Goal: Task Accomplishment & Management: Manage account settings

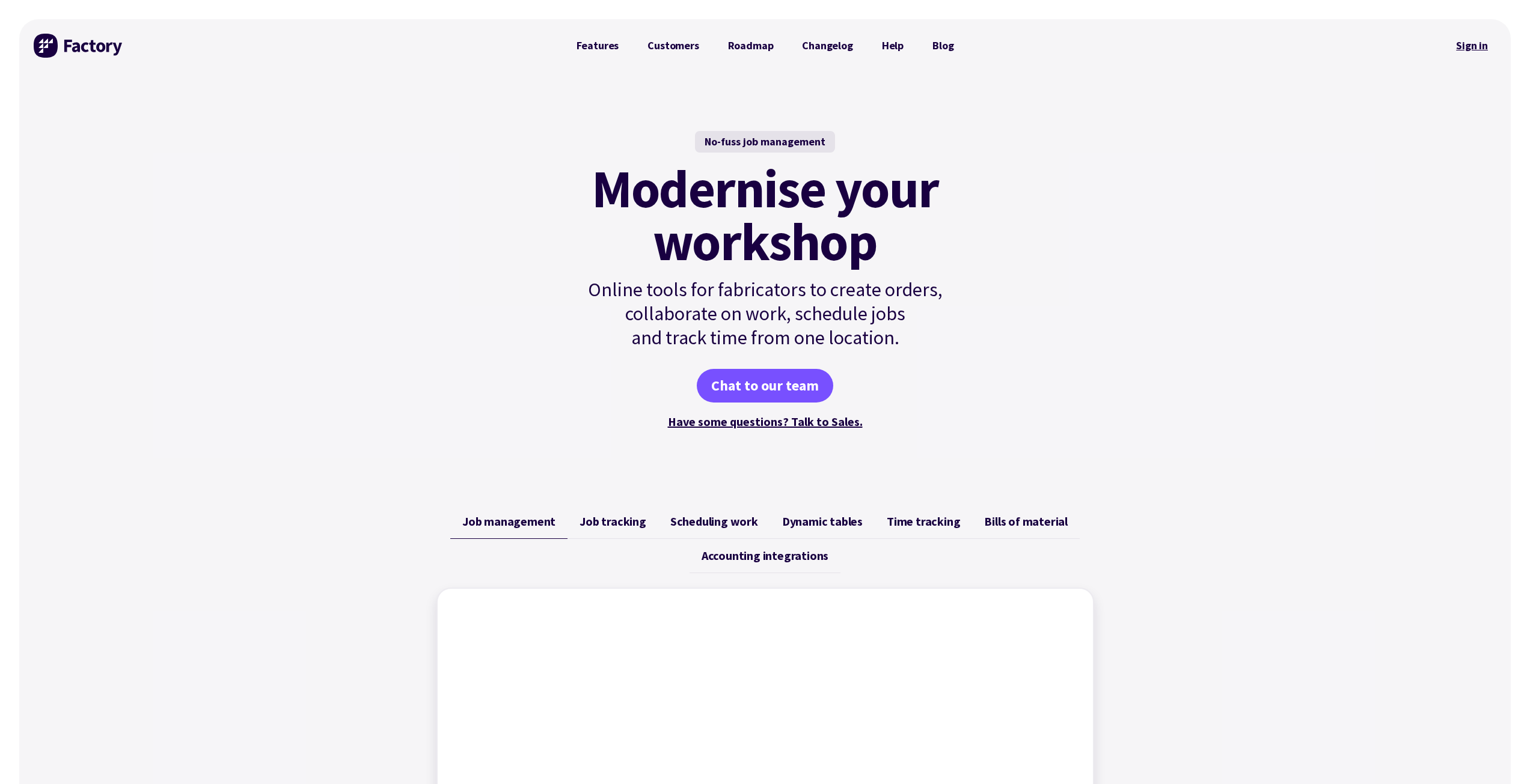
click at [1482, 45] on link "Sign in" at bounding box center [1471, 45] width 48 height 28
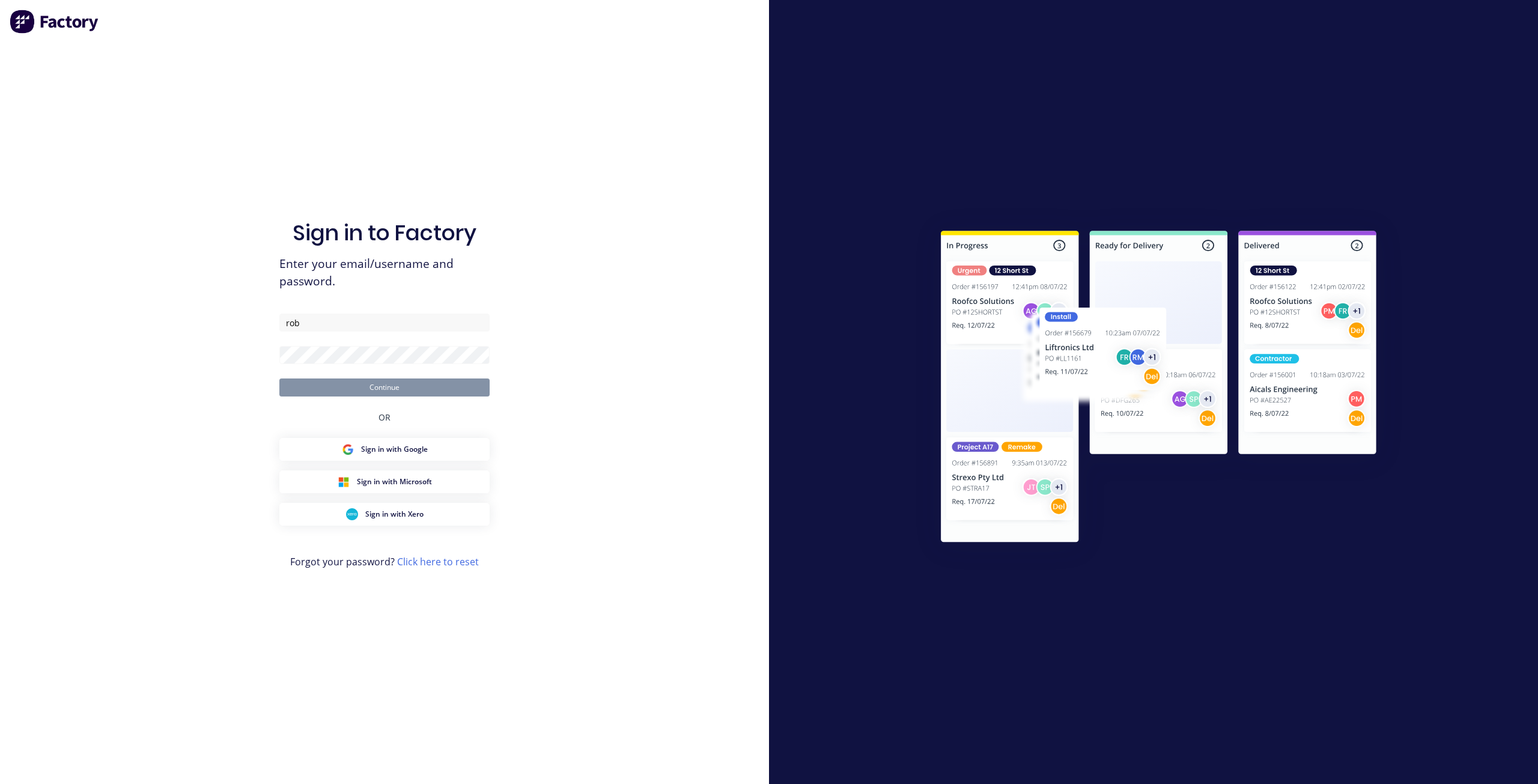
type input "rob+roofing@factory.app"
click at [431, 555] on link "Click here to reset" at bounding box center [438, 561] width 82 height 13
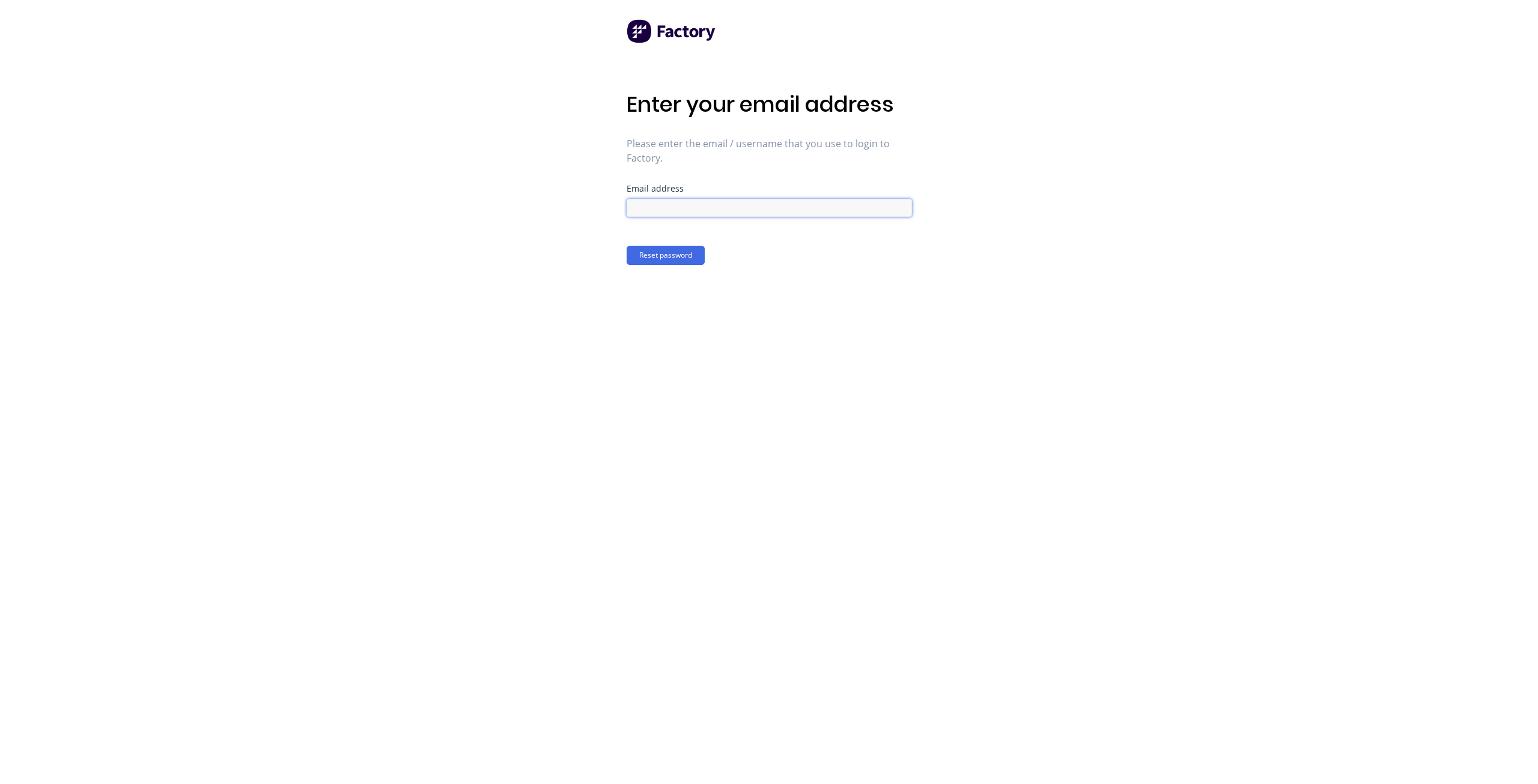
click at [658, 203] on input at bounding box center [770, 208] width 285 height 18
type input "rob+roofing@factory.app"
click at [678, 258] on button "Reset password" at bounding box center [666, 255] width 78 height 19
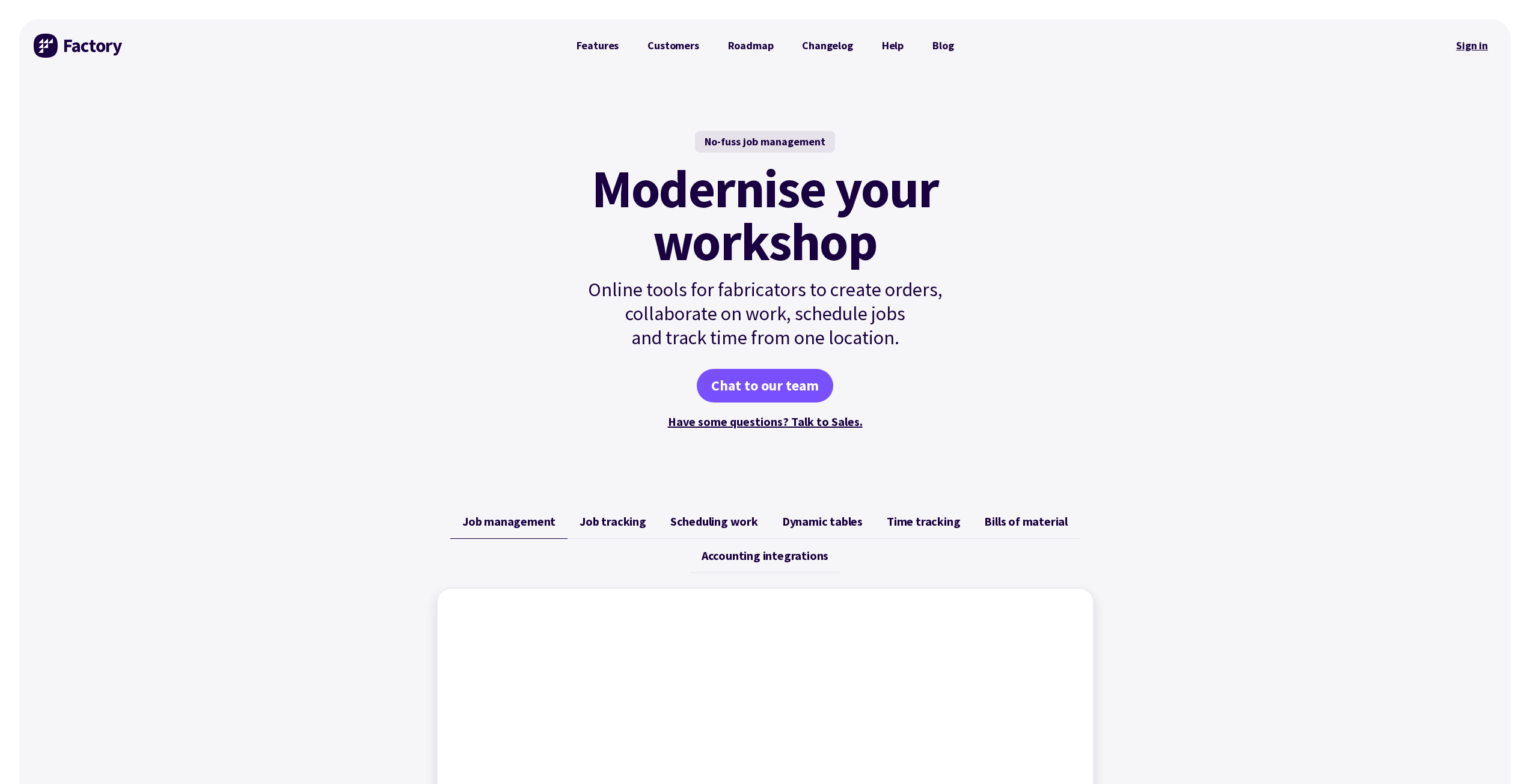
click at [1480, 45] on link "Sign in" at bounding box center [1471, 45] width 48 height 28
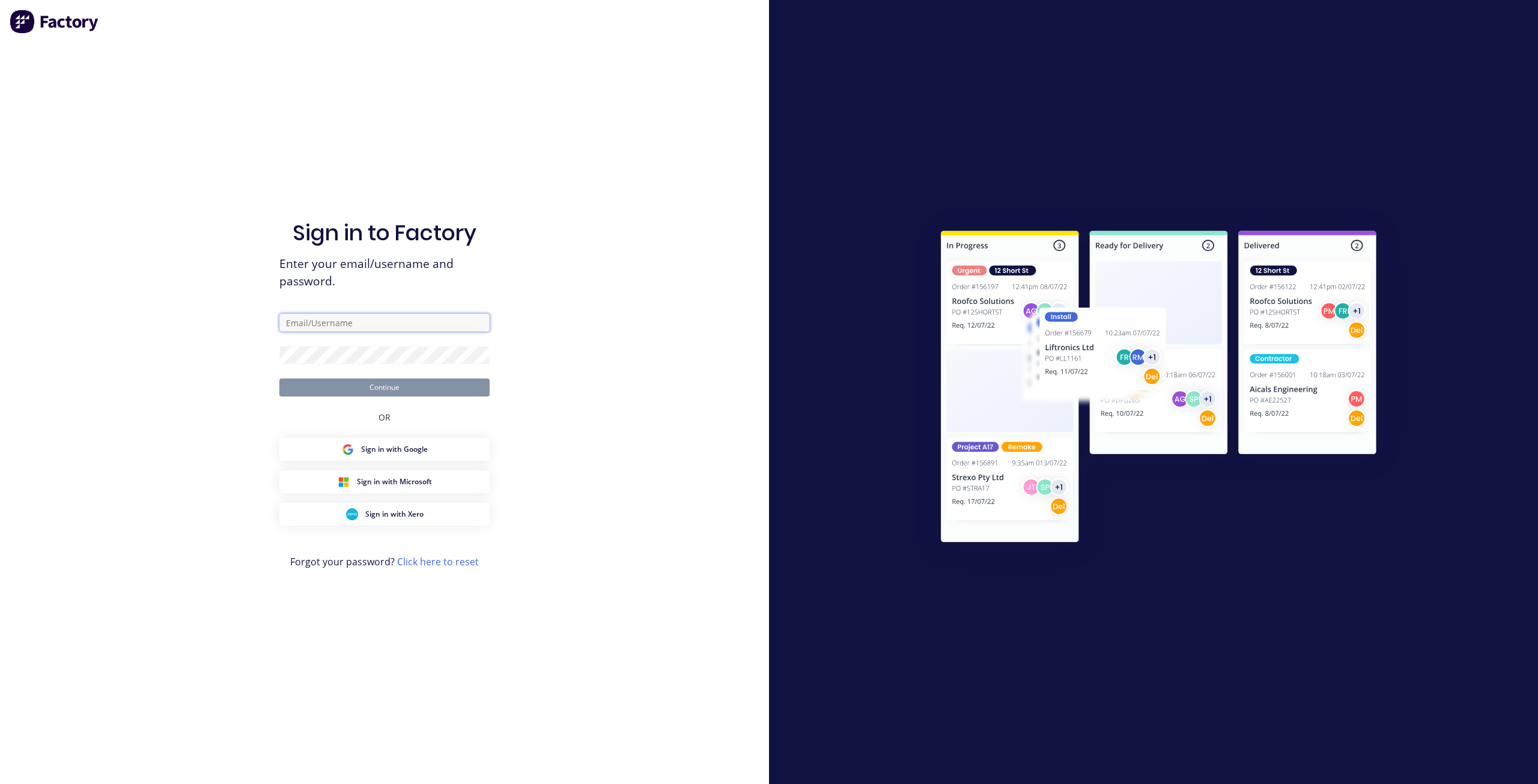
click at [327, 321] on input "text" at bounding box center [384, 323] width 210 height 18
type input "rob+trailers@factory.app"
click at [279, 379] on button "Continue" at bounding box center [384, 388] width 210 height 18
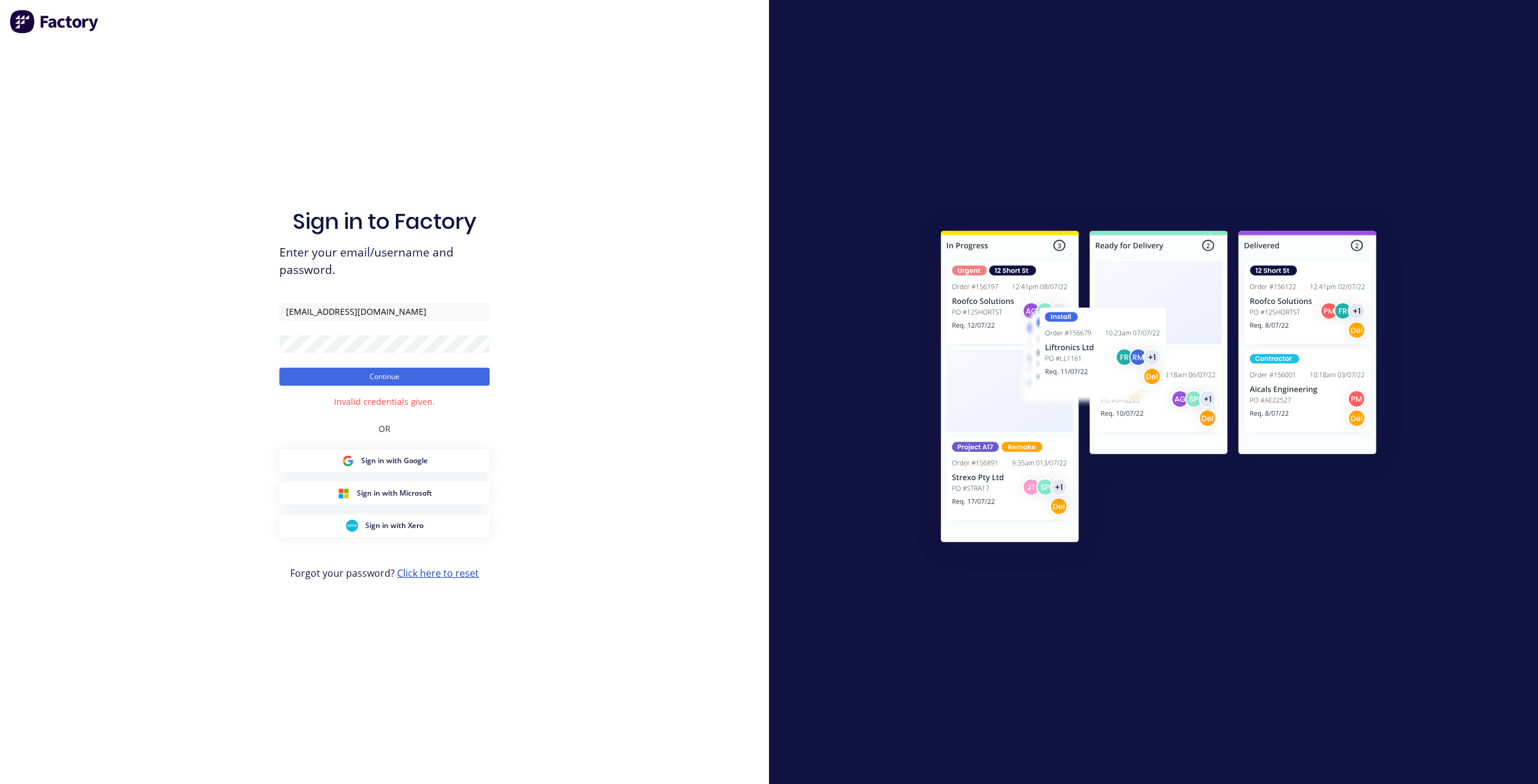
click at [423, 572] on link "Click here to reset" at bounding box center [438, 573] width 82 height 13
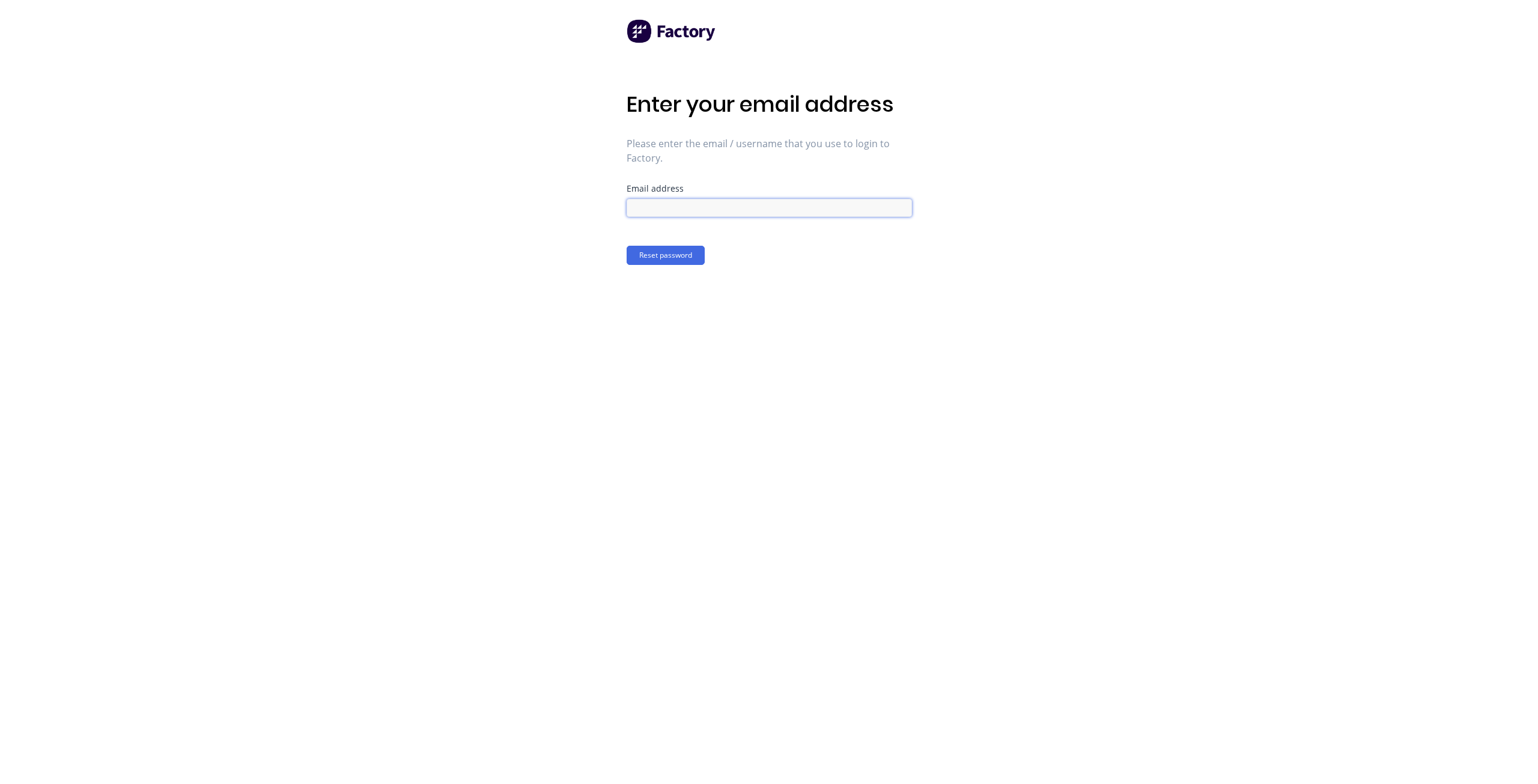
click at [659, 215] on input at bounding box center [770, 208] width 285 height 18
type input "rob+trailers@factory.app"
click at [670, 250] on button "Reset password" at bounding box center [666, 255] width 78 height 19
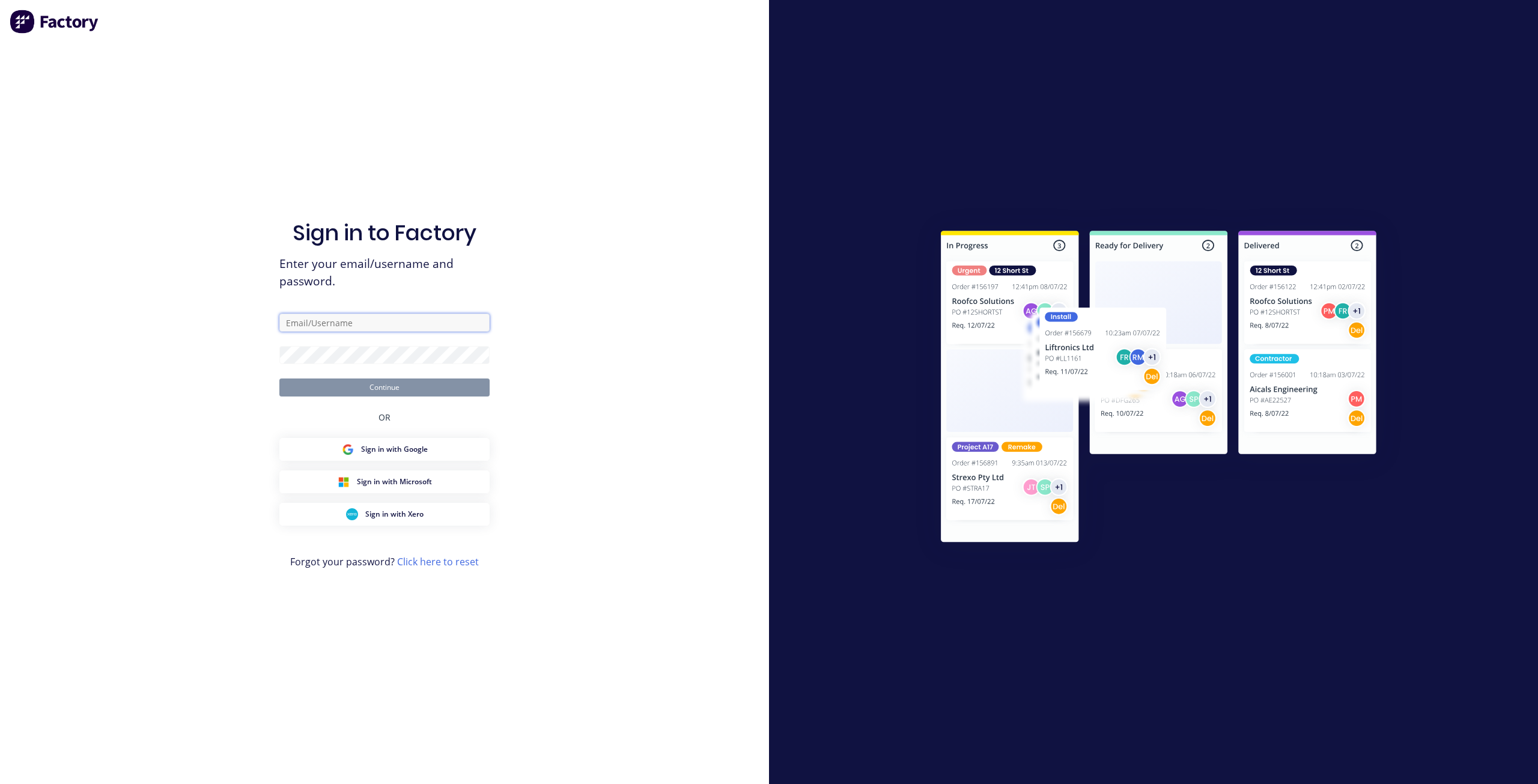
click at [396, 322] on input "text" at bounding box center [384, 323] width 210 height 18
click at [279, 379] on button "Continue" at bounding box center [384, 388] width 210 height 18
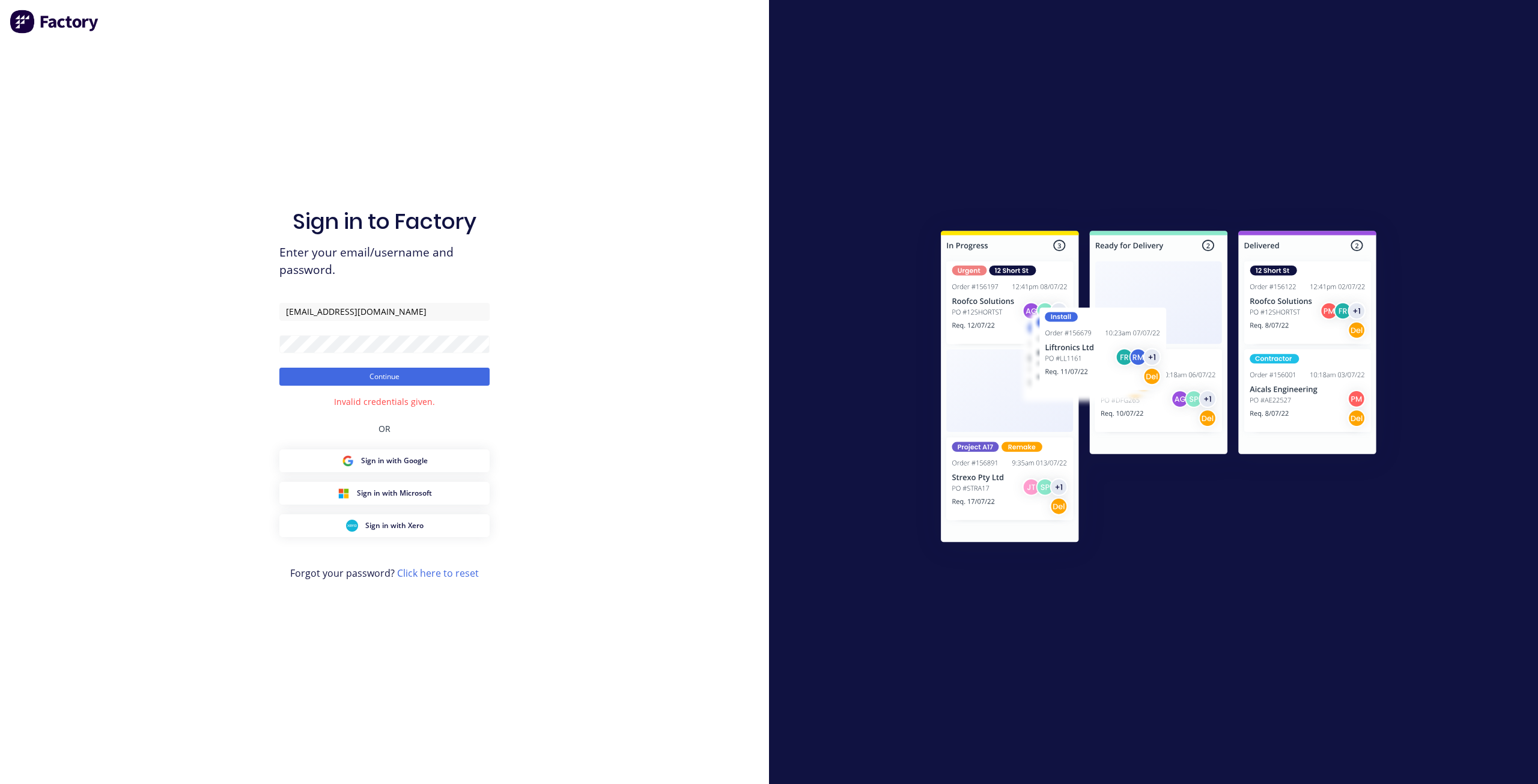
click at [374, 334] on form "rob@factory.app Continue" at bounding box center [384, 344] width 210 height 83
click at [279, 368] on button "Continue" at bounding box center [384, 377] width 210 height 18
click at [302, 314] on input "rob@factory.app" at bounding box center [384, 312] width 210 height 18
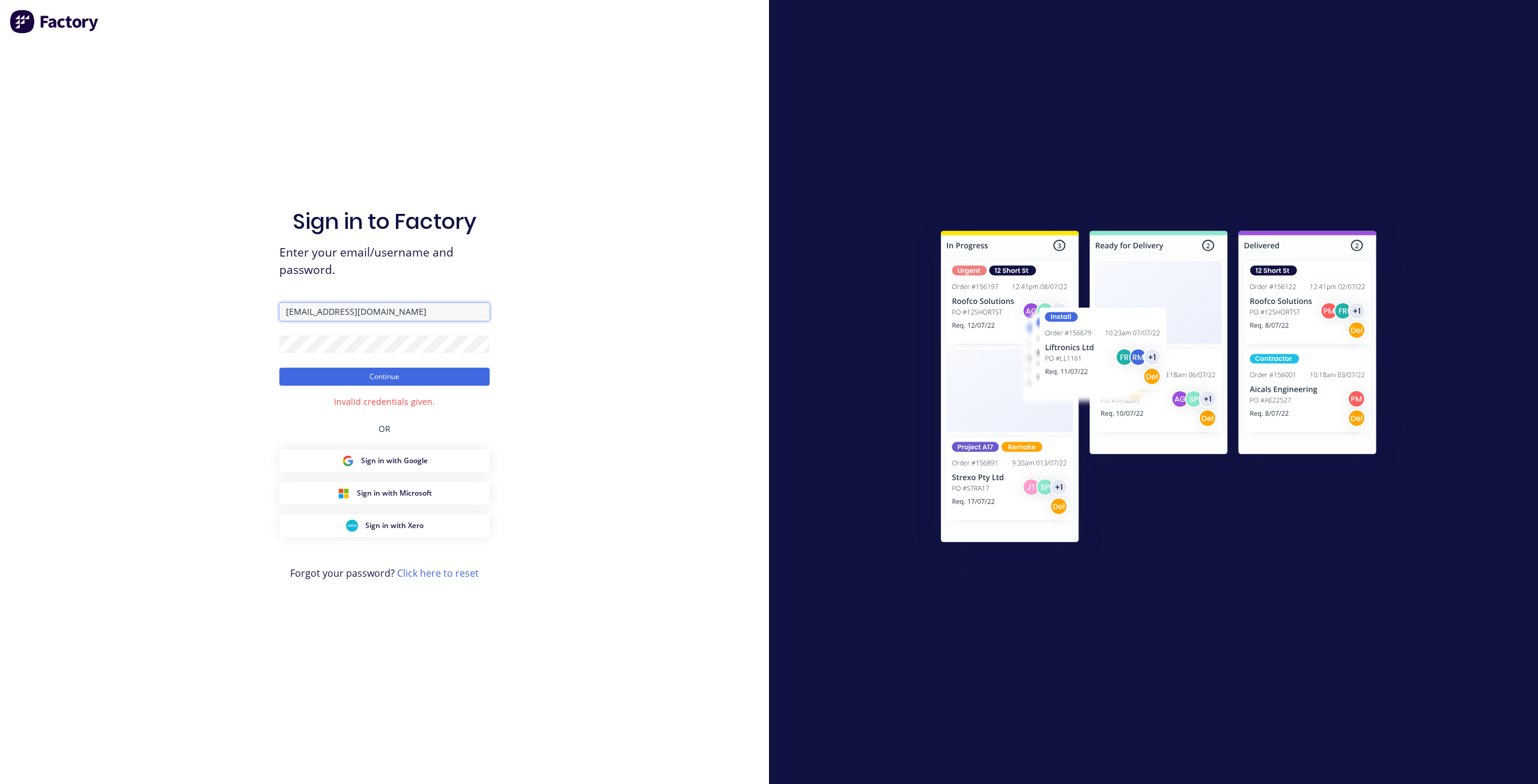
click at [302, 314] on input "rob@factory.app" at bounding box center [384, 312] width 210 height 18
click at [324, 310] on input "rob" at bounding box center [384, 312] width 210 height 18
type input "rob+fab2@factory.app"
click at [279, 368] on button "Continue" at bounding box center [384, 377] width 210 height 18
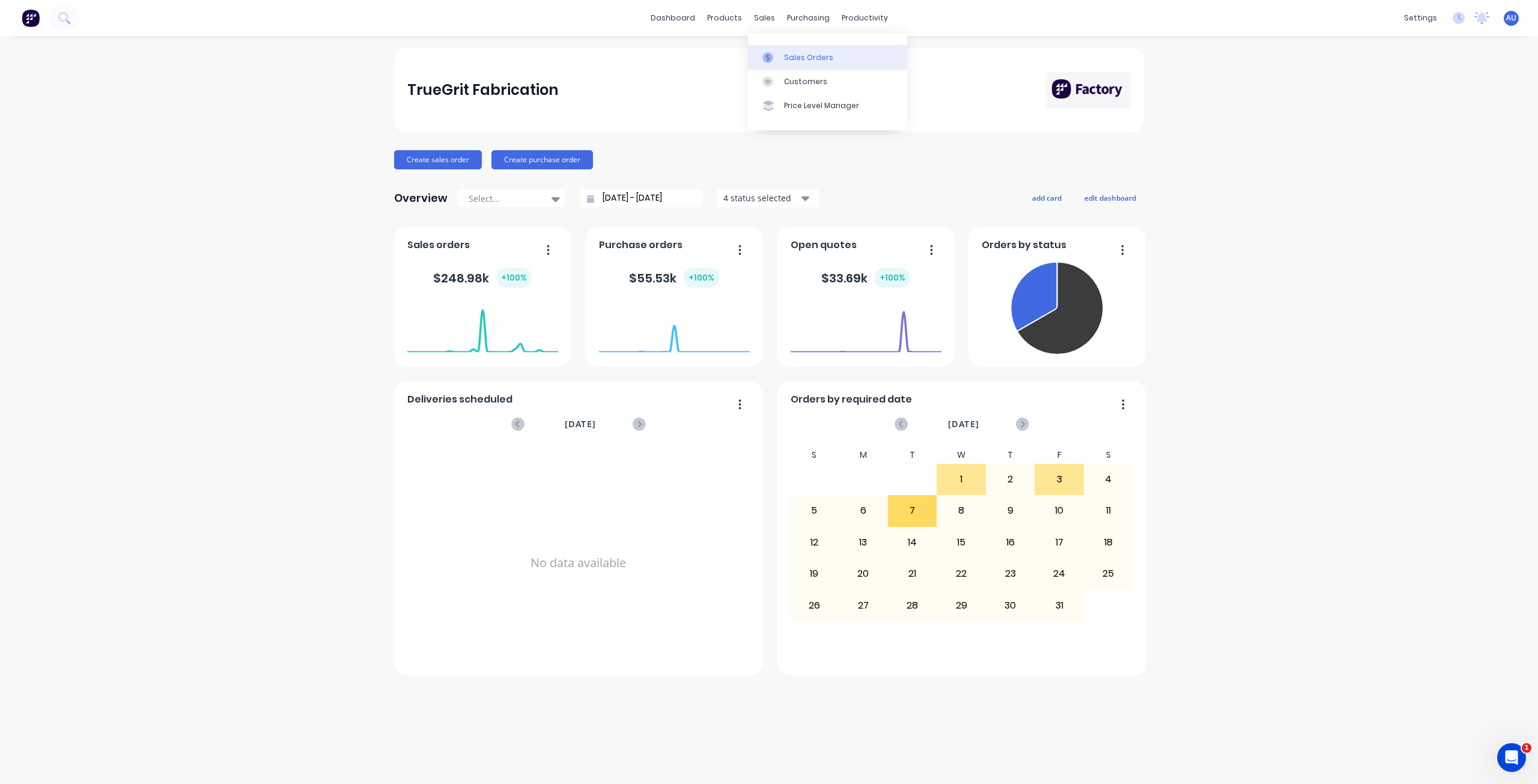
drag, startPoint x: 798, startPoint y: 61, endPoint x: 791, endPoint y: 56, distance: 8.6
click at [791, 56] on div "Sales Orders" at bounding box center [809, 58] width 49 height 11
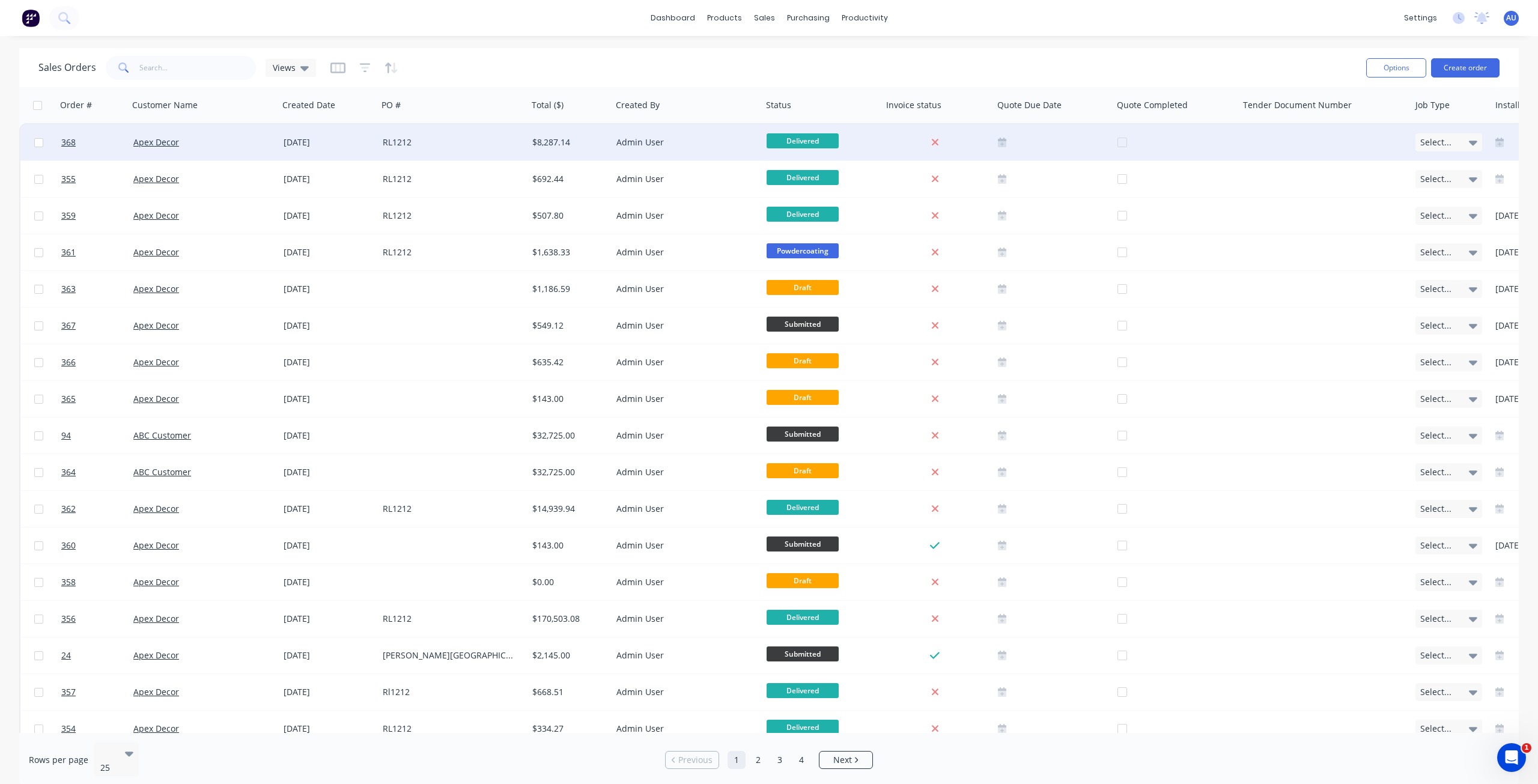
click at [404, 143] on div "RL1212" at bounding box center [450, 142] width 133 height 12
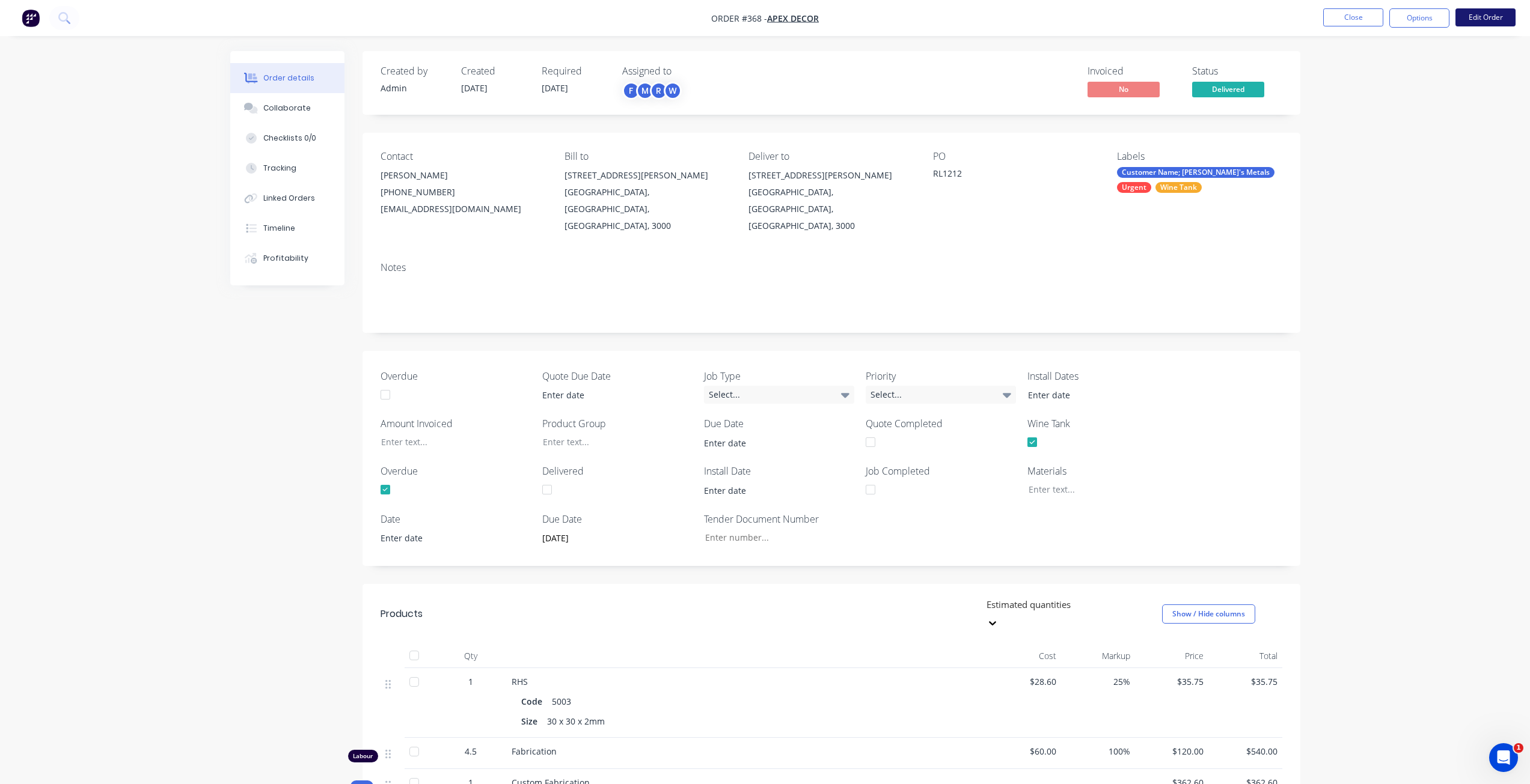
click at [1499, 19] on button "Edit Order" at bounding box center [1486, 17] width 60 height 18
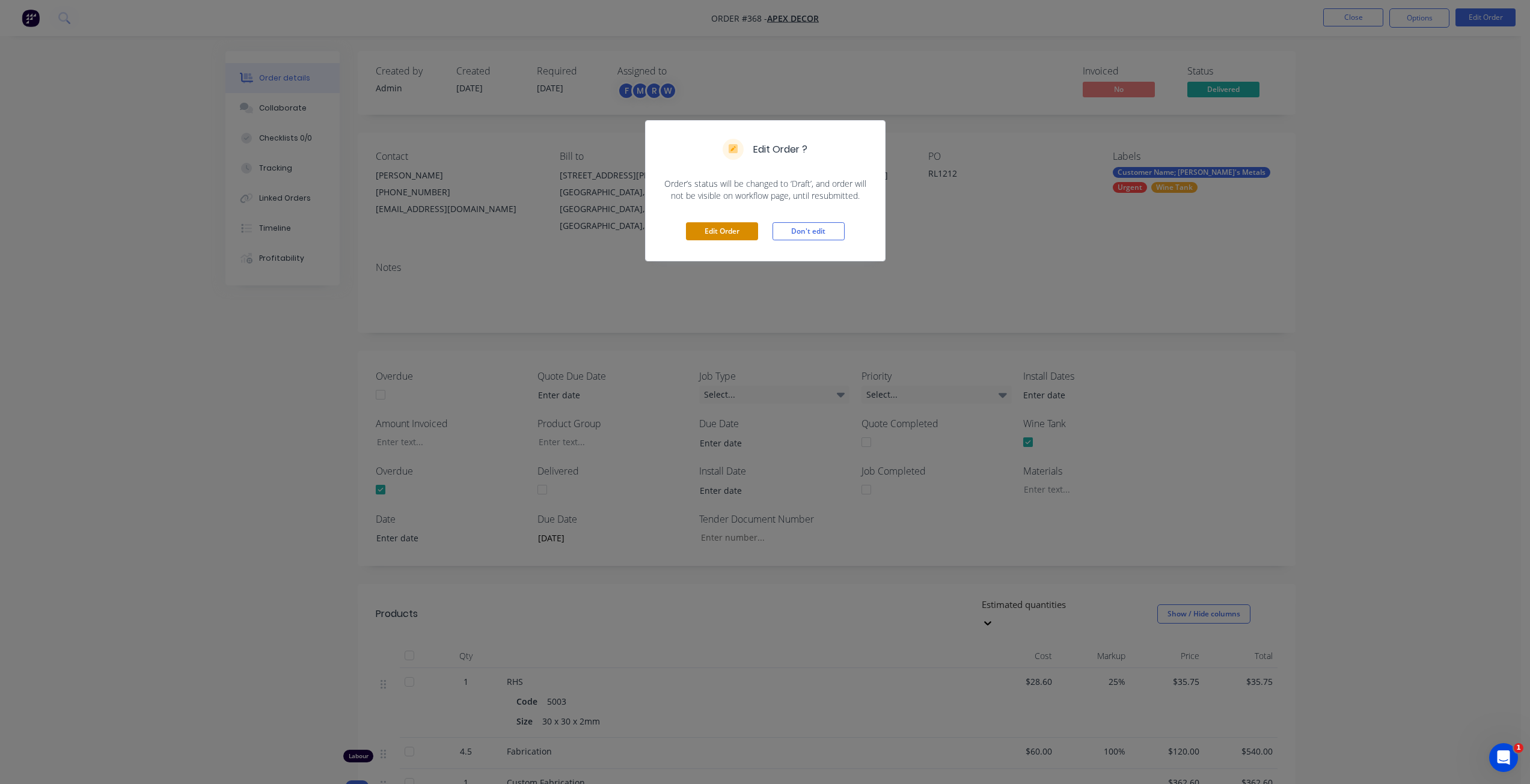
click at [727, 227] on button "Edit Order" at bounding box center [722, 231] width 72 height 18
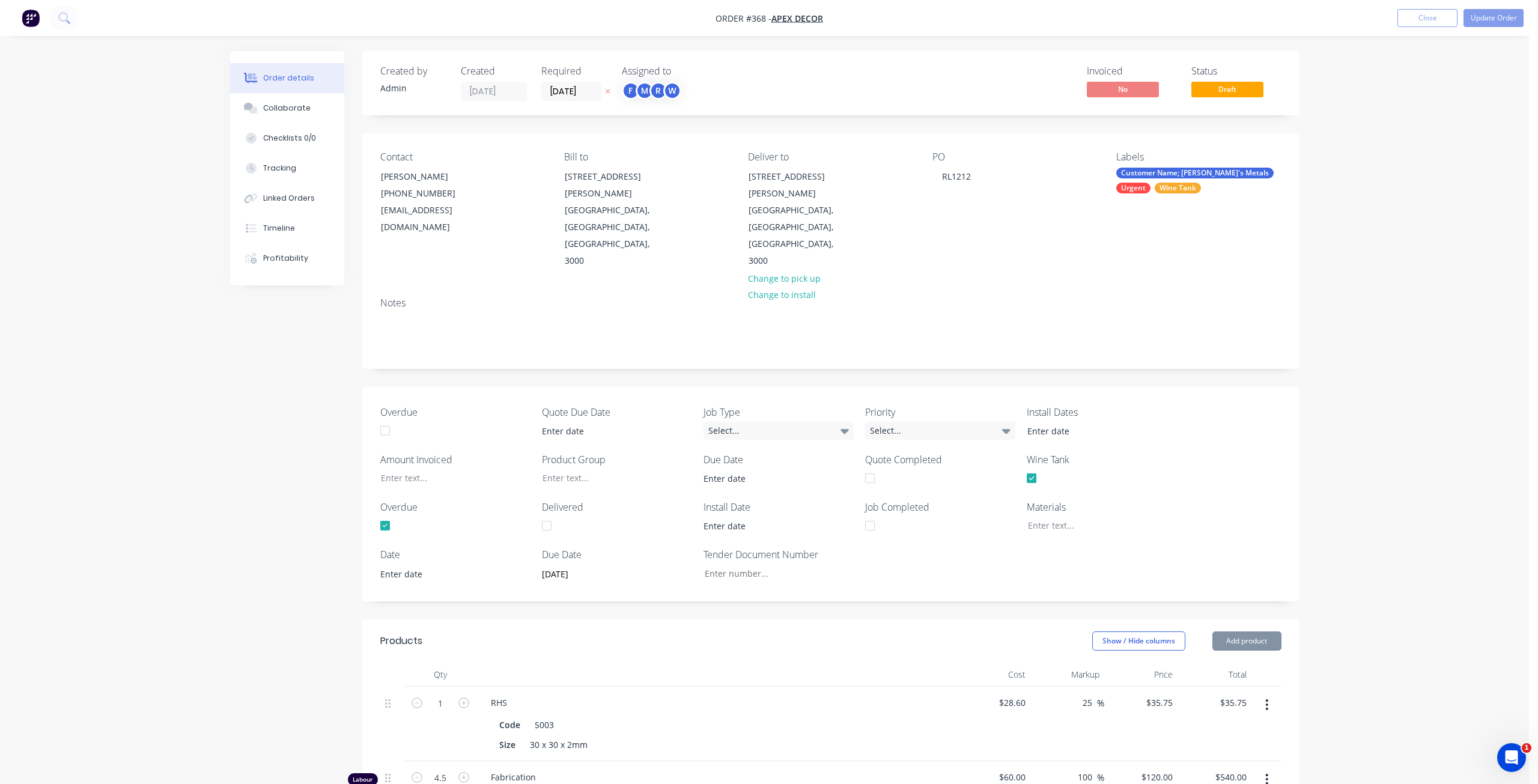
type input "01/10/2025"
type input "$28.60"
type input "25"
type input "$35.75"
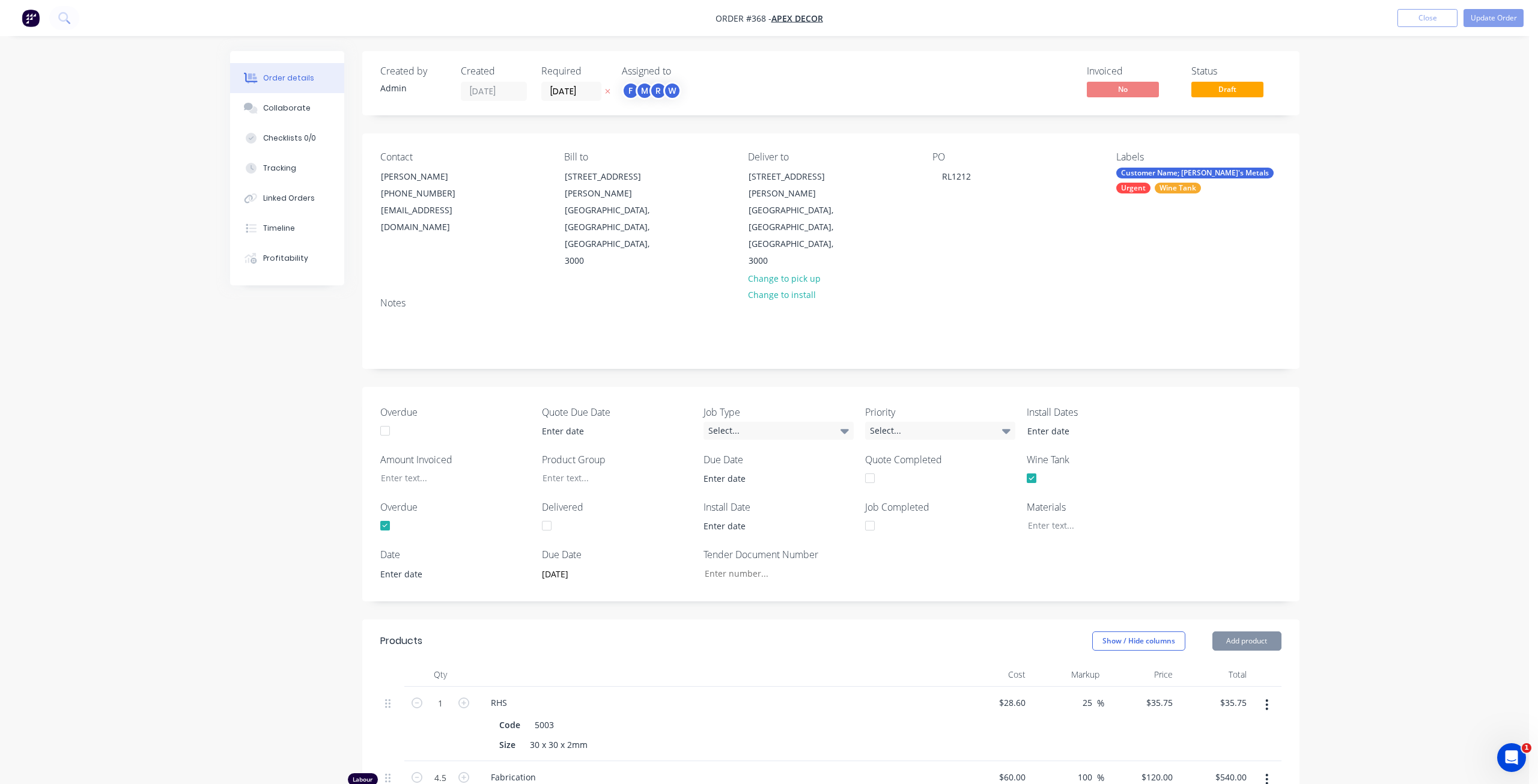
type input "$60.00"
type input "100"
type input "$120.00"
type input "$540.00"
type input "$14.22"
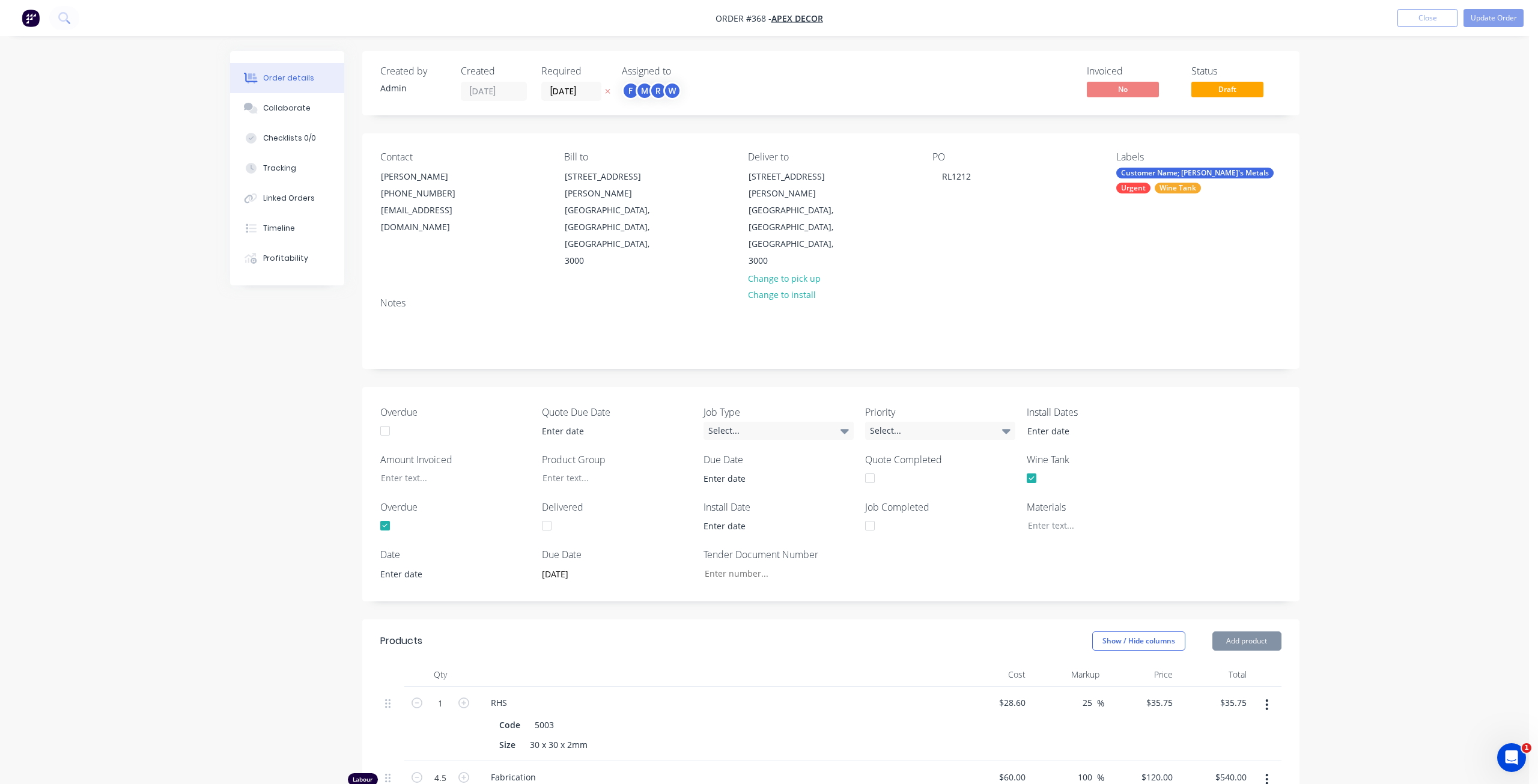
type input "25.04"
type input "$17.78"
type input "$35.56"
type input "$50.70"
type input "25.01"
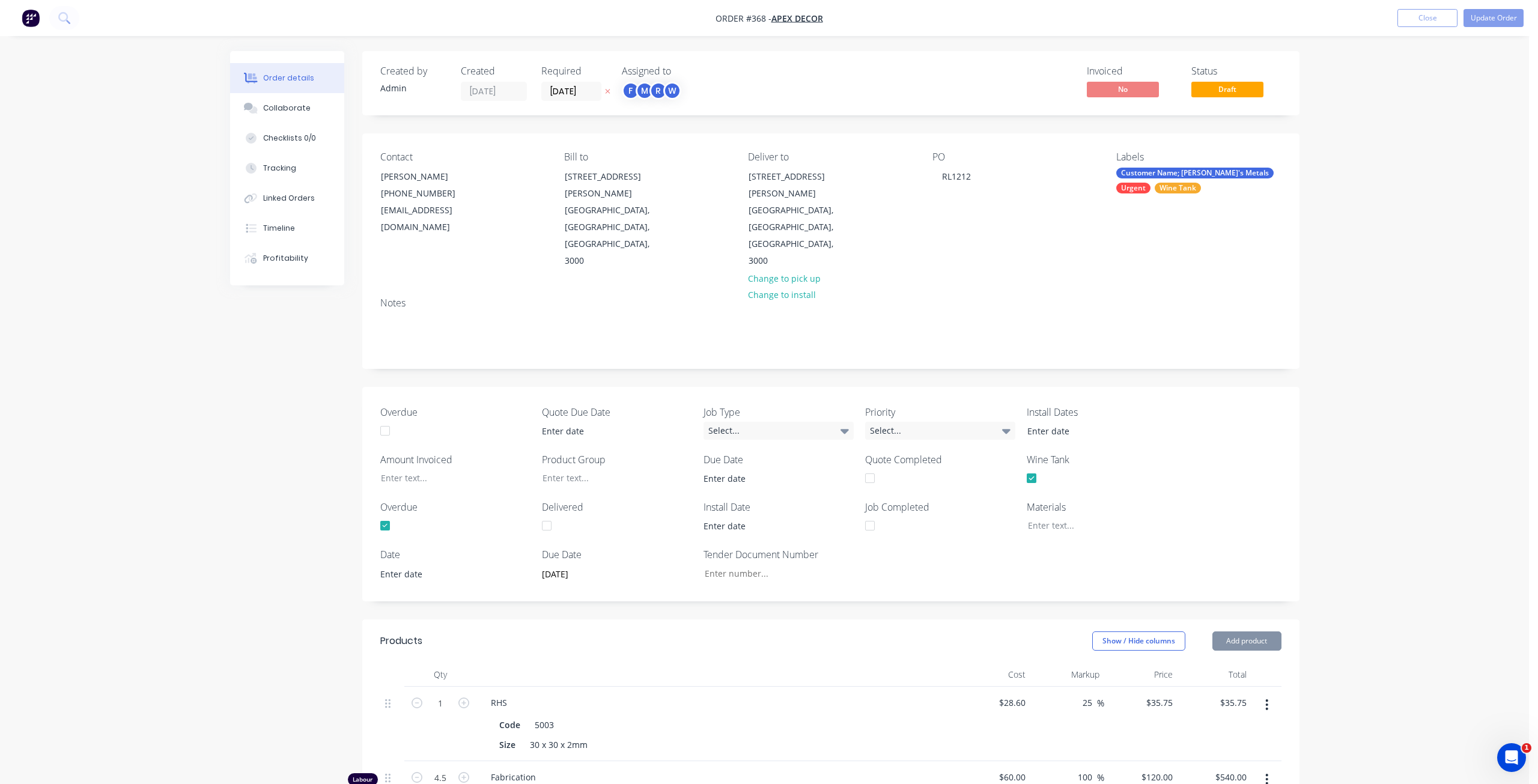
type input "$63.38"
type input "$126.76"
type input "$5.12"
type input "30.08"
type input "$6.66"
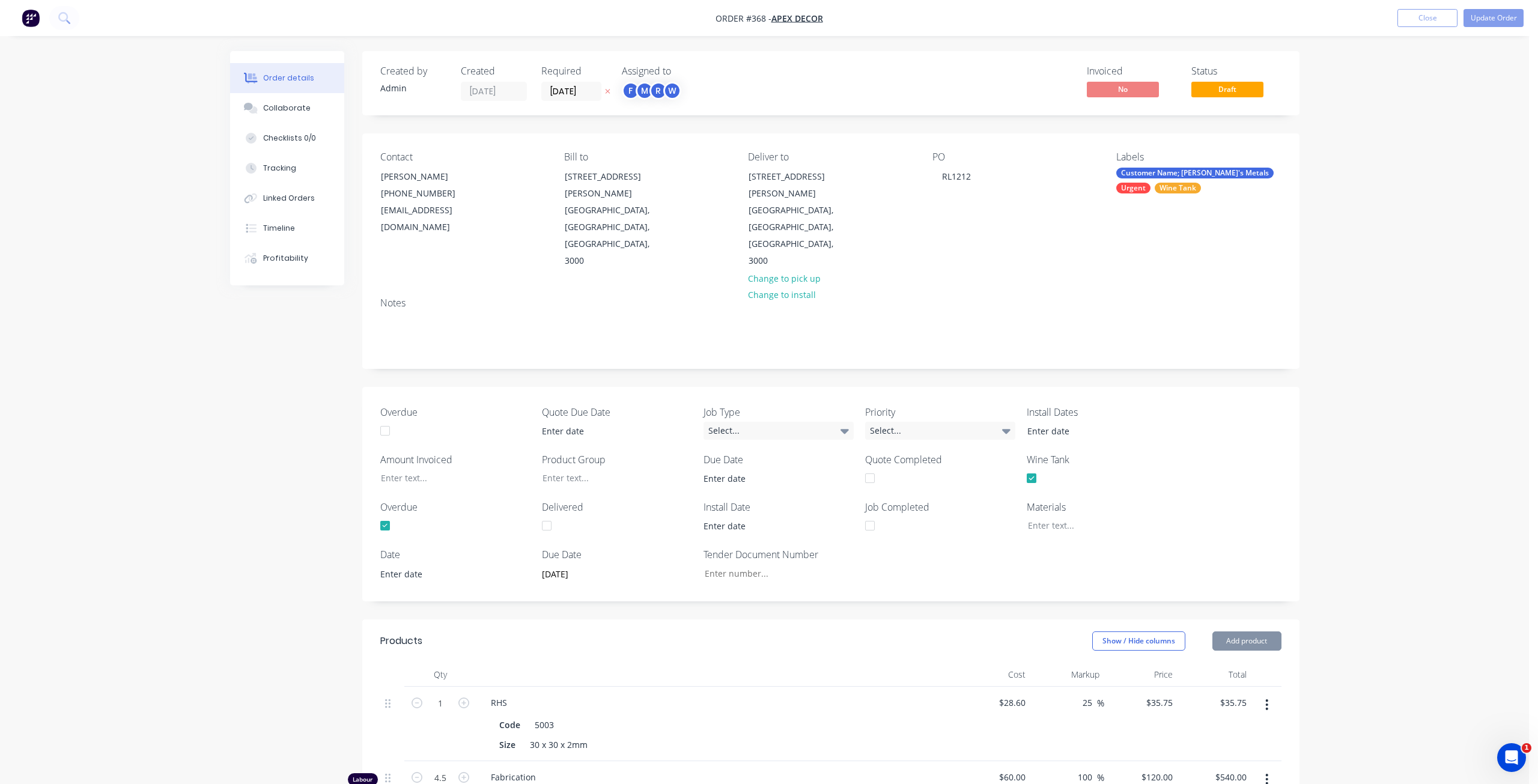
type input "$53.28"
type input "$0.19"
type input "31.58"
type input "$0.25"
type input "$2.00"
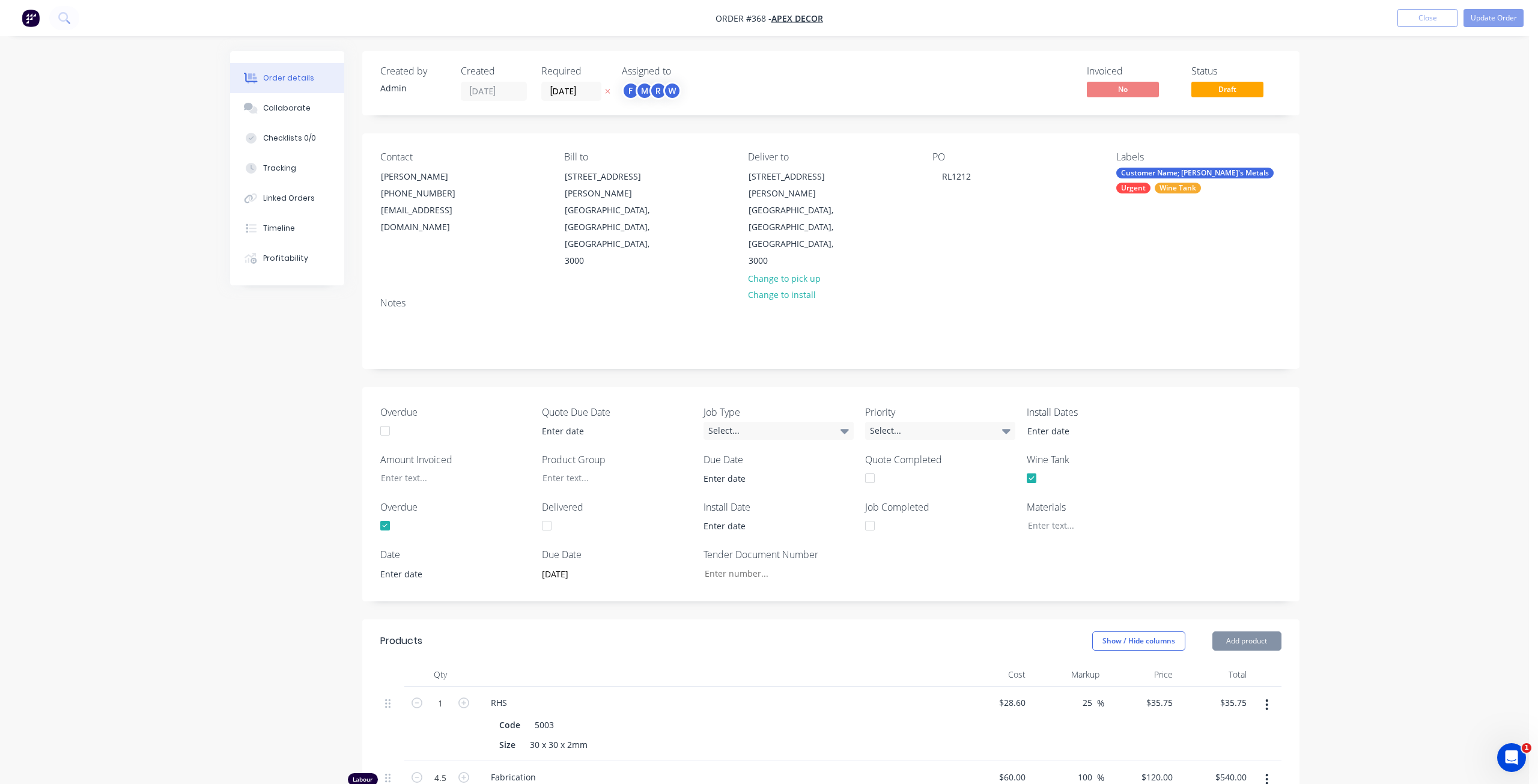
type input "$2.80"
type input "30"
type input "$3.64"
type input "$29.12"
type input "$115.88"
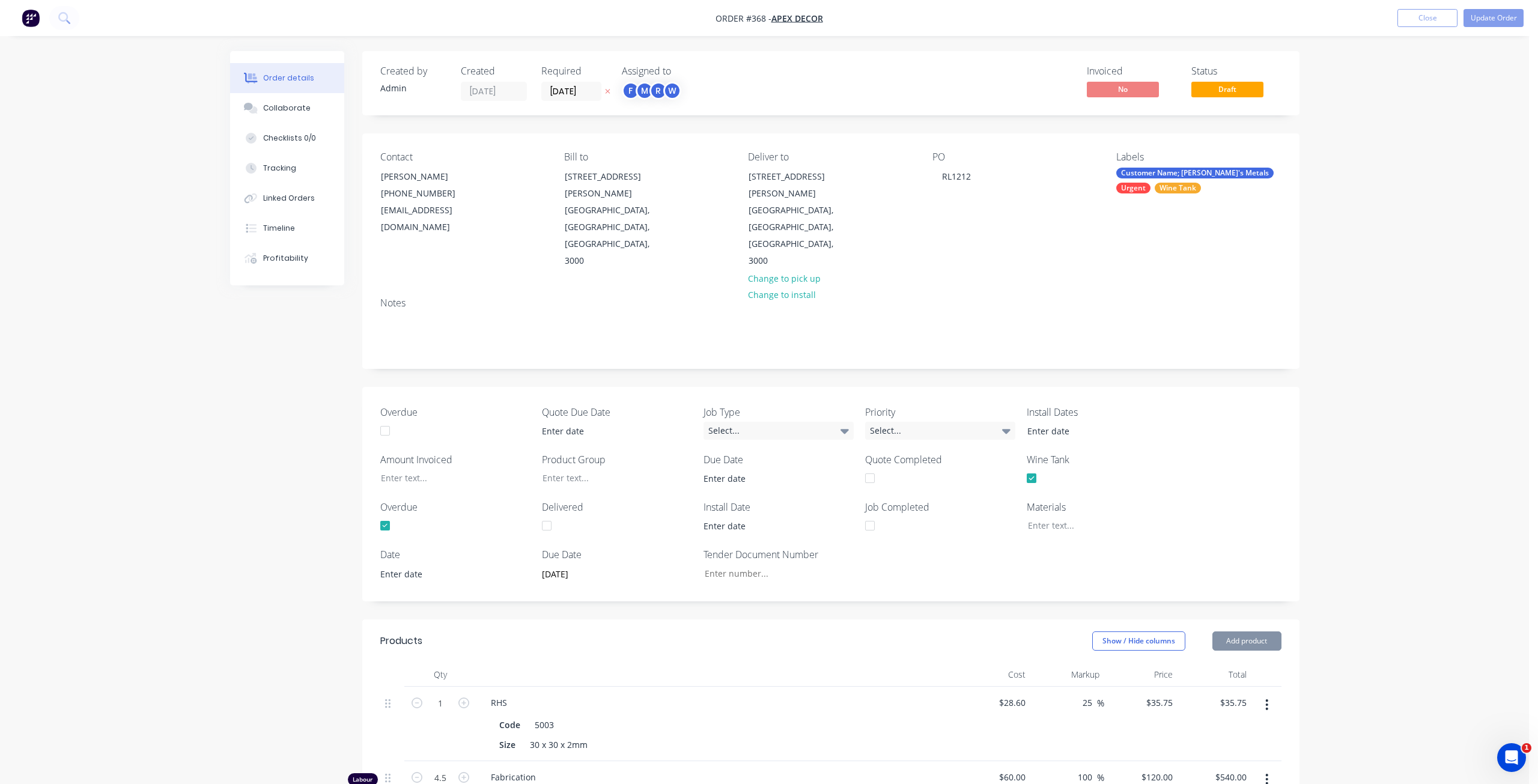
type input "$115.88"
type input "$1,000.00"
type input "35"
type input "$1,350.00"
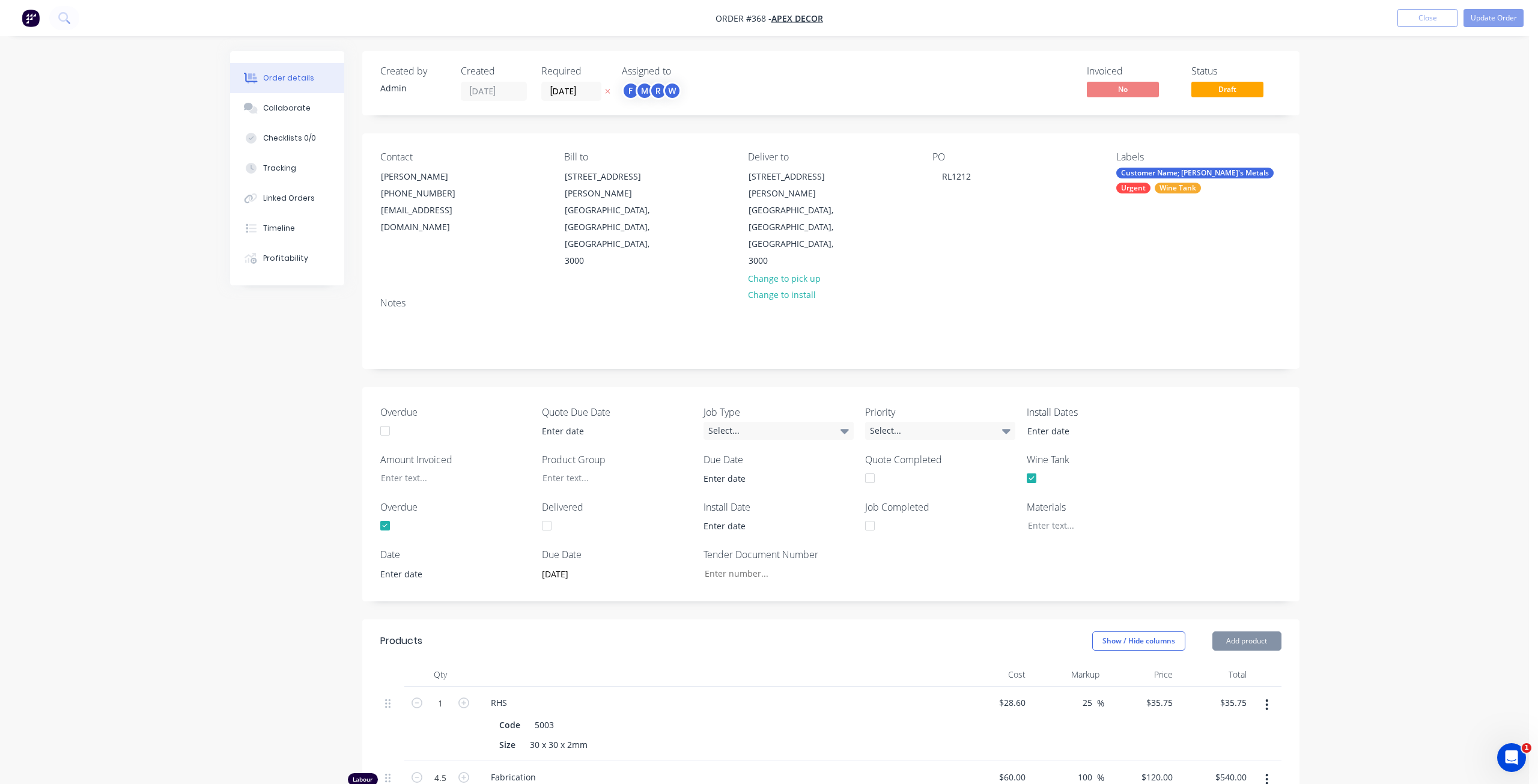
type input "$3,940.00"
type input "30"
type input "$5,122.00"
type input "$60.00"
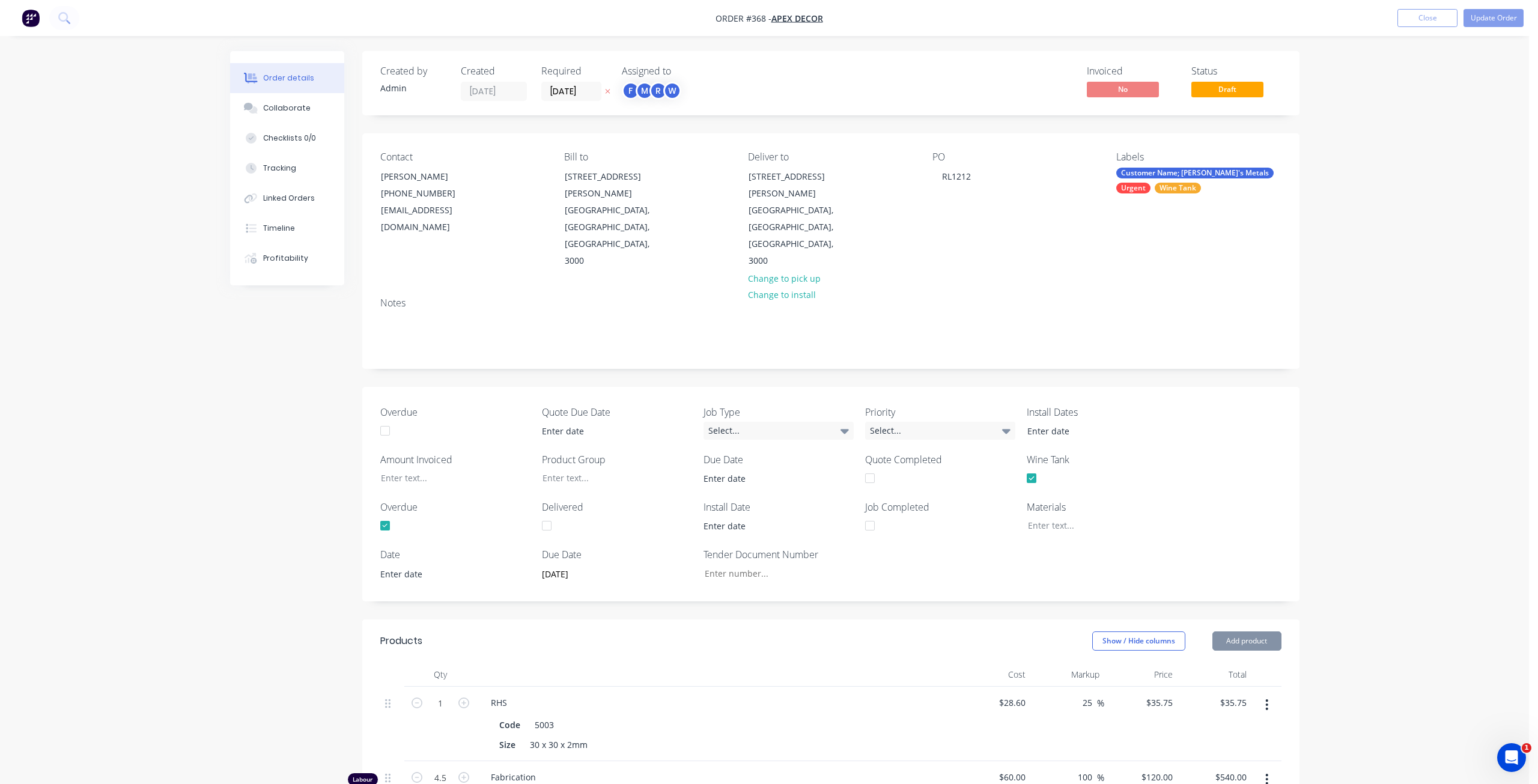
type input "100"
type input "$120.00"
type input "$60.00"
type input "100"
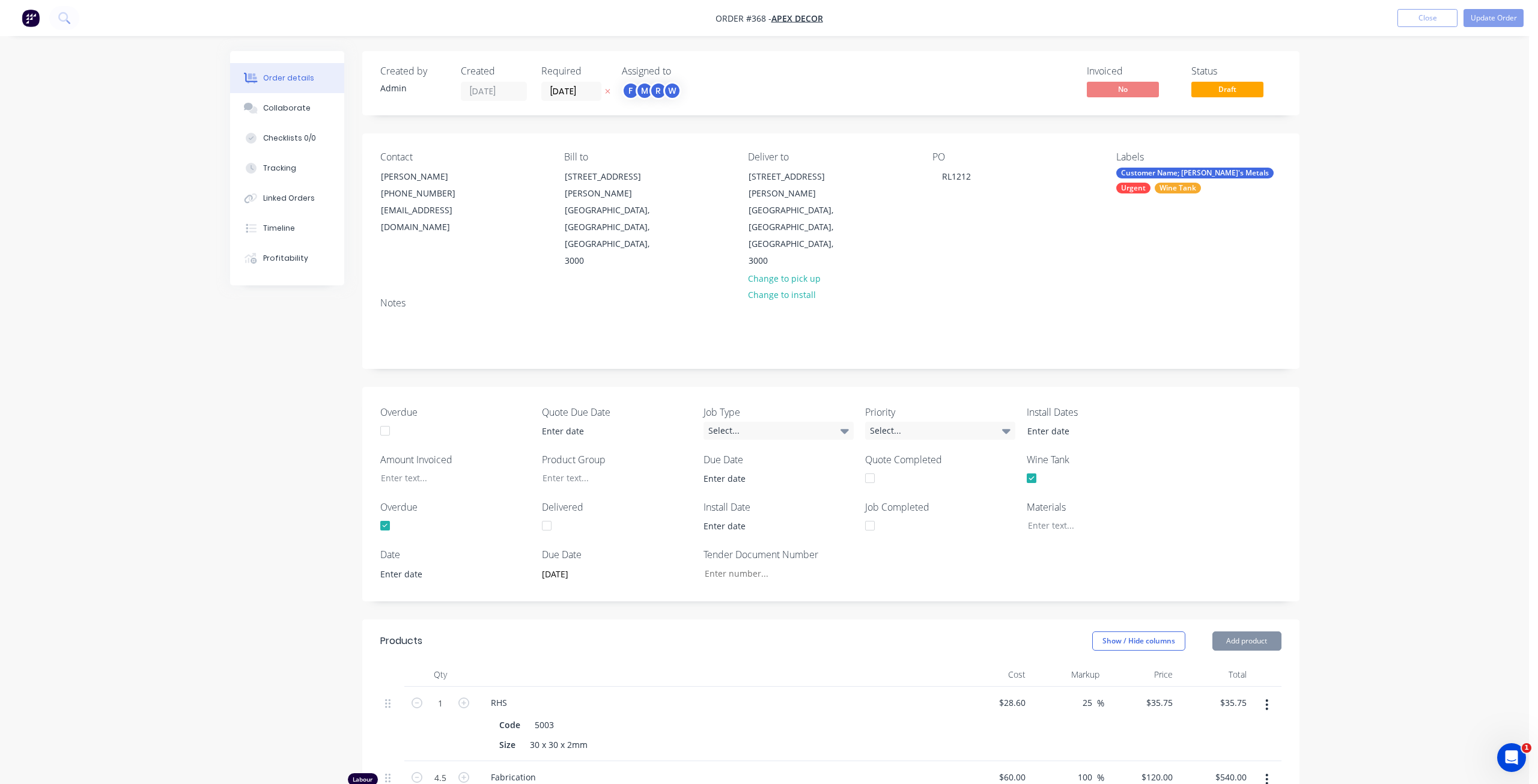
type input "$120.00"
type input "$2.40"
type input "$50.00"
type input "100"
type input "$100.00"
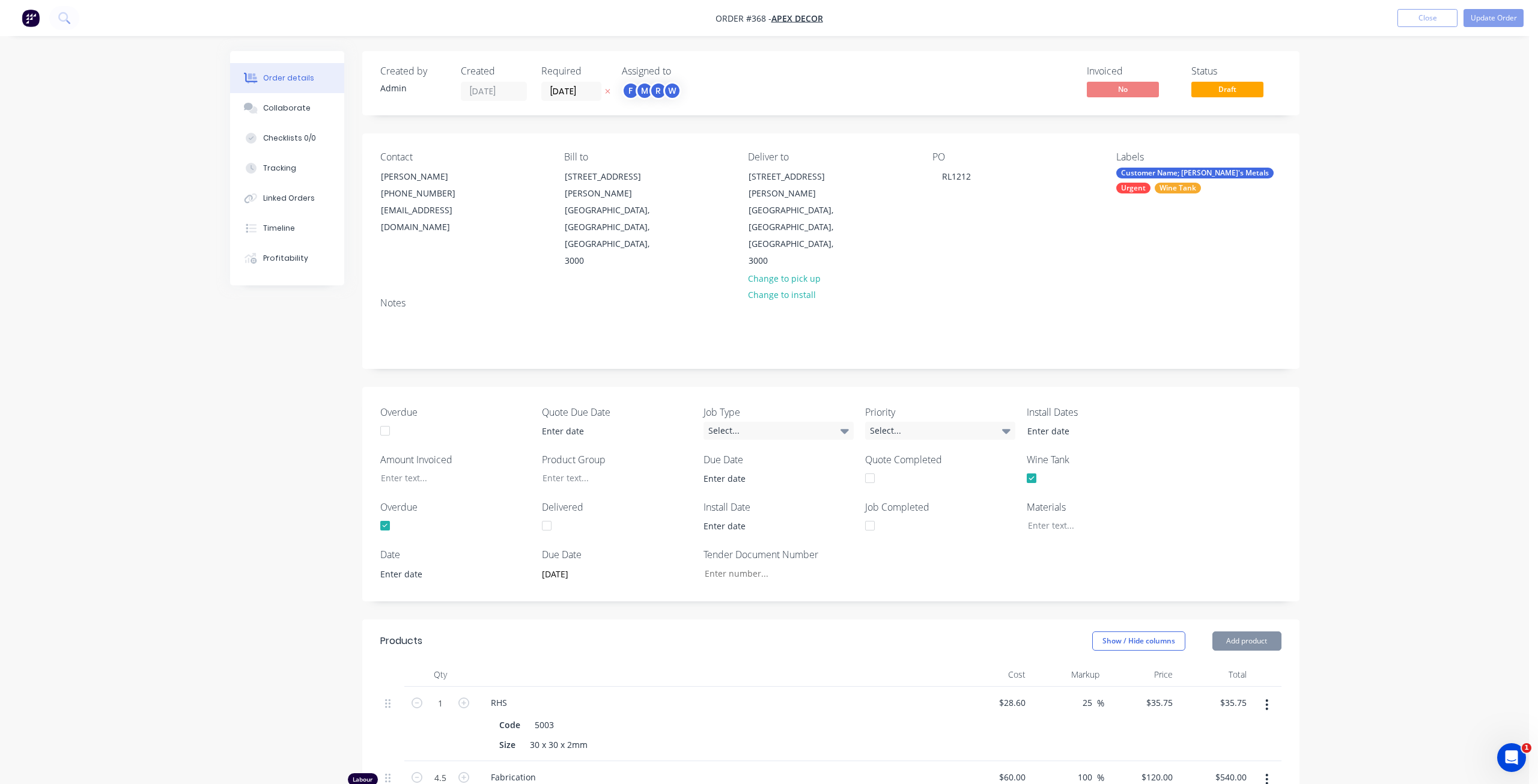
type input "$1.00"
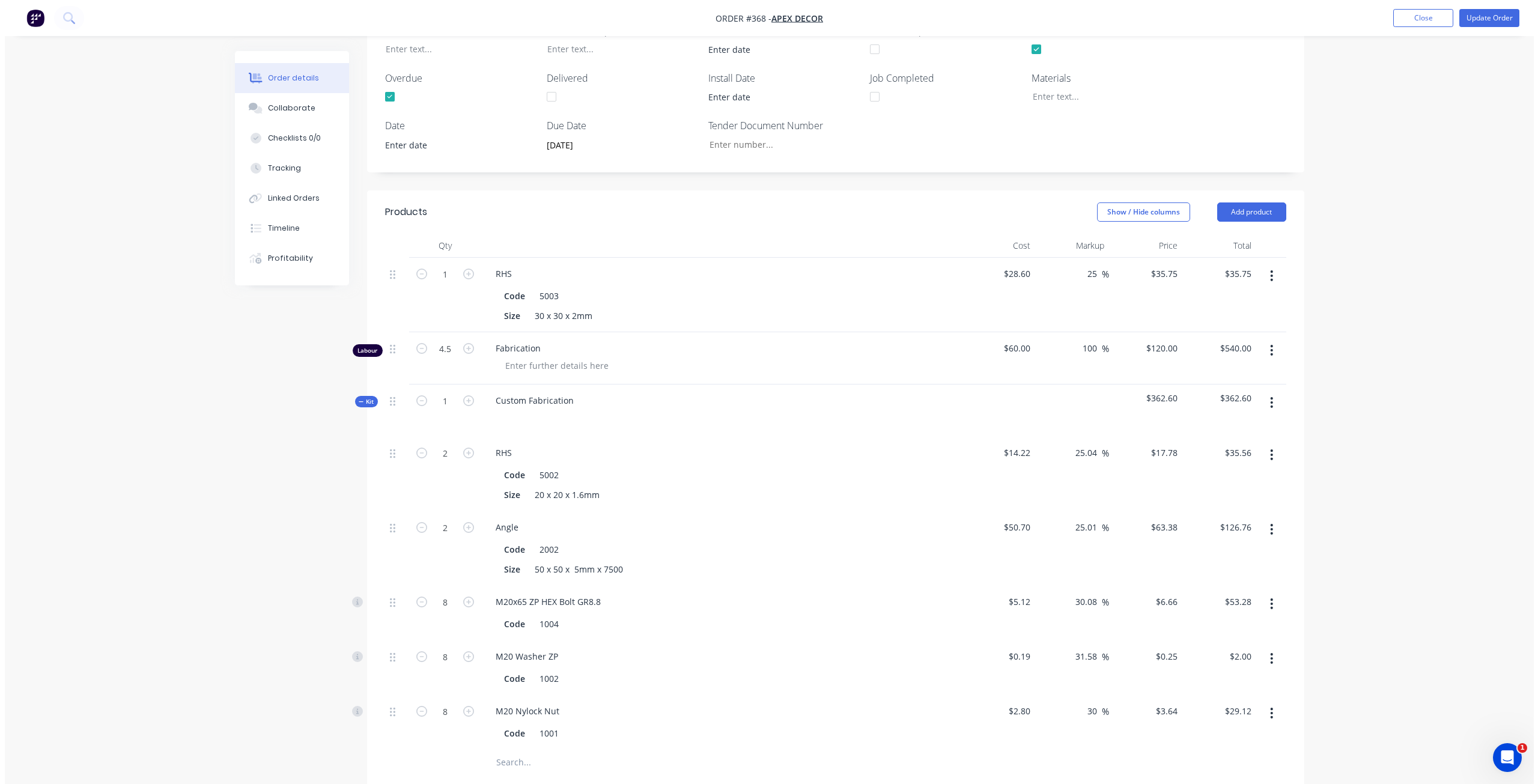
scroll to position [430, 0]
click at [1236, 190] on header "Products Show / Hide columns Add product" at bounding box center [831, 212] width 937 height 44
click at [1234, 202] on button "Add product" at bounding box center [1247, 212] width 69 height 19
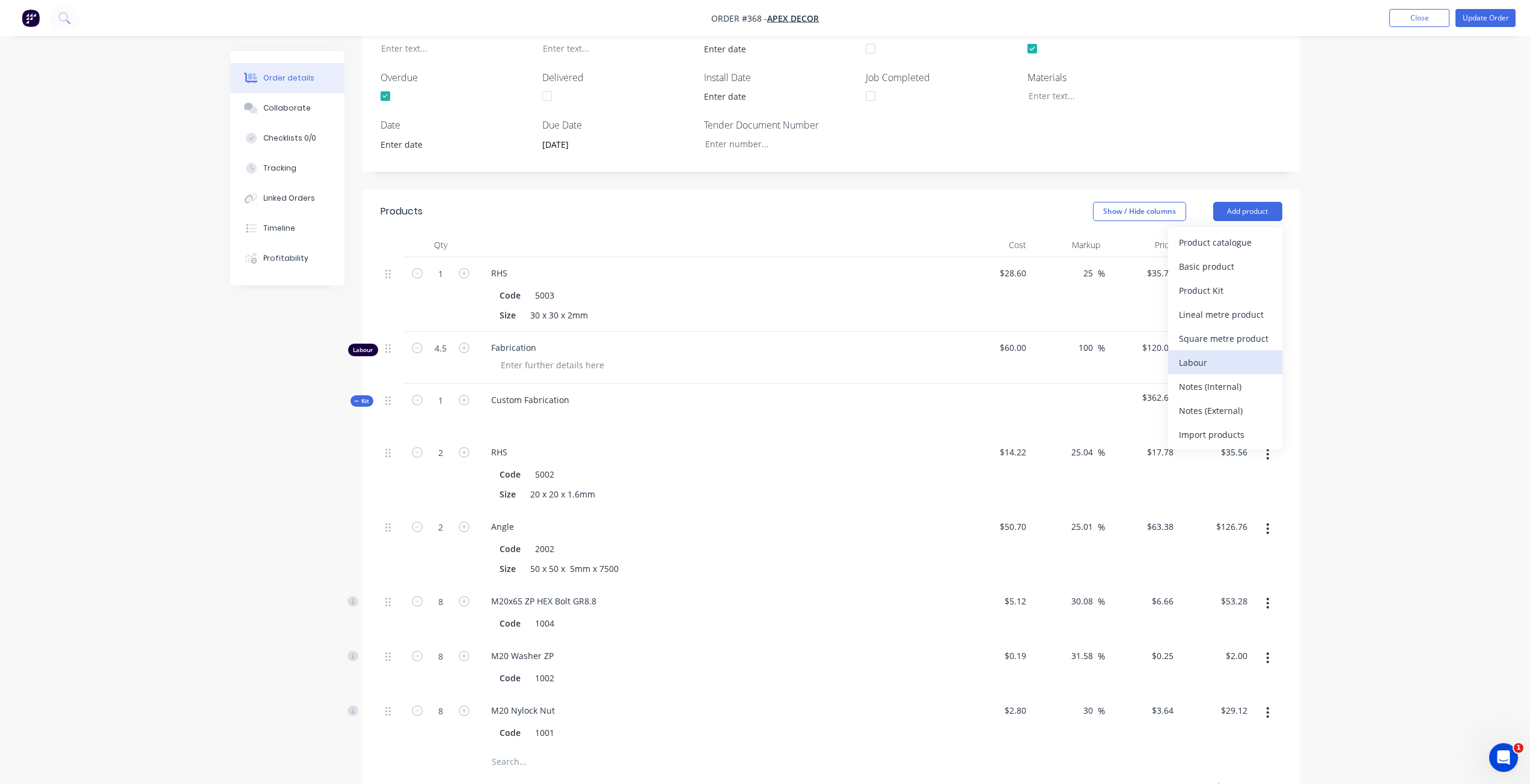
click at [1198, 354] on div "Labour" at bounding box center [1225, 362] width 93 height 17
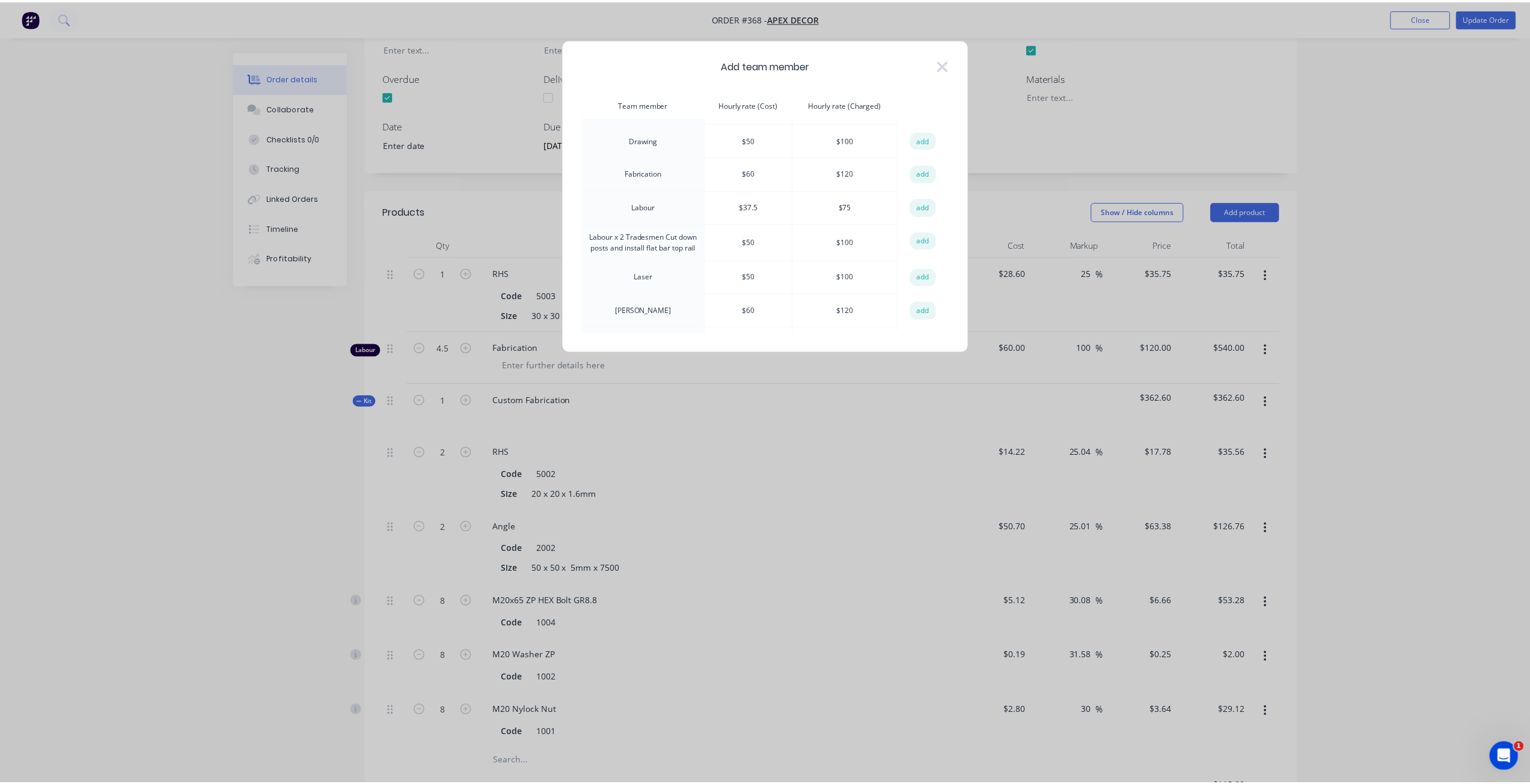
scroll to position [0, 0]
click at [751, 193] on td "$ 40" at bounding box center [752, 201] width 88 height 33
click at [853, 195] on td "$ 80" at bounding box center [849, 201] width 105 height 33
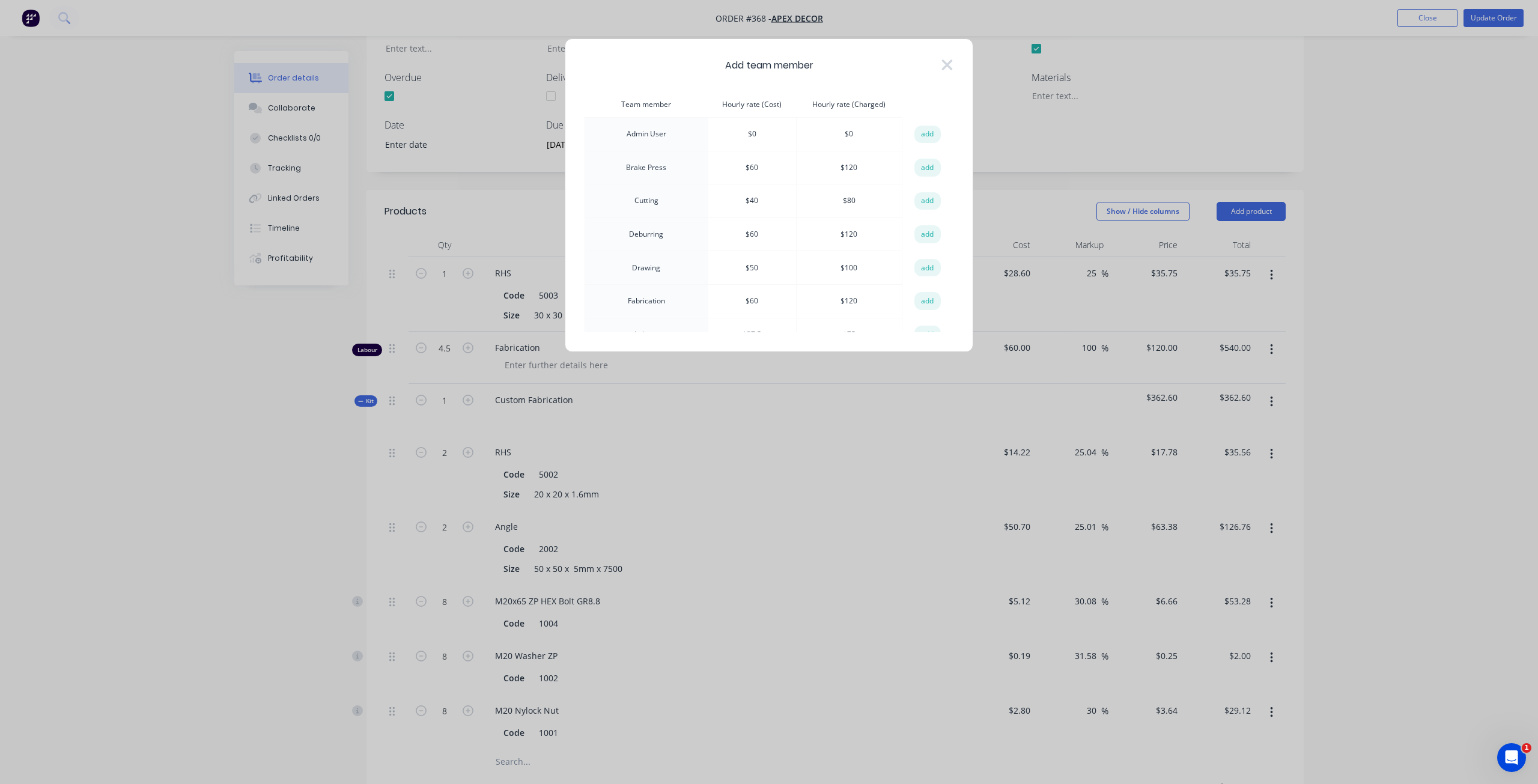
click at [852, 195] on td "$ 80" at bounding box center [848, 201] width 105 height 33
click at [922, 200] on button "add" at bounding box center [928, 201] width 26 height 18
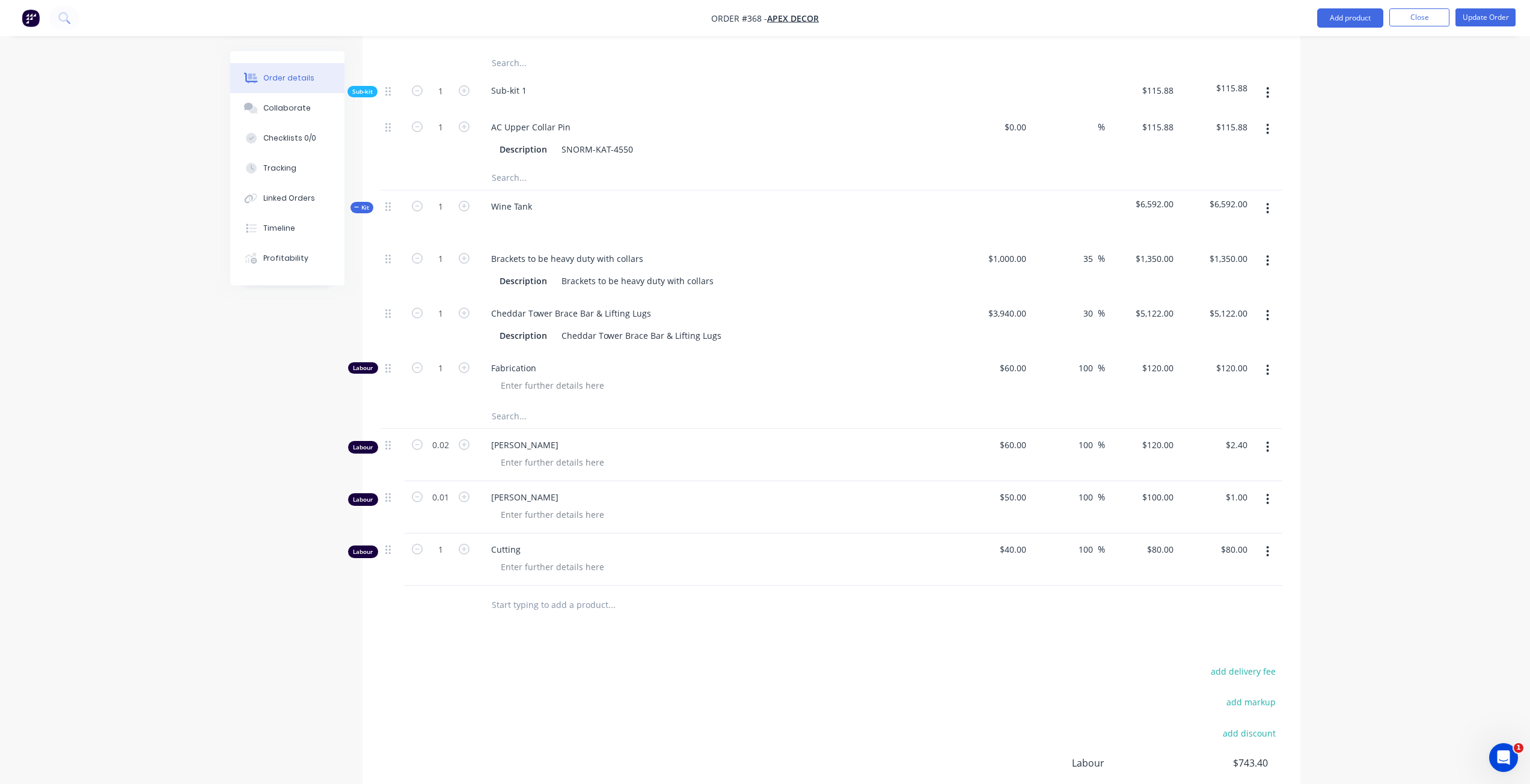
scroll to position [1129, 0]
click at [443, 540] on input "1" at bounding box center [440, 549] width 31 height 18
type input "3"
click at [607, 589] on div "Products Show / Hide columns Add product Qty Cost Markup Price Total 1 RHS Code…" at bounding box center [831, 201] width 938 height 1422
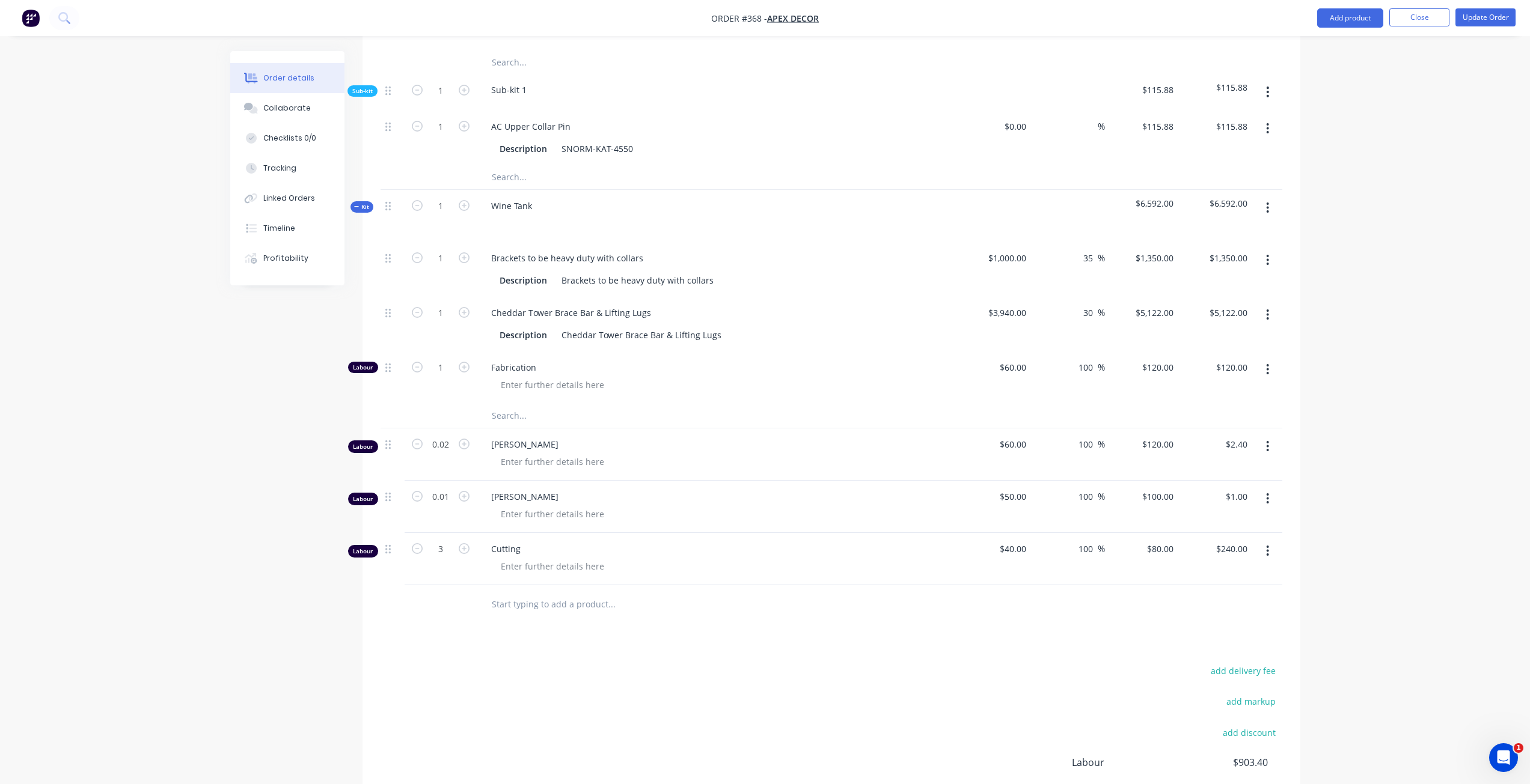
type input "$240.00"
click at [585, 592] on input "text" at bounding box center [611, 604] width 240 height 24
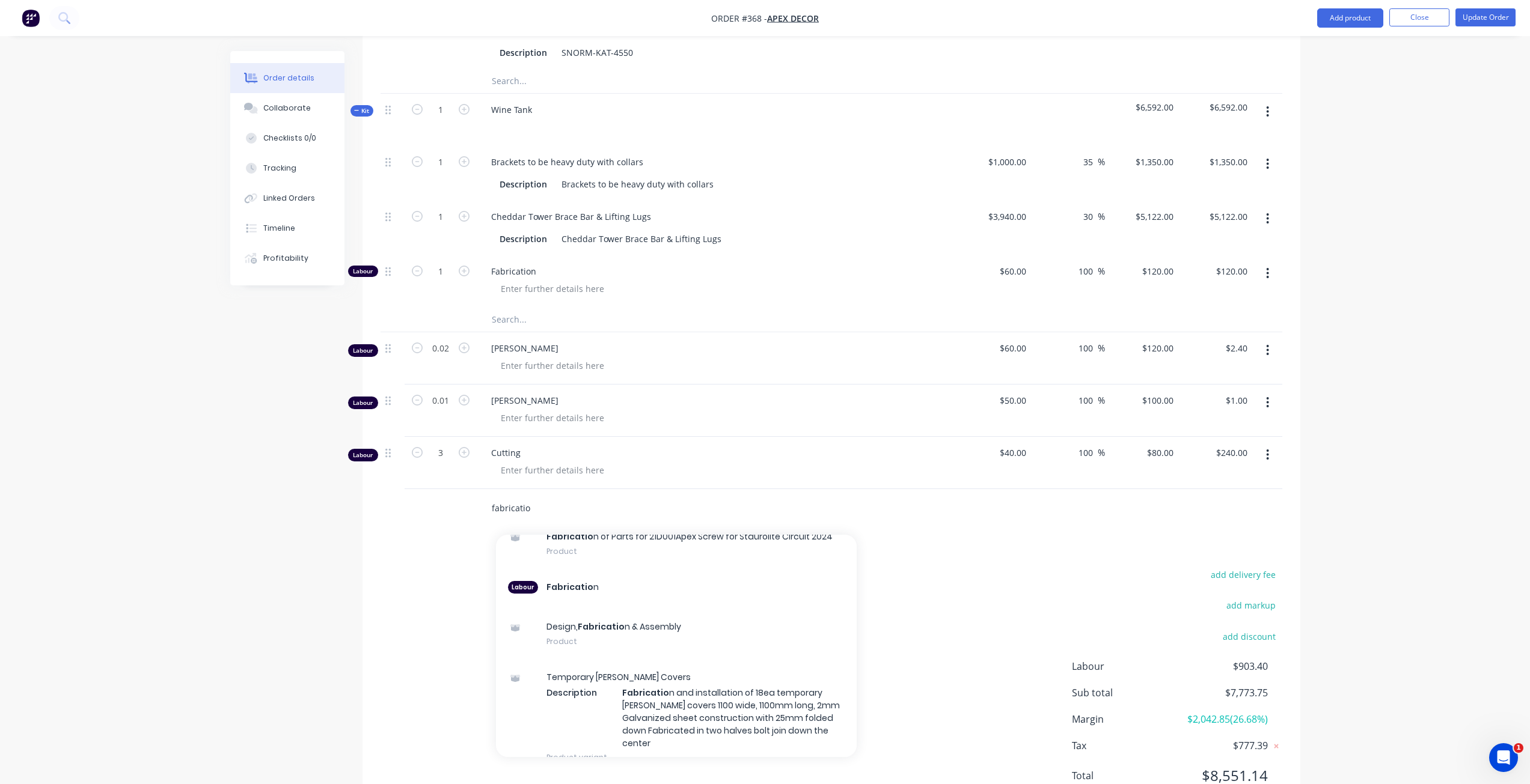
scroll to position [316, 0]
type input "fabricatio"
click at [543, 570] on div "Labour Fabricatio n" at bounding box center [676, 590] width 361 height 40
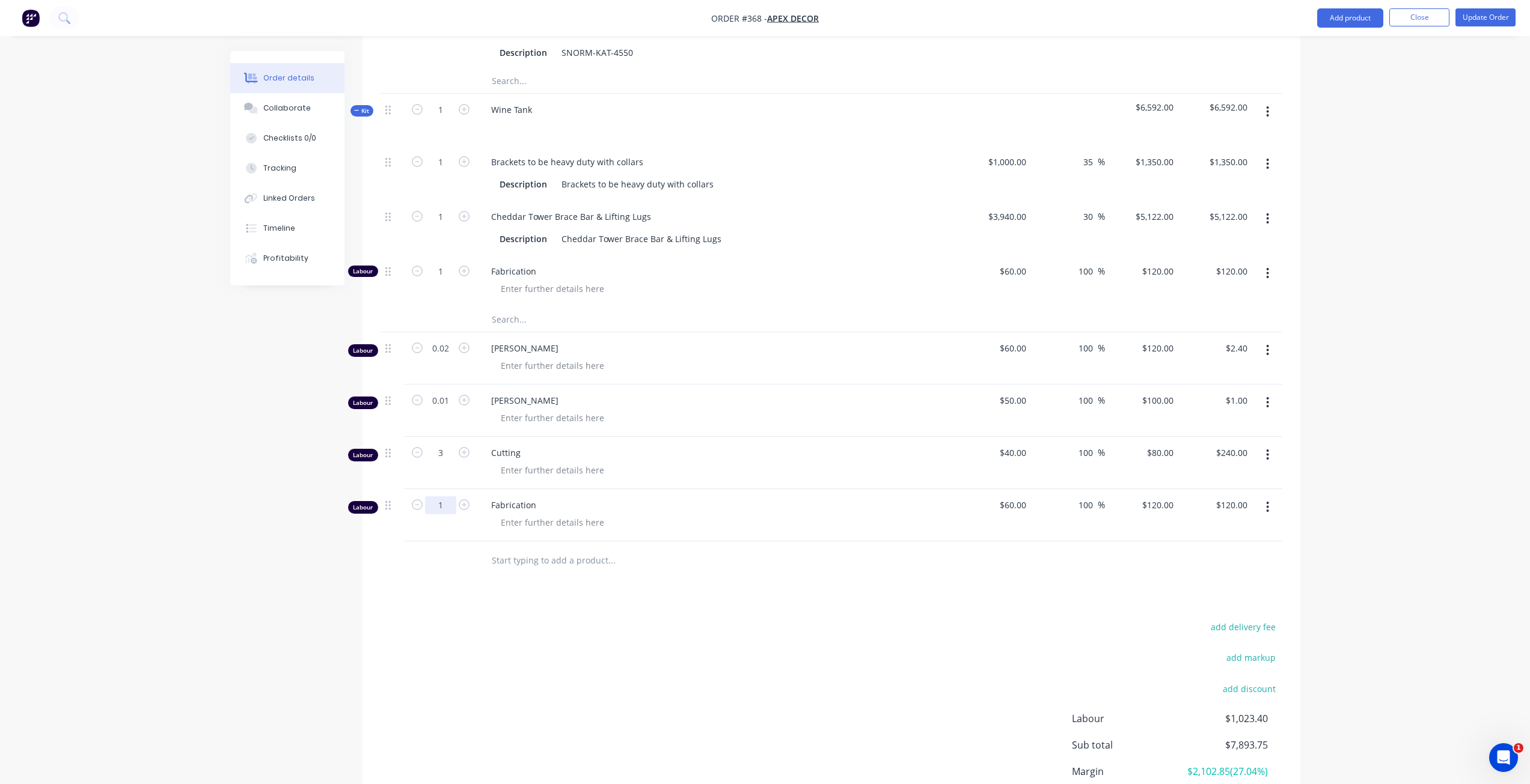
click at [448, 496] on input "1" at bounding box center [440, 505] width 31 height 18
type input "2"
type input "$240.00"
drag, startPoint x: 603, startPoint y: 552, endPoint x: 568, endPoint y: 530, distance: 41.3
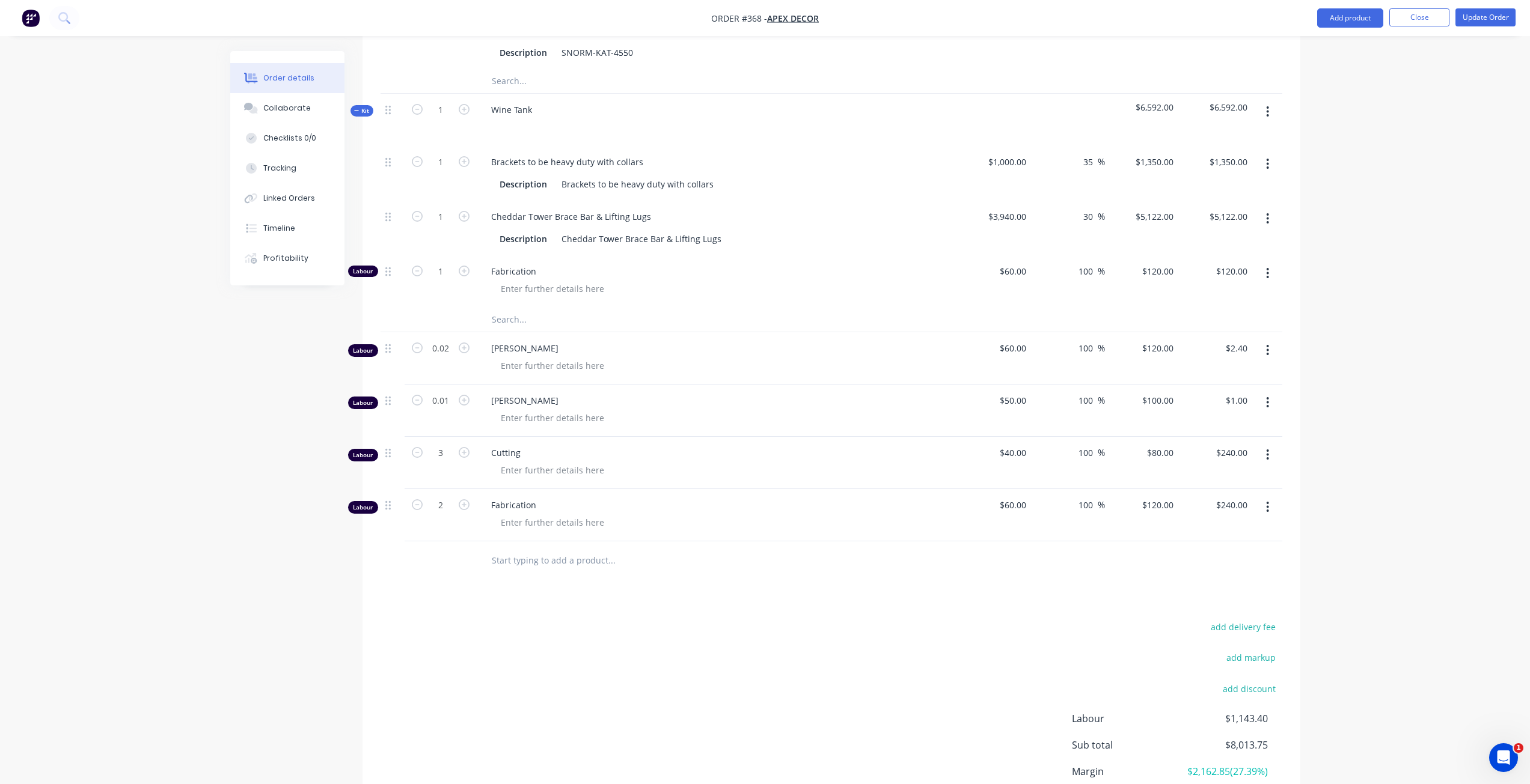
click at [568, 541] on div at bounding box center [693, 560] width 433 height 39
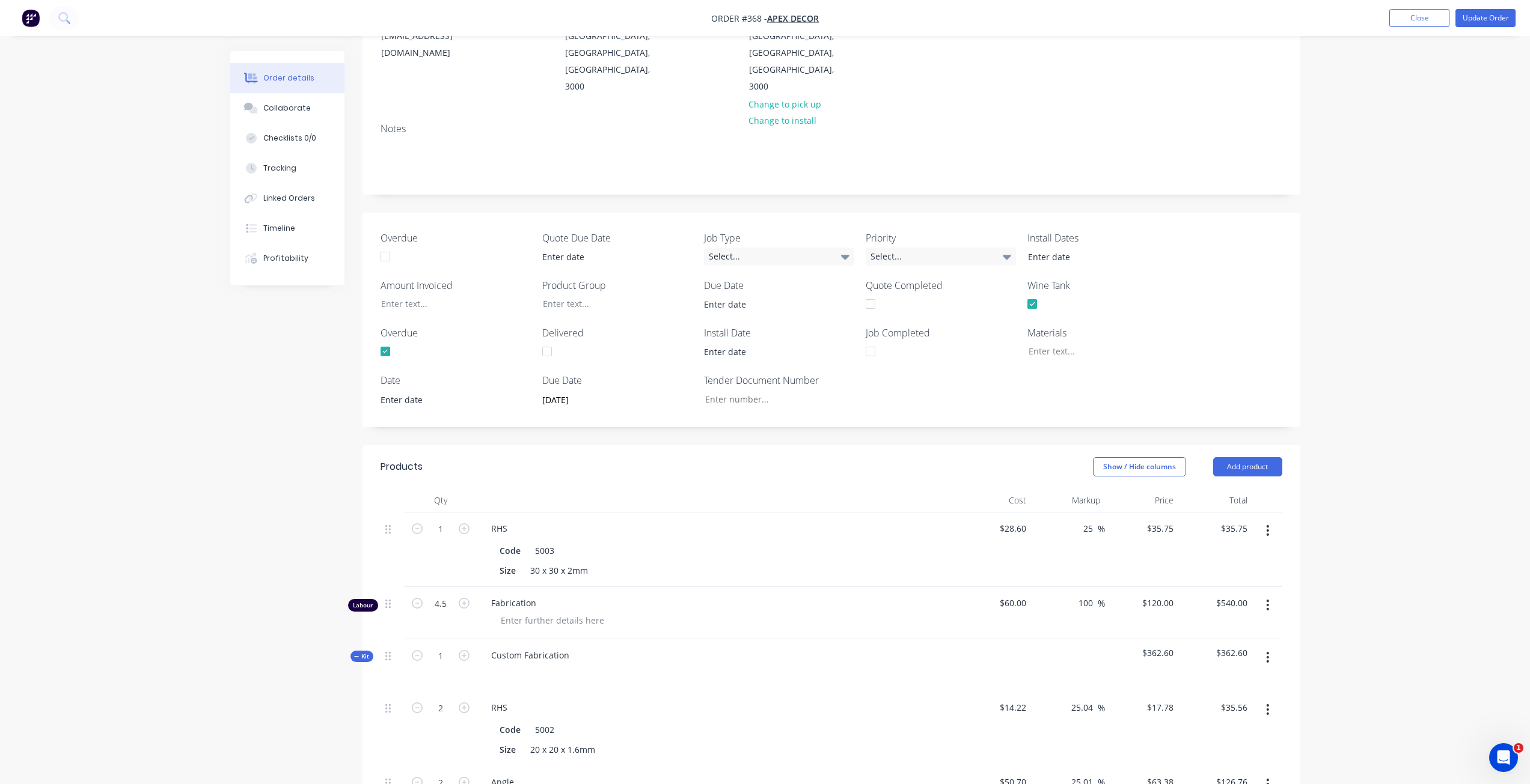
scroll to position [0, 0]
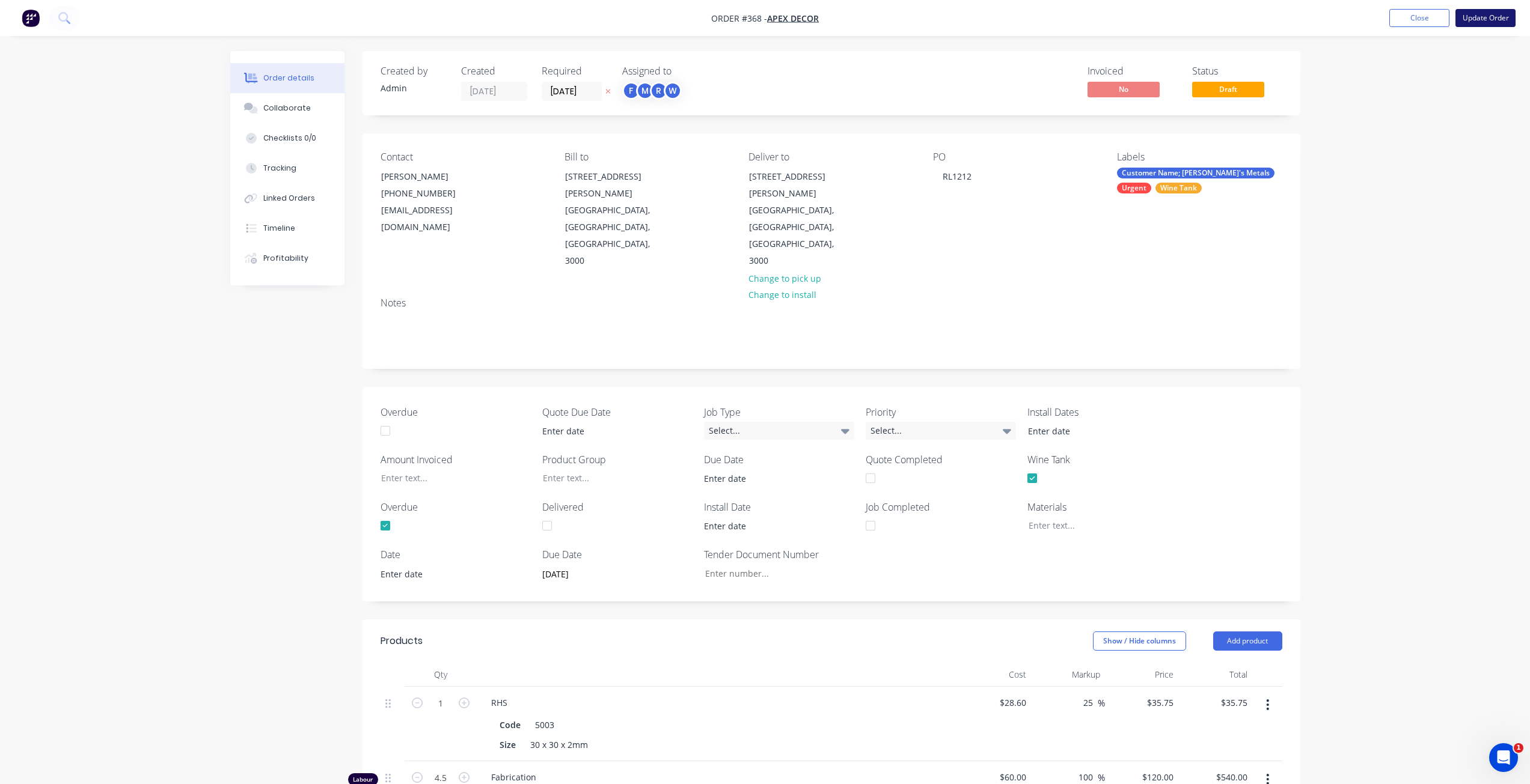
click at [1471, 17] on button "Update Order" at bounding box center [1486, 17] width 60 height 18
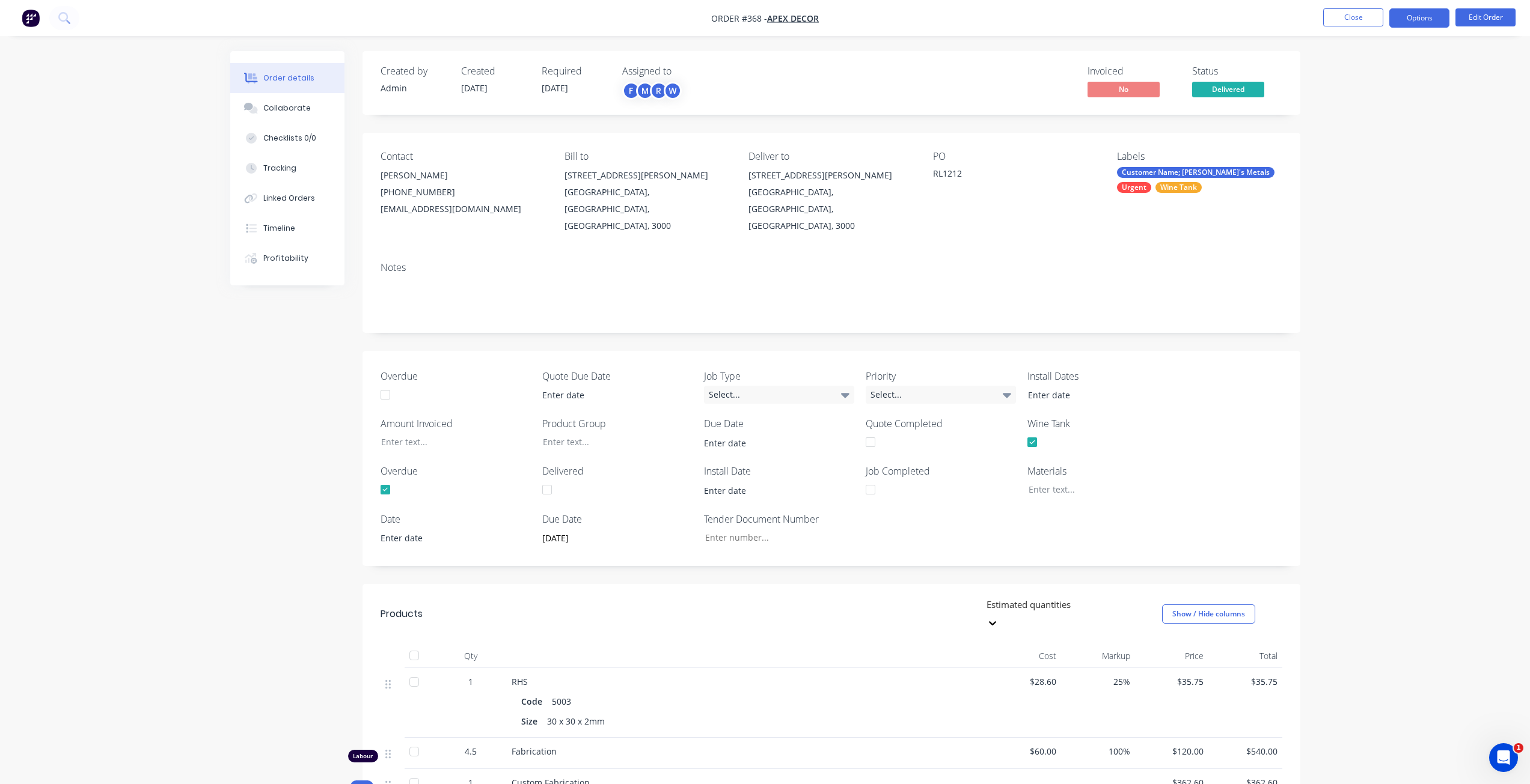
click at [1416, 21] on button "Options" at bounding box center [1420, 18] width 60 height 19
click at [1440, 19] on button "Options" at bounding box center [1420, 18] width 60 height 19
click at [1360, 69] on div "Invoice" at bounding box center [1382, 73] width 110 height 17
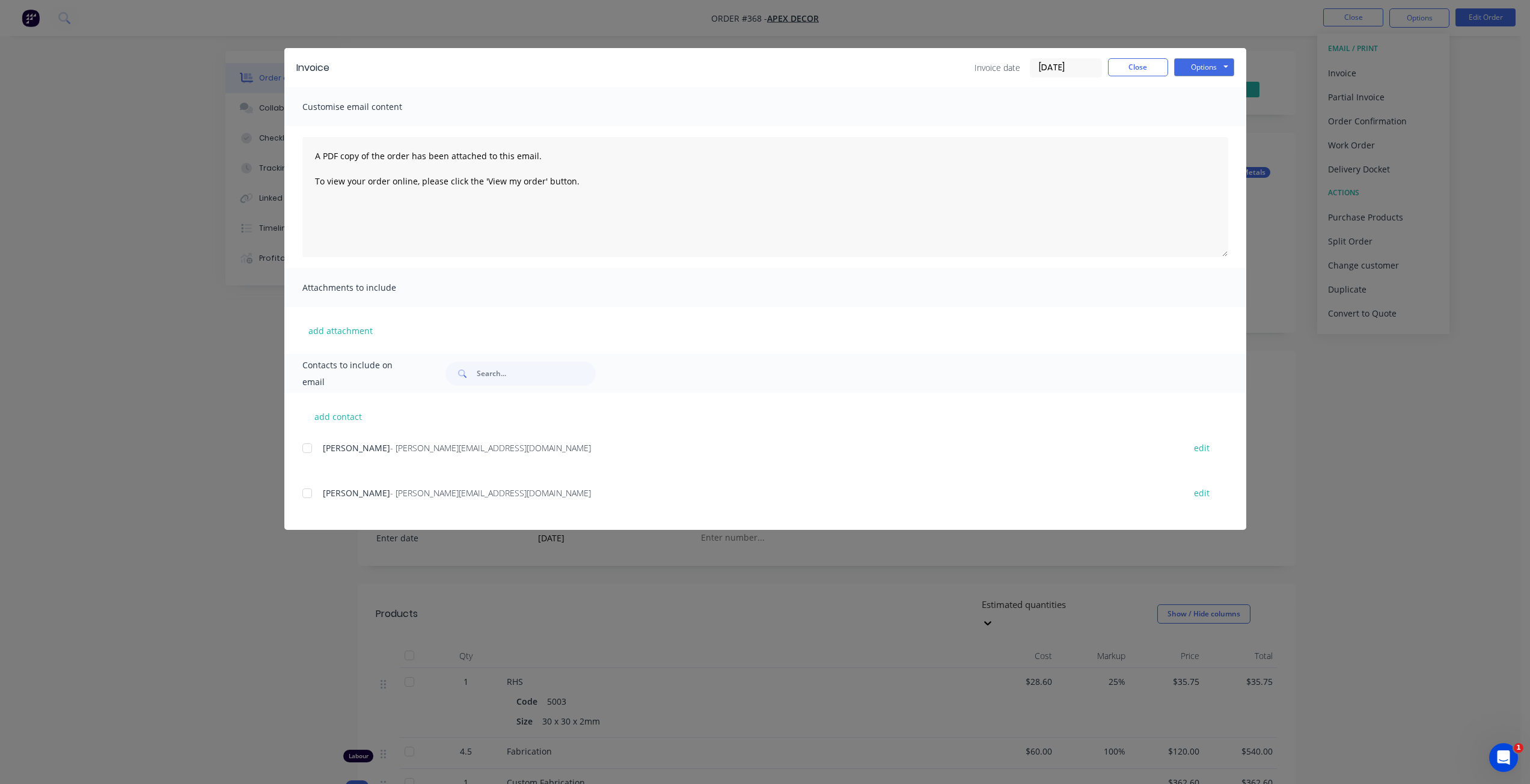
click at [306, 451] on div at bounding box center [307, 448] width 24 height 24
click at [1199, 75] on button "Options" at bounding box center [1204, 67] width 60 height 18
click at [1151, 63] on button "Close" at bounding box center [1138, 67] width 60 height 18
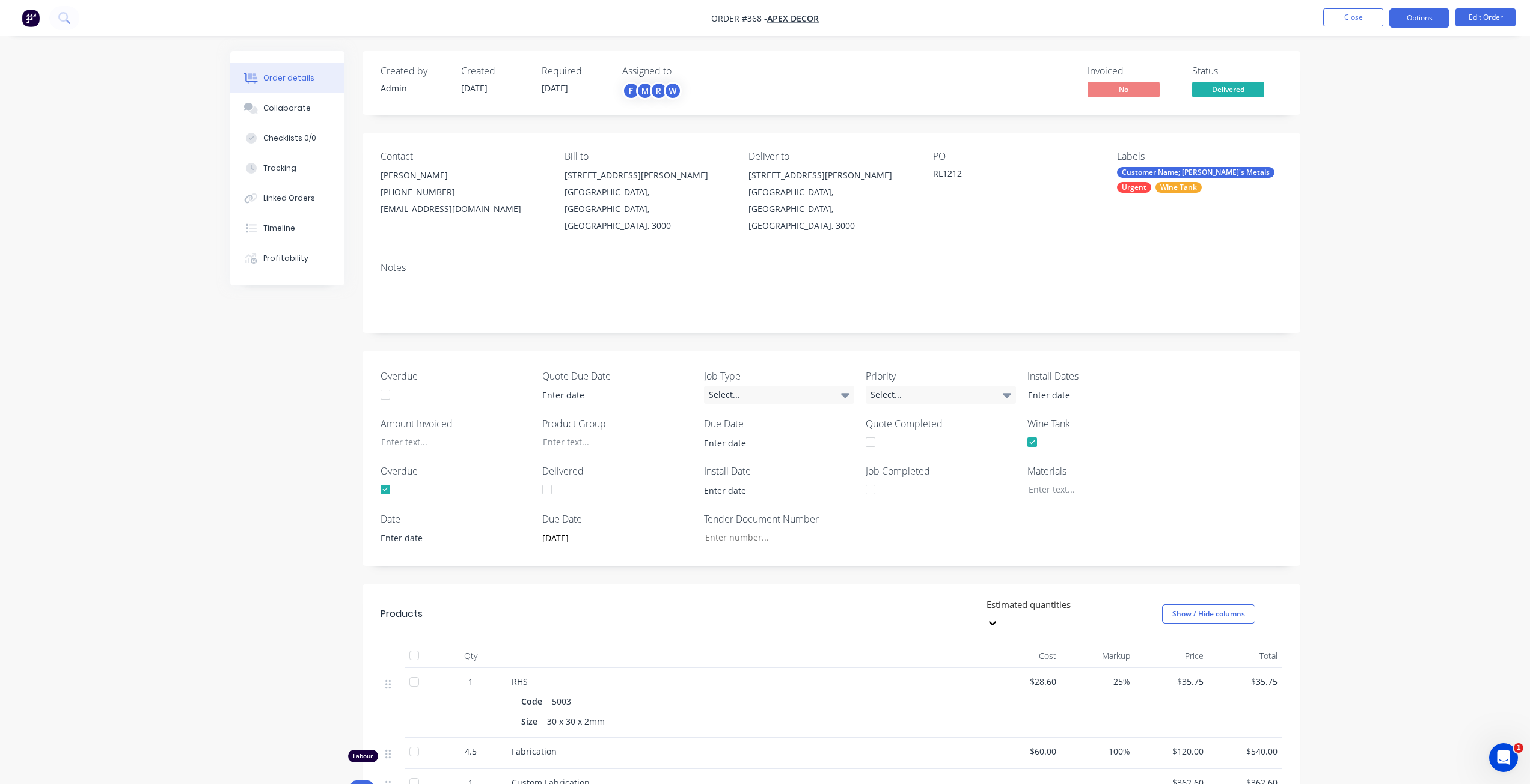
drag, startPoint x: 1403, startPoint y: 27, endPoint x: 1422, endPoint y: 21, distance: 19.9
click at [1422, 21] on button "Options" at bounding box center [1420, 18] width 60 height 19
click at [1369, 90] on div "Partial Invoice" at bounding box center [1382, 97] width 110 height 17
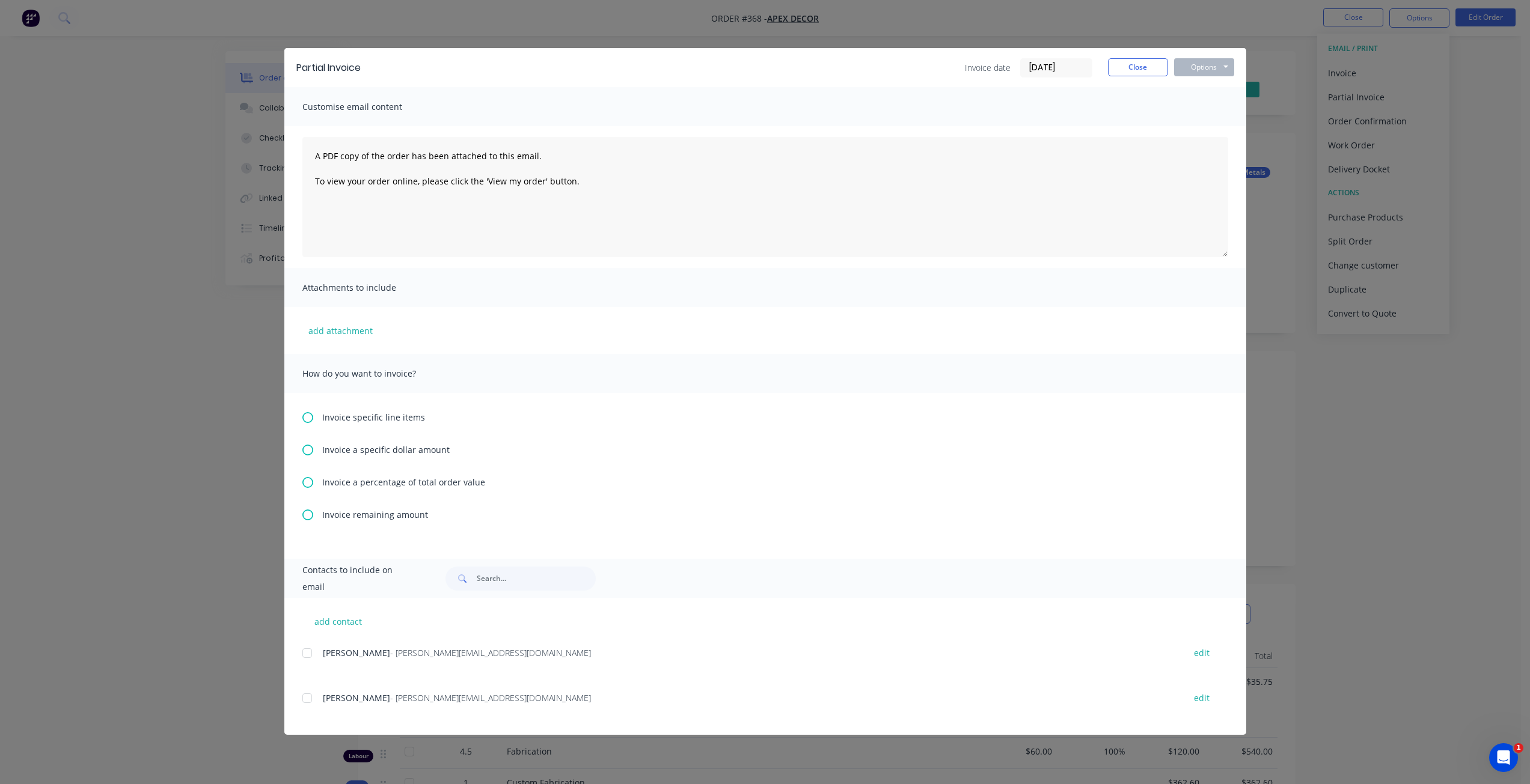
click at [305, 483] on icon at bounding box center [308, 483] width 11 height 11
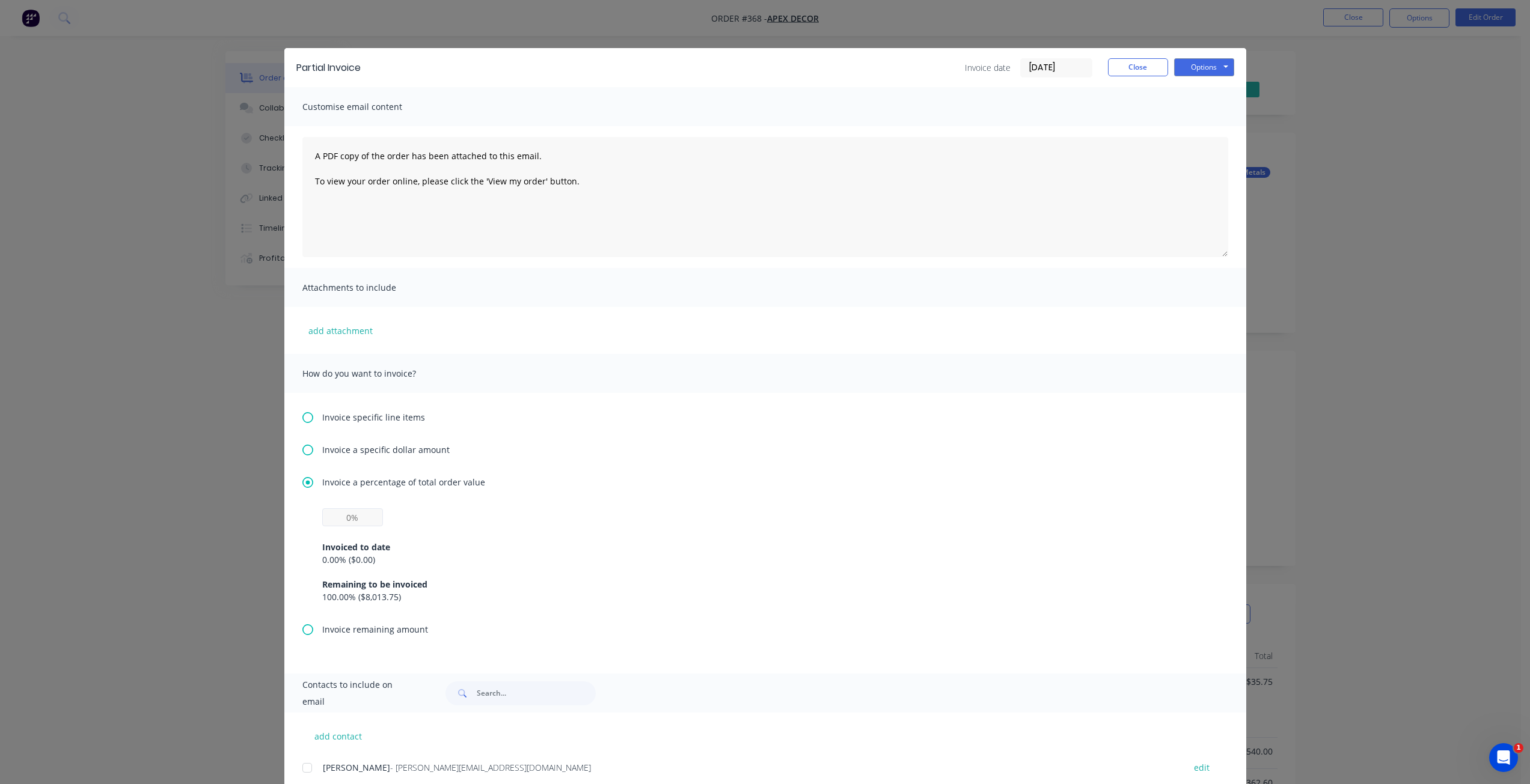
scroll to position [82, 0]
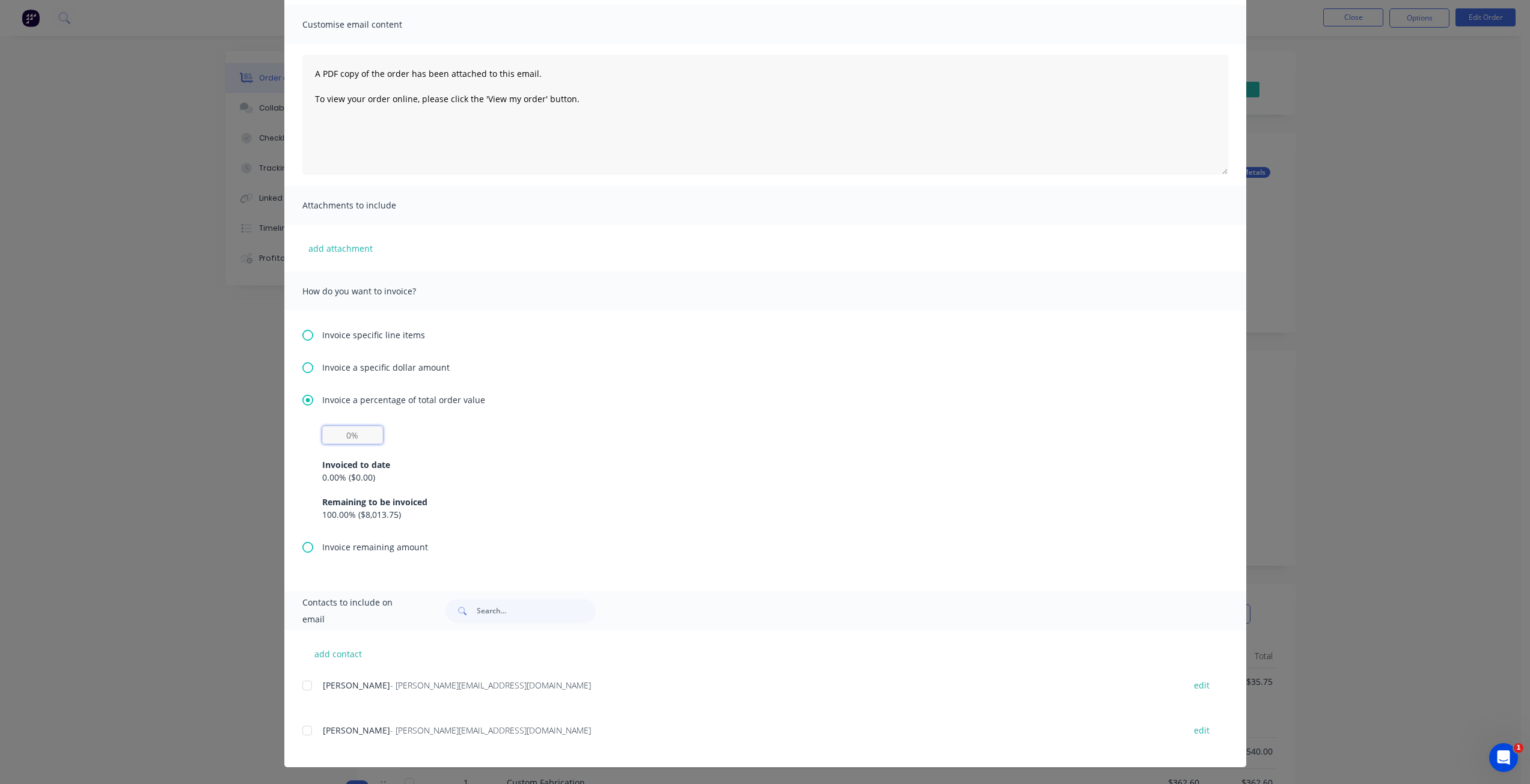
click at [347, 438] on input "text" at bounding box center [352, 434] width 61 height 18
type input "50%"
click at [445, 451] on div "Invoiced to date 0.00 % ( $0.00 ) Remaining to be invoiced 100.00 % ( $8,013.75…" at bounding box center [765, 482] width 886 height 77
click at [303, 686] on div at bounding box center [307, 686] width 24 height 24
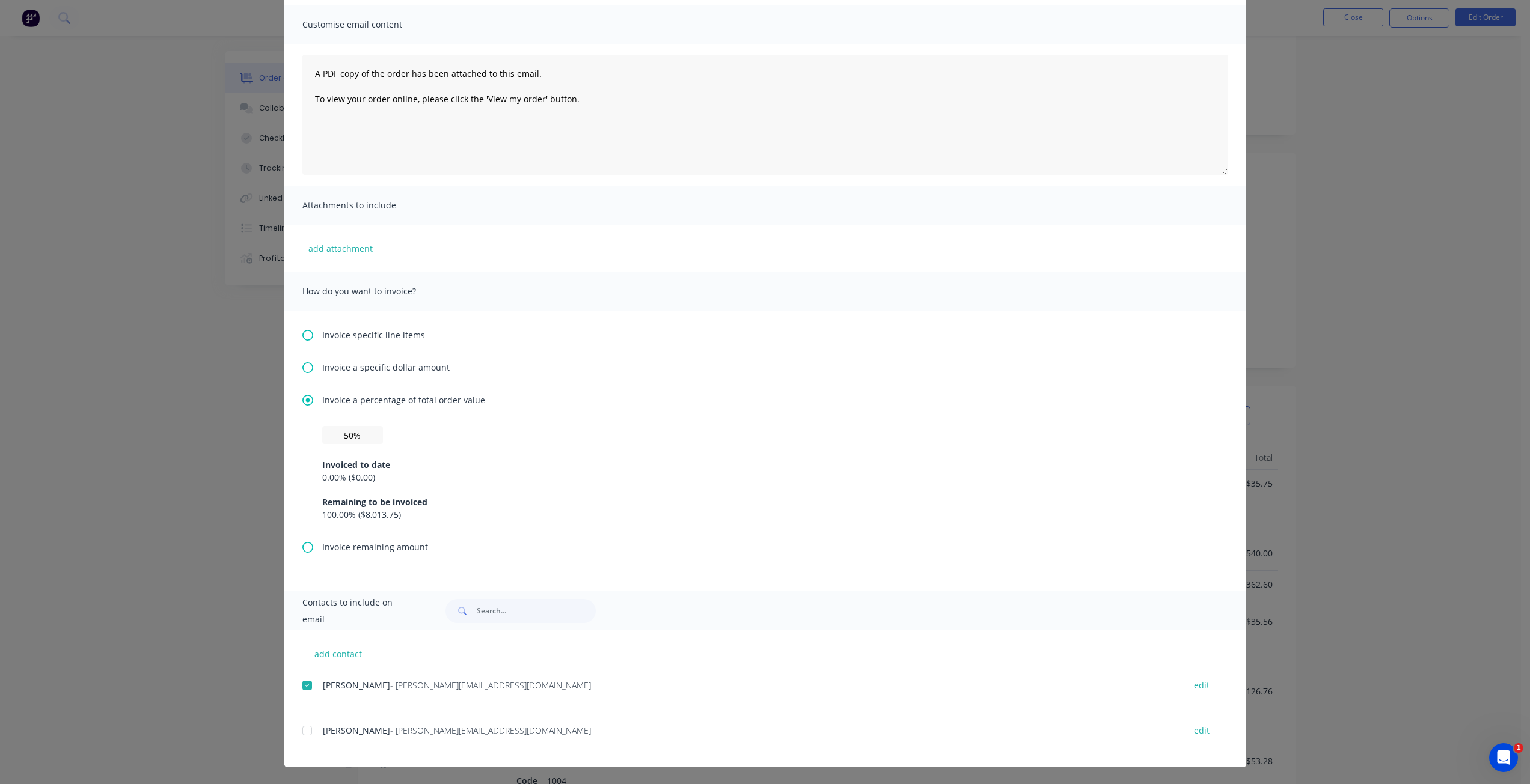
scroll to position [0, 0]
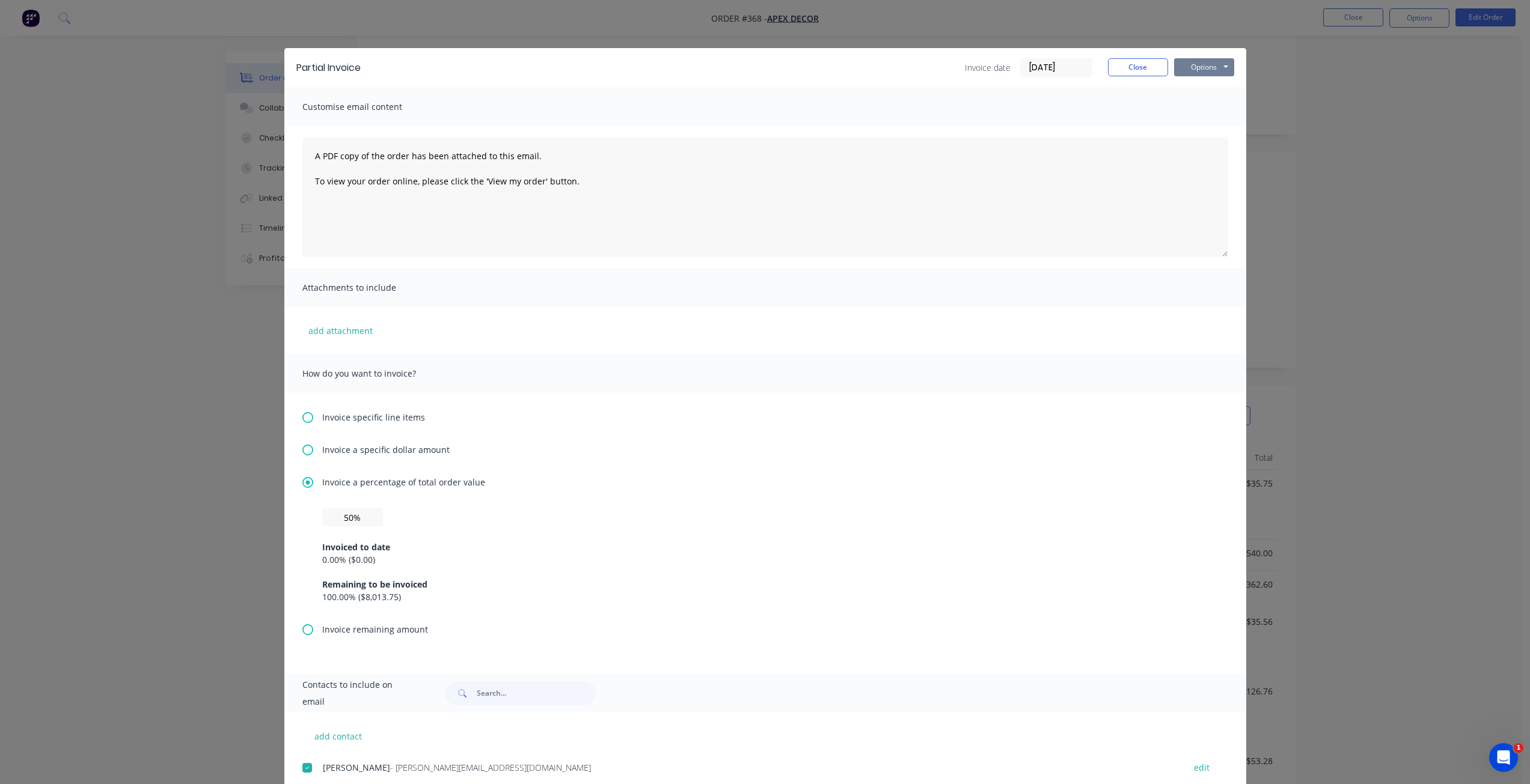
click at [1206, 59] on button "Options" at bounding box center [1204, 67] width 60 height 18
click at [1141, 68] on button "Close" at bounding box center [1138, 67] width 60 height 18
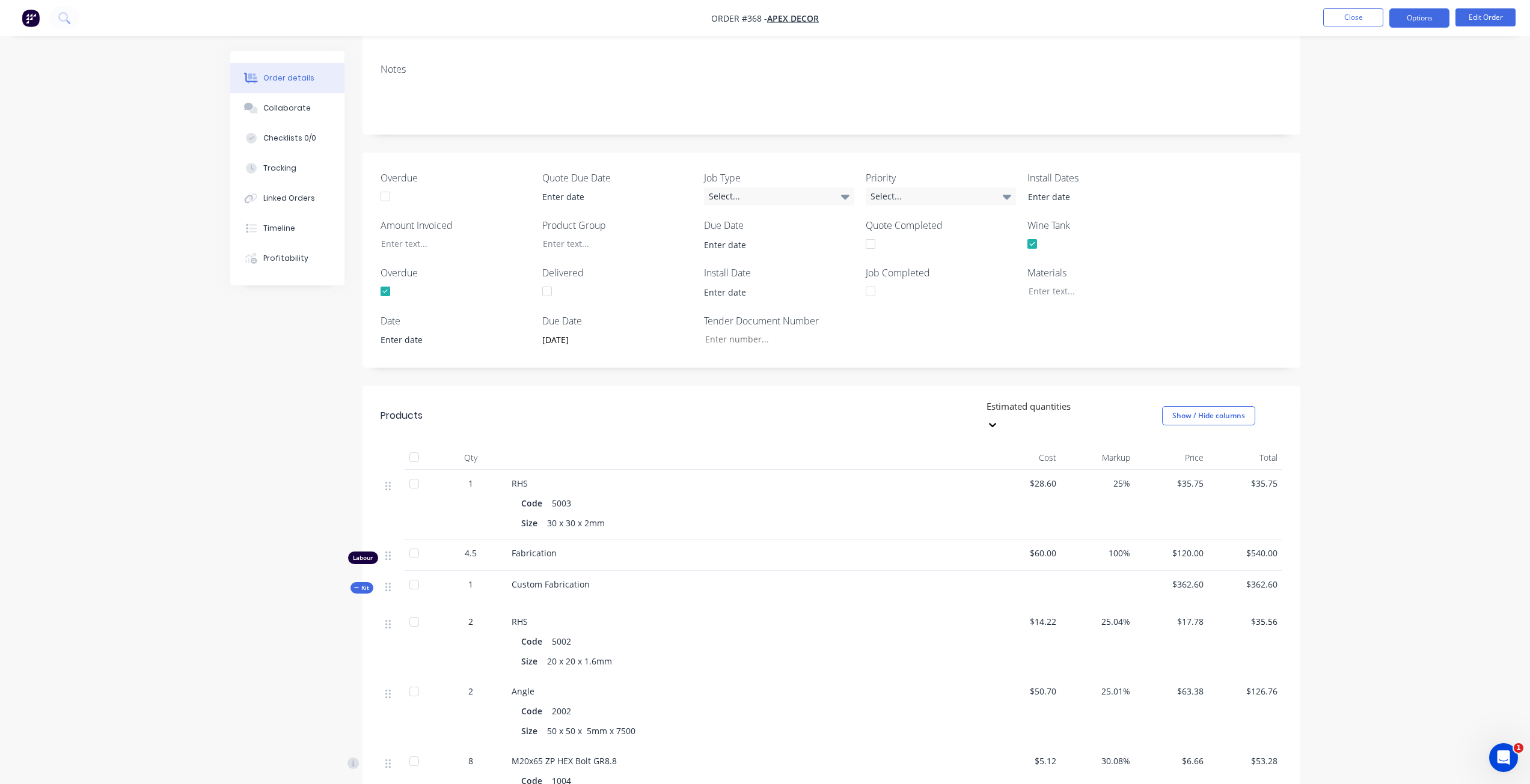
click at [1415, 24] on button "Options" at bounding box center [1420, 18] width 60 height 19
click at [1363, 140] on div "Work Order" at bounding box center [1382, 145] width 110 height 17
click at [1375, 119] on div "Without pricing" at bounding box center [1382, 121] width 110 height 17
click at [1362, 166] on div "Delivery Docket" at bounding box center [1382, 169] width 110 height 17
click at [1372, 125] on div "Without pricing" at bounding box center [1382, 121] width 110 height 17
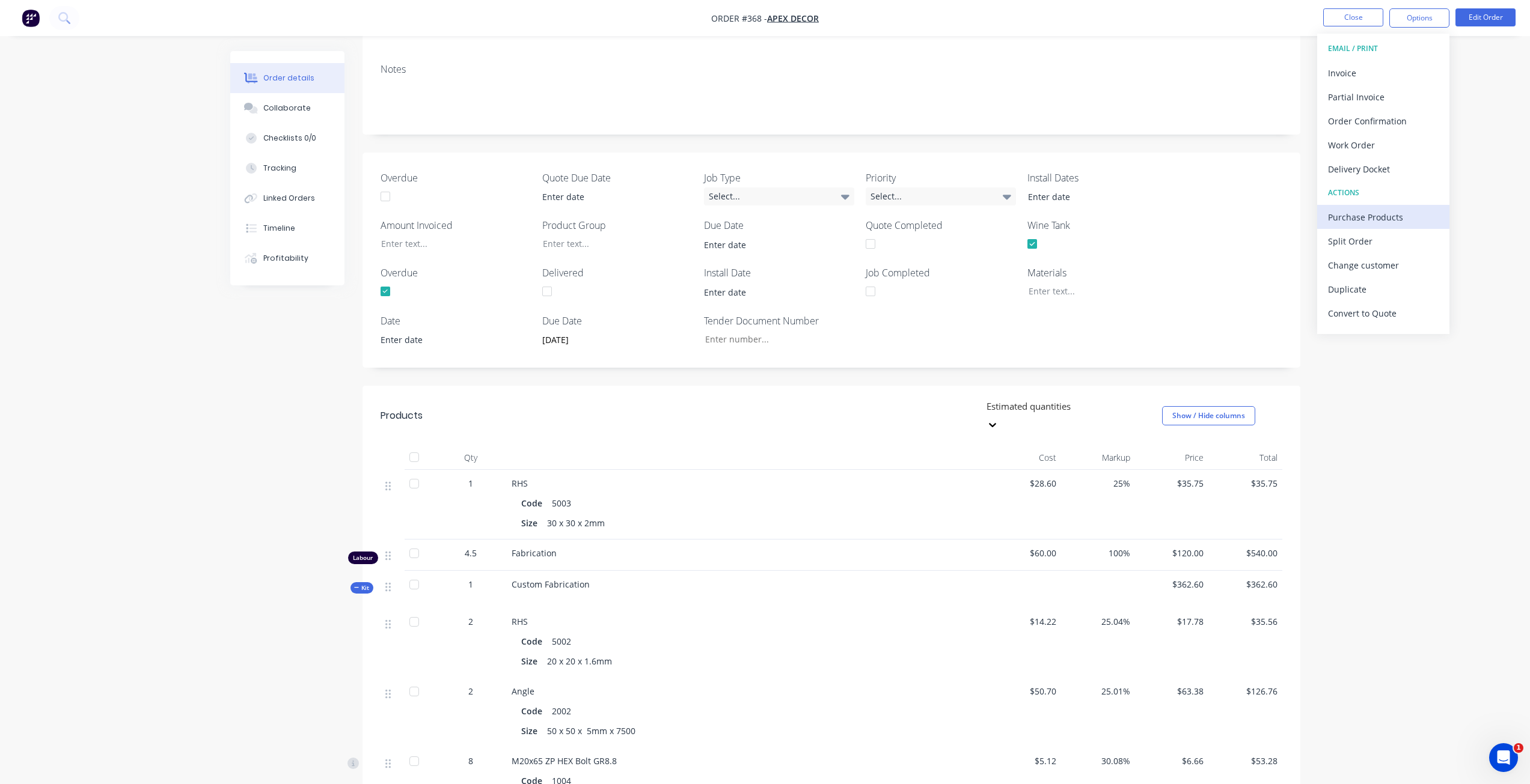
click at [1362, 216] on div "Purchase Products" at bounding box center [1382, 217] width 110 height 17
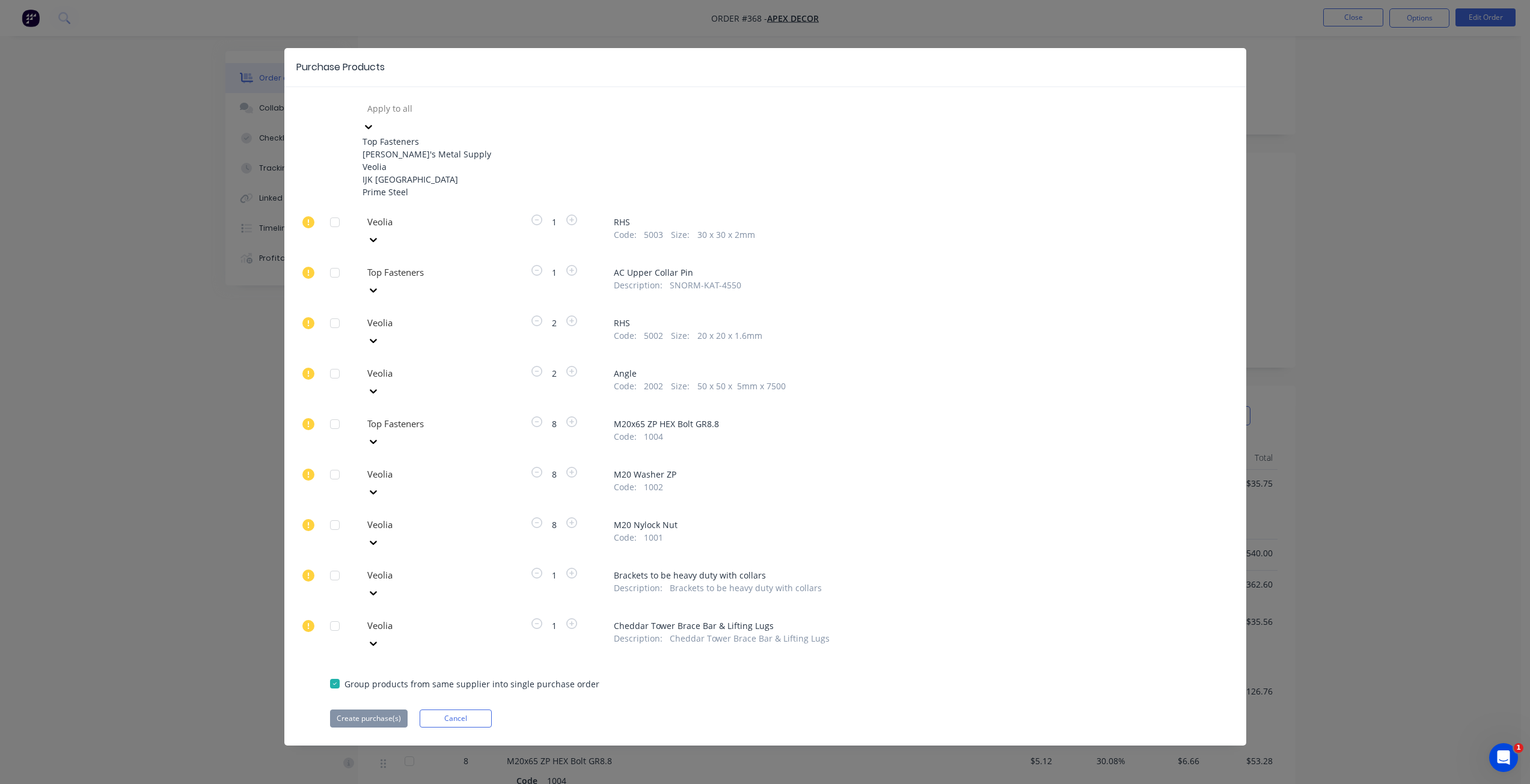
click at [448, 111] on div at bounding box center [453, 108] width 173 height 15
click at [401, 173] on div "Veolia" at bounding box center [428, 166] width 132 height 13
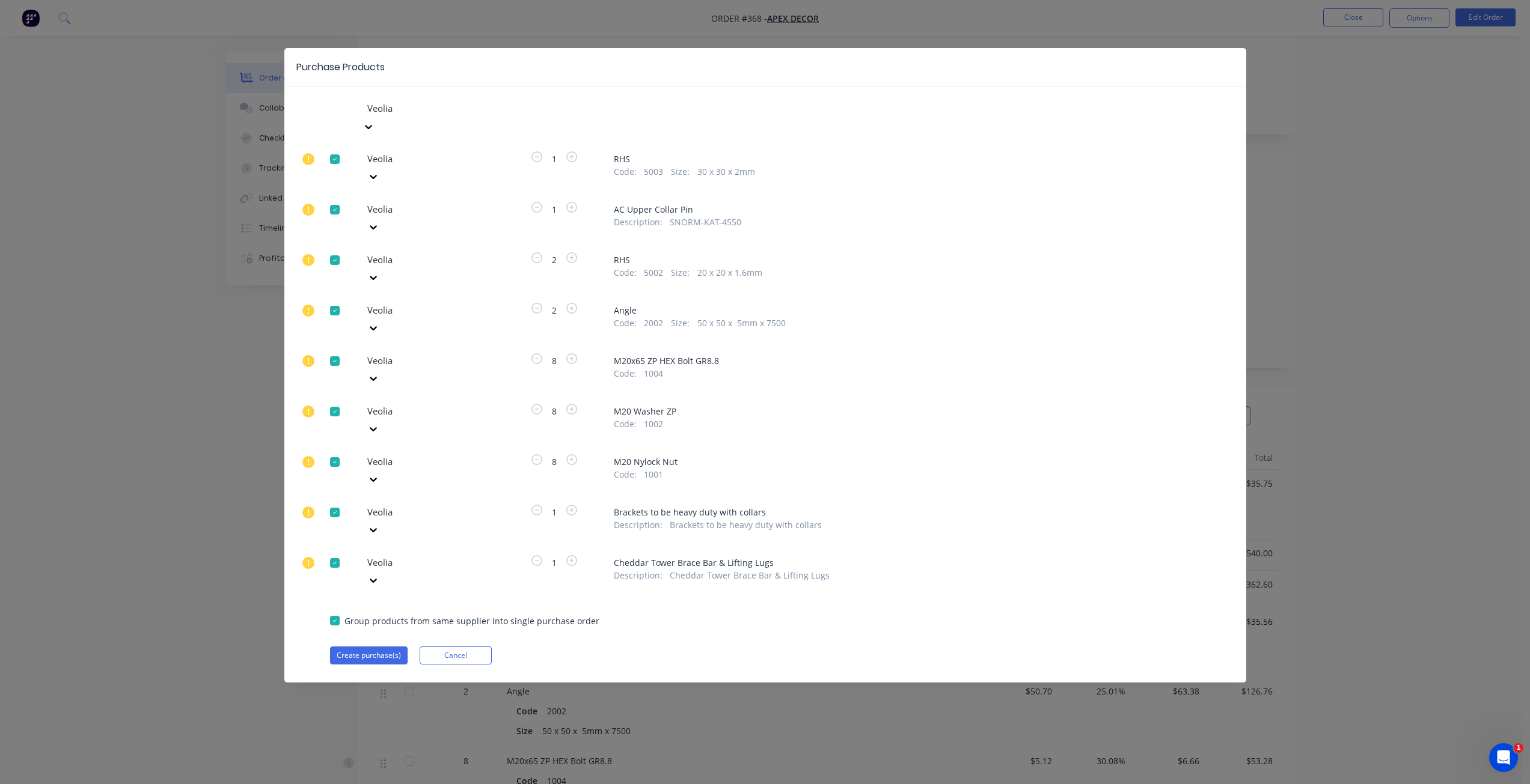
click at [411, 202] on div at bounding box center [453, 209] width 173 height 15
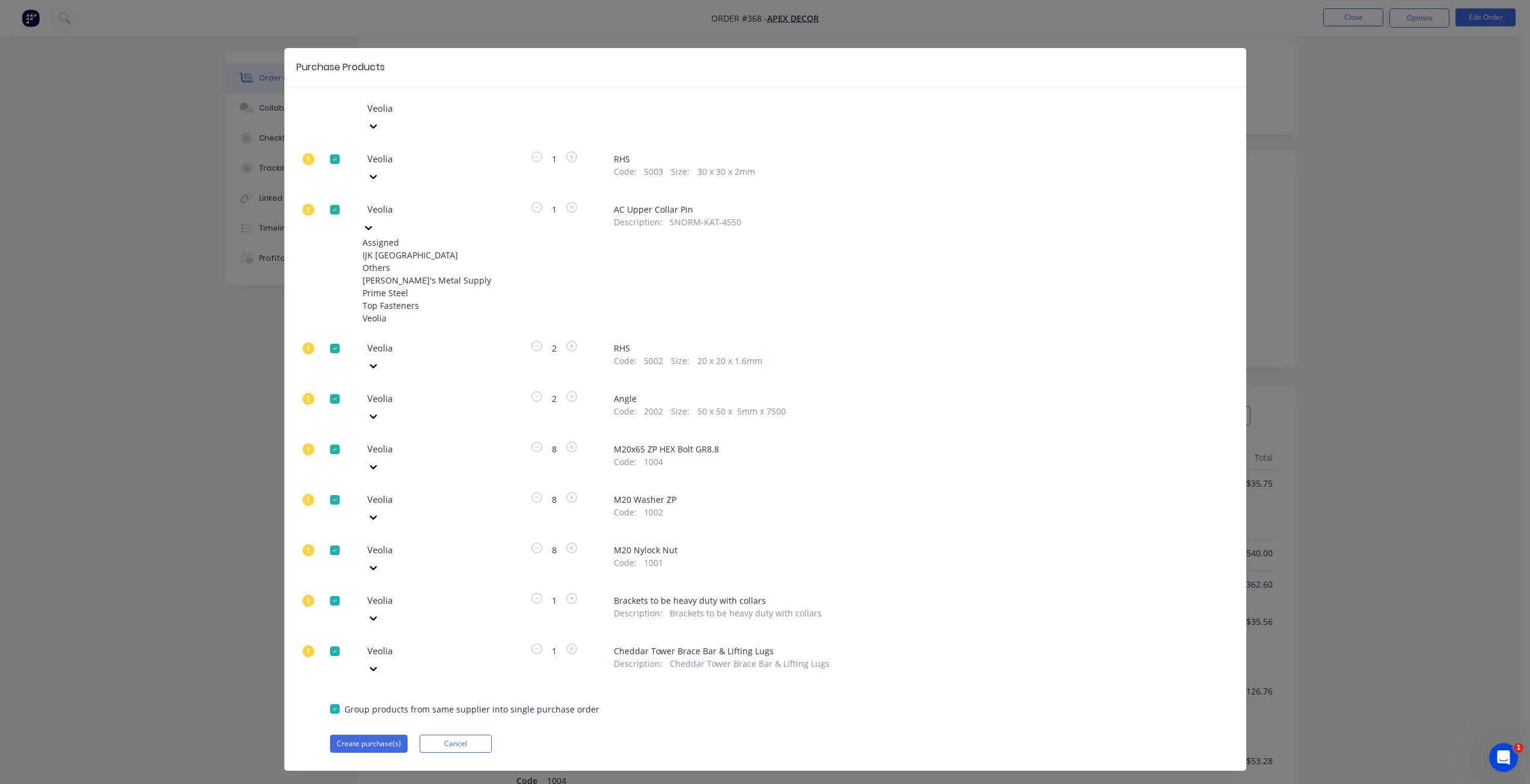
click at [406, 274] on div "Dave's Metal Supply" at bounding box center [428, 281] width 132 height 13
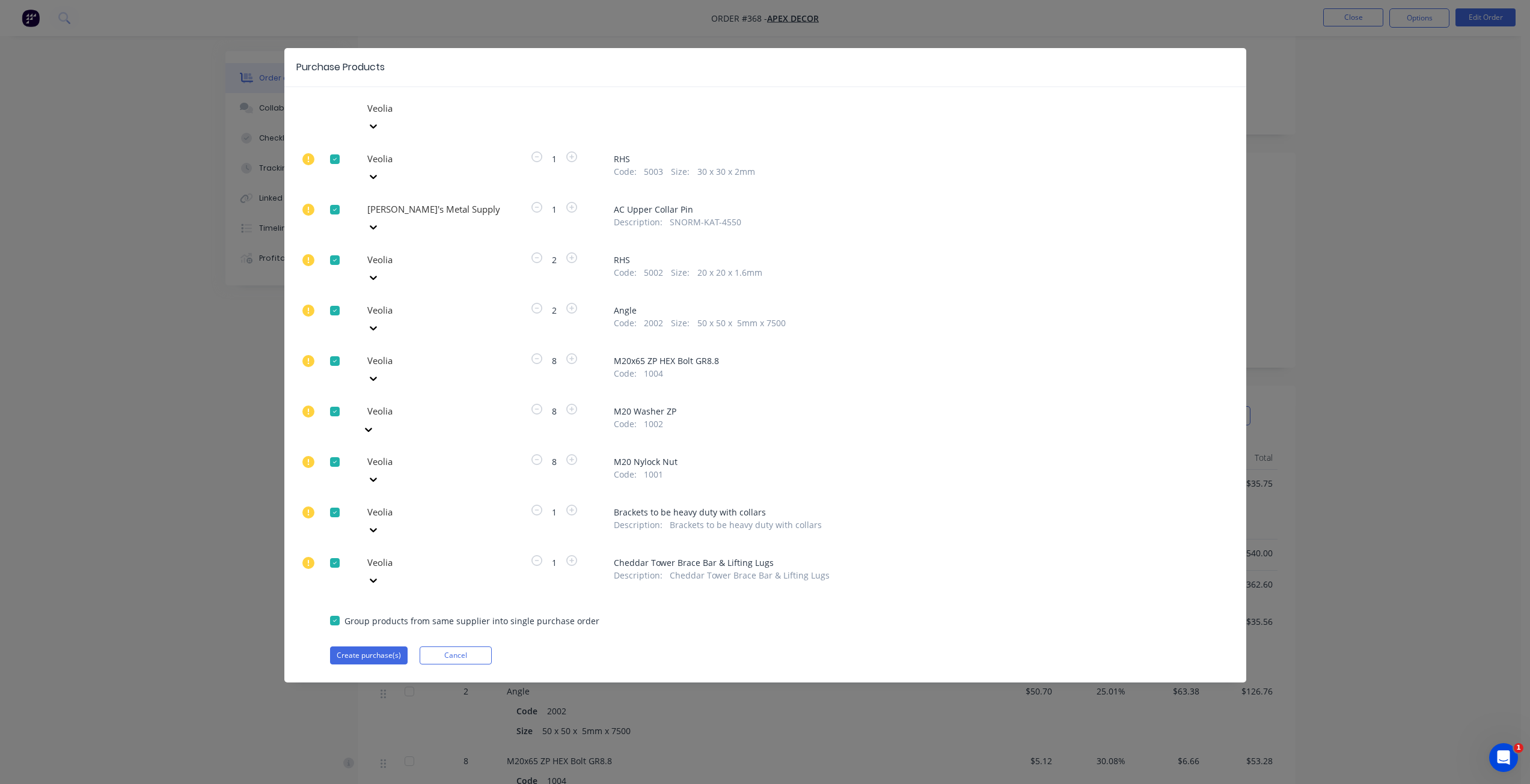
click at [396, 403] on div at bounding box center [453, 411] width 173 height 15
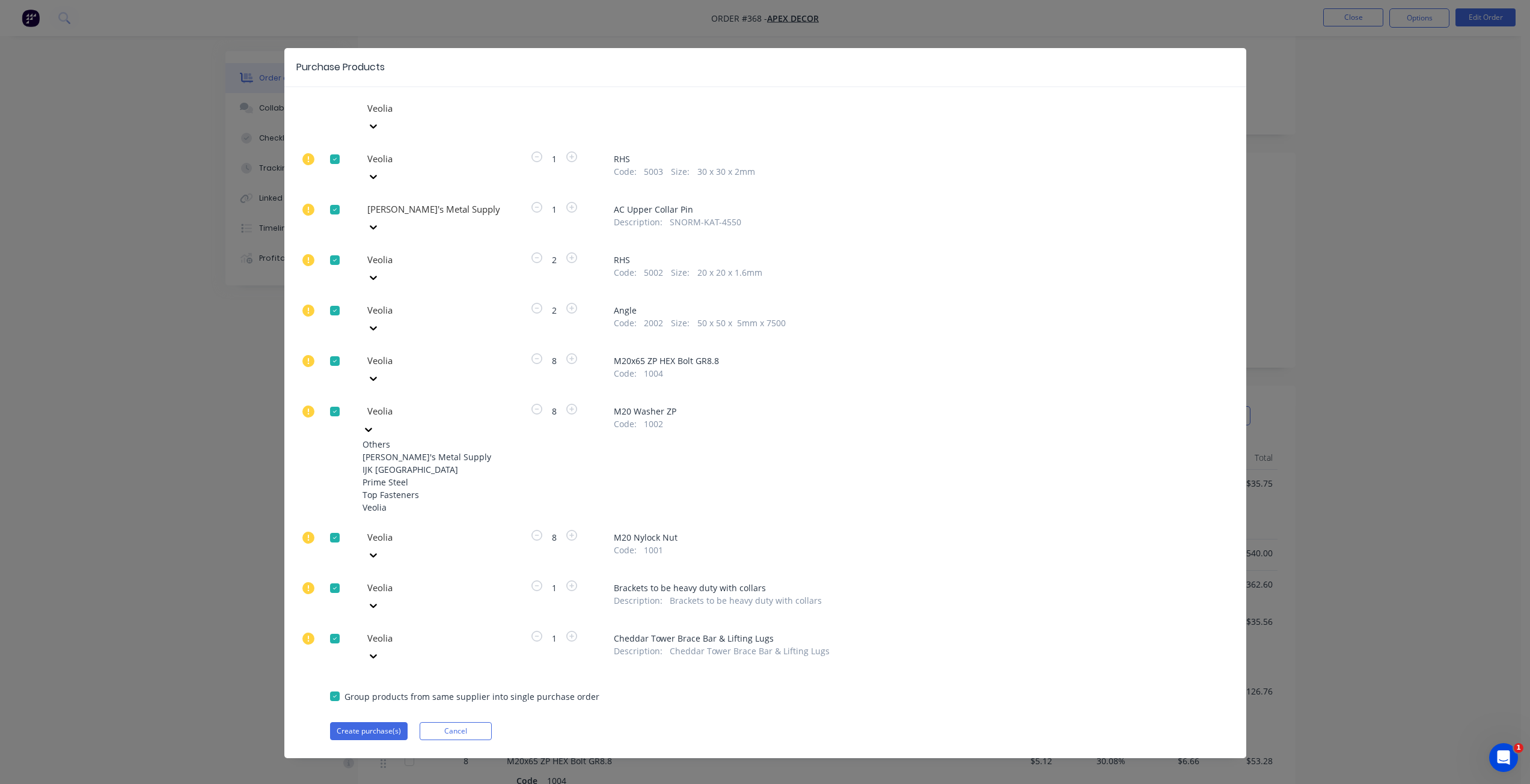
click at [384, 476] on div "Prime Steel" at bounding box center [428, 482] width 132 height 13
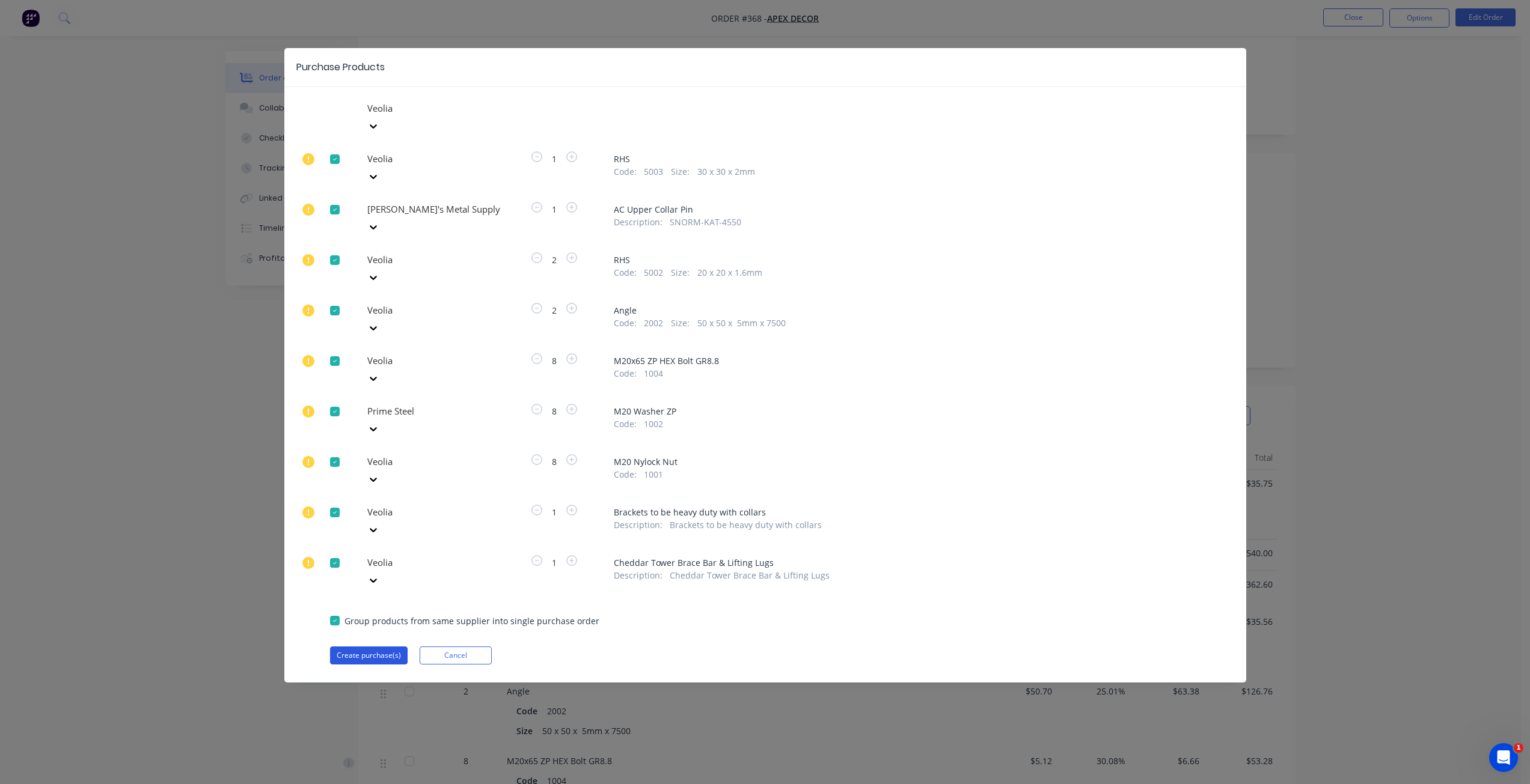
click at [361, 647] on button "Create purchase(s)" at bounding box center [369, 656] width 78 height 18
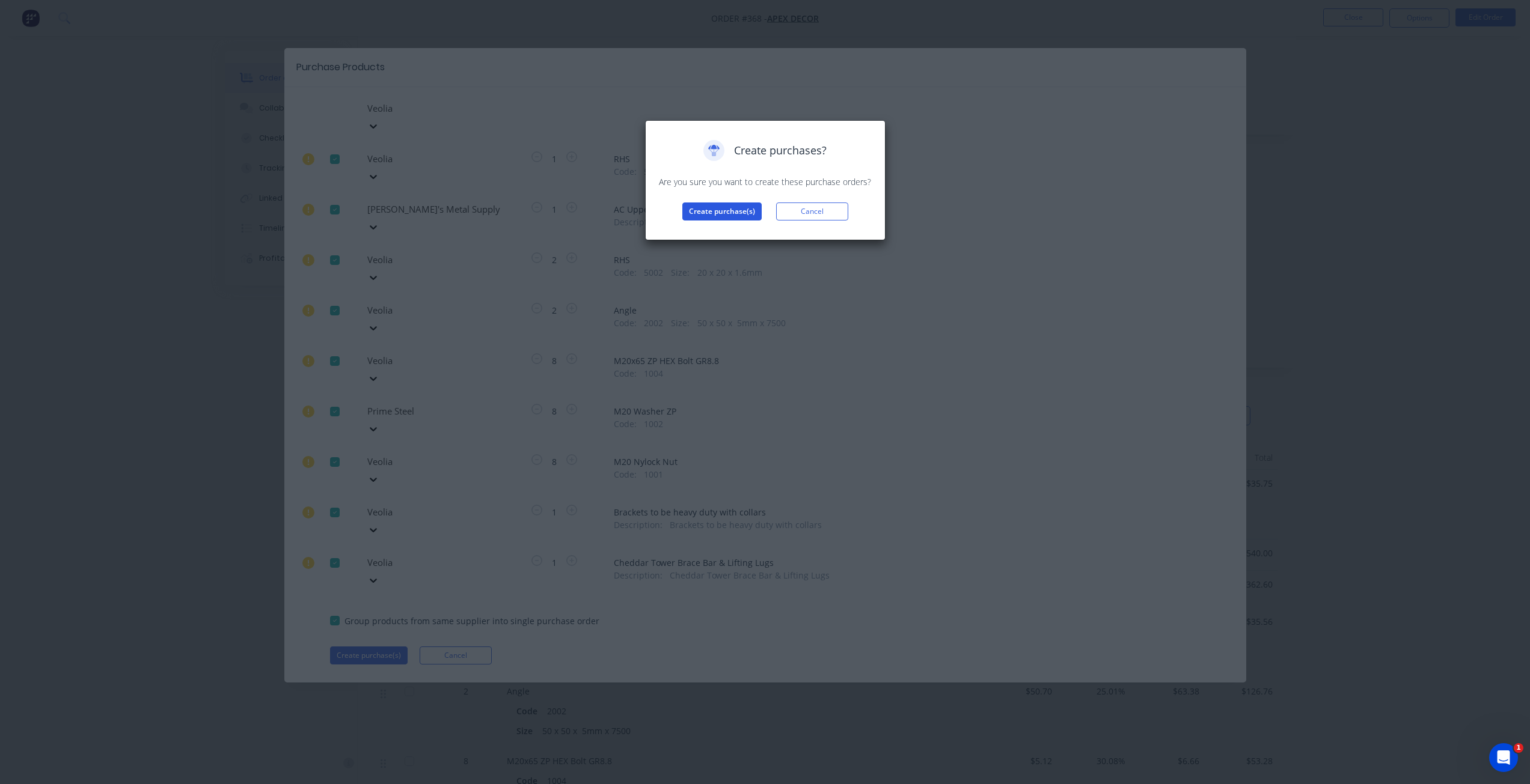
click at [723, 210] on button "Create purchase(s)" at bounding box center [722, 211] width 79 height 18
click at [734, 228] on button "View purchase(s)" at bounding box center [722, 231] width 72 height 18
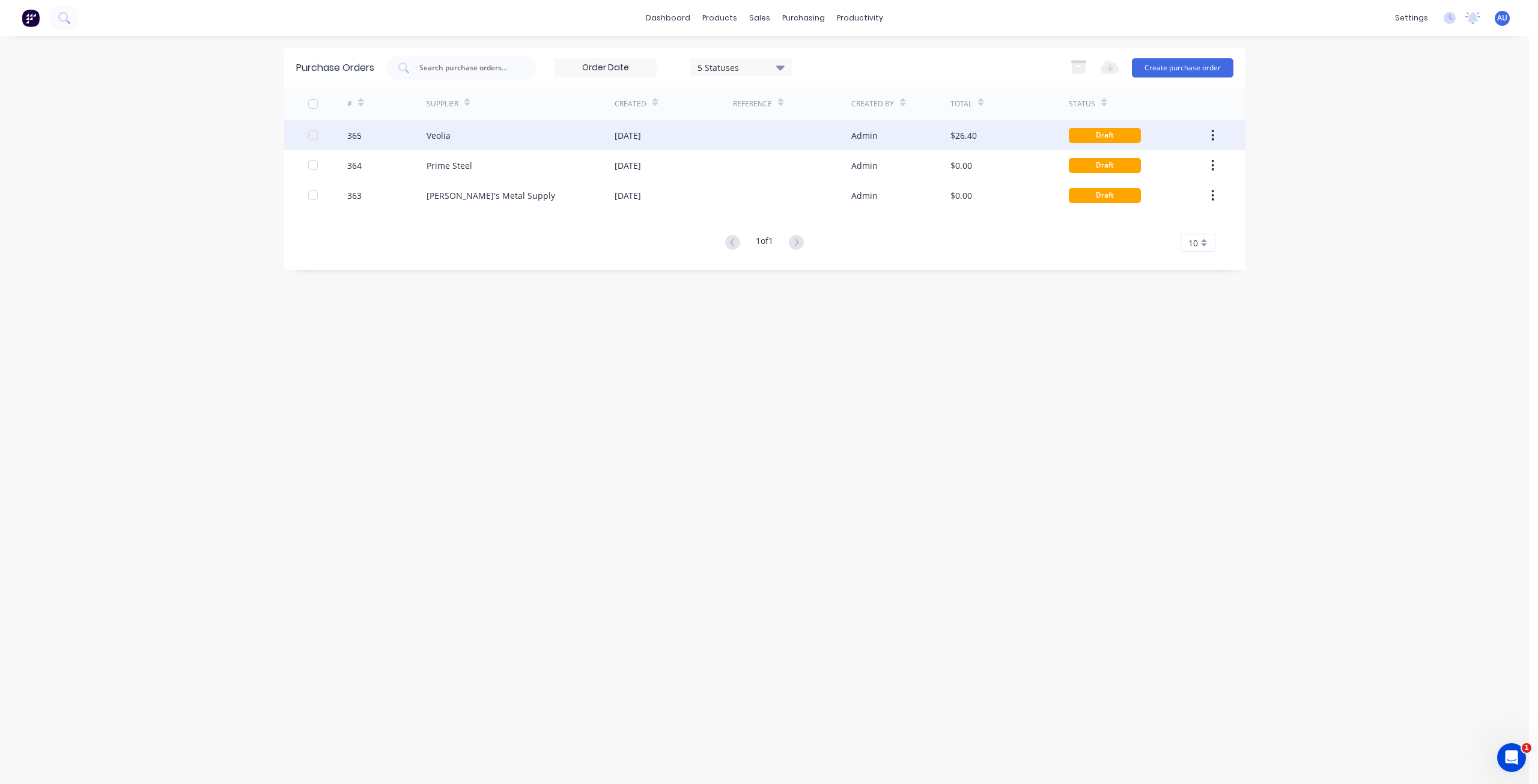
click at [457, 131] on div "Veolia" at bounding box center [520, 136] width 188 height 30
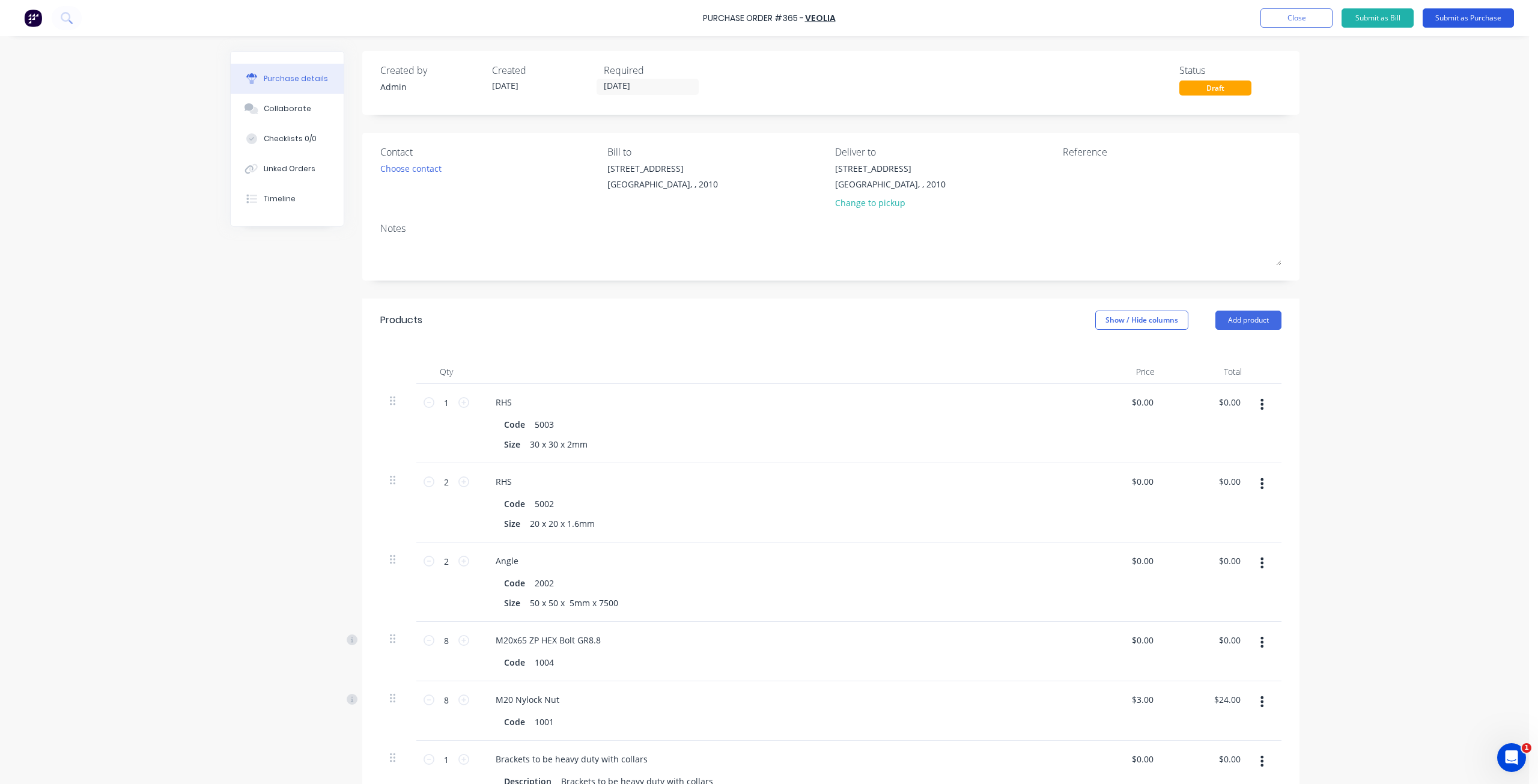
click at [1464, 18] on button "Submit as Purchase" at bounding box center [1468, 18] width 91 height 19
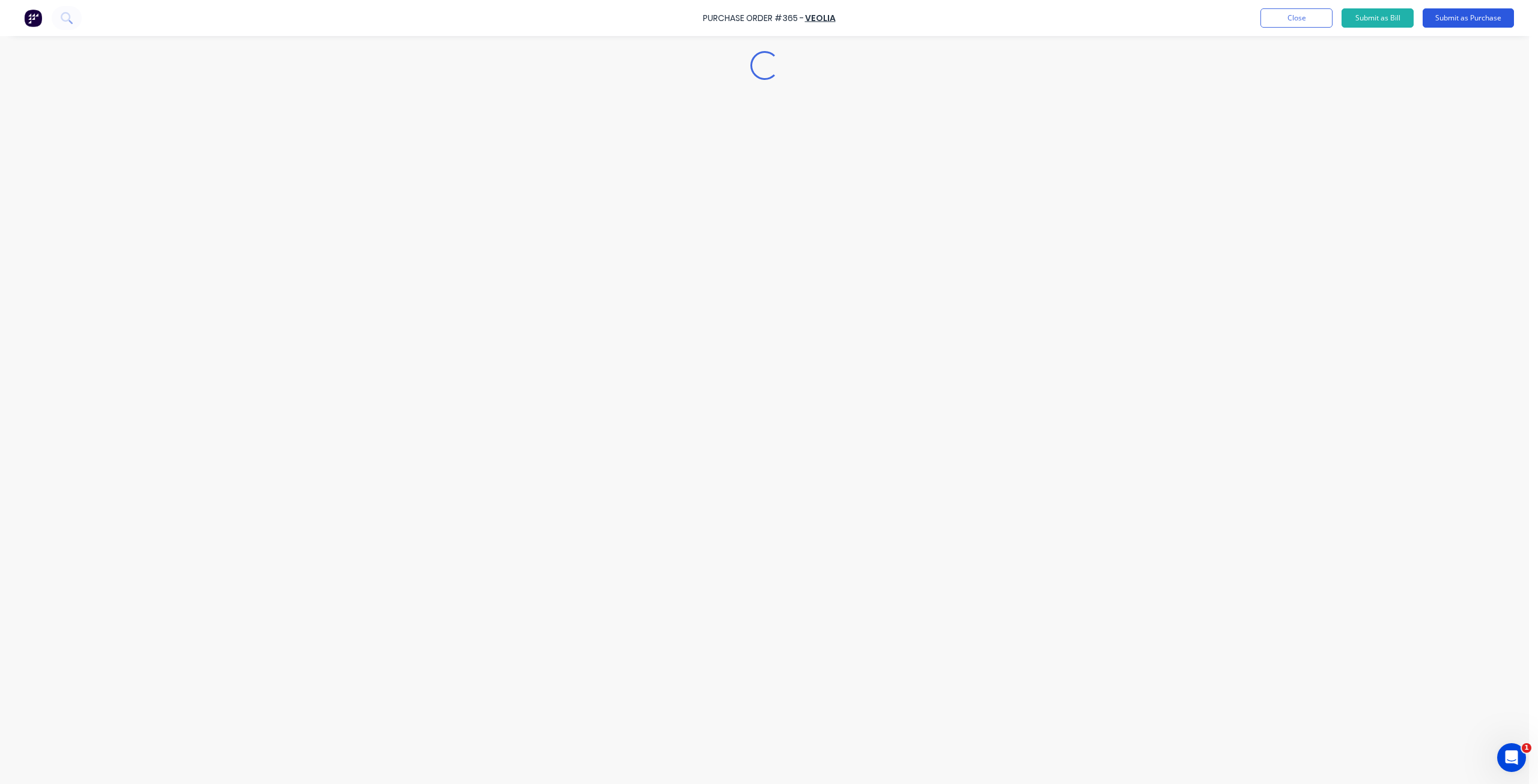
click at [1464, 18] on button "Submit as Purchase" at bounding box center [1468, 18] width 91 height 19
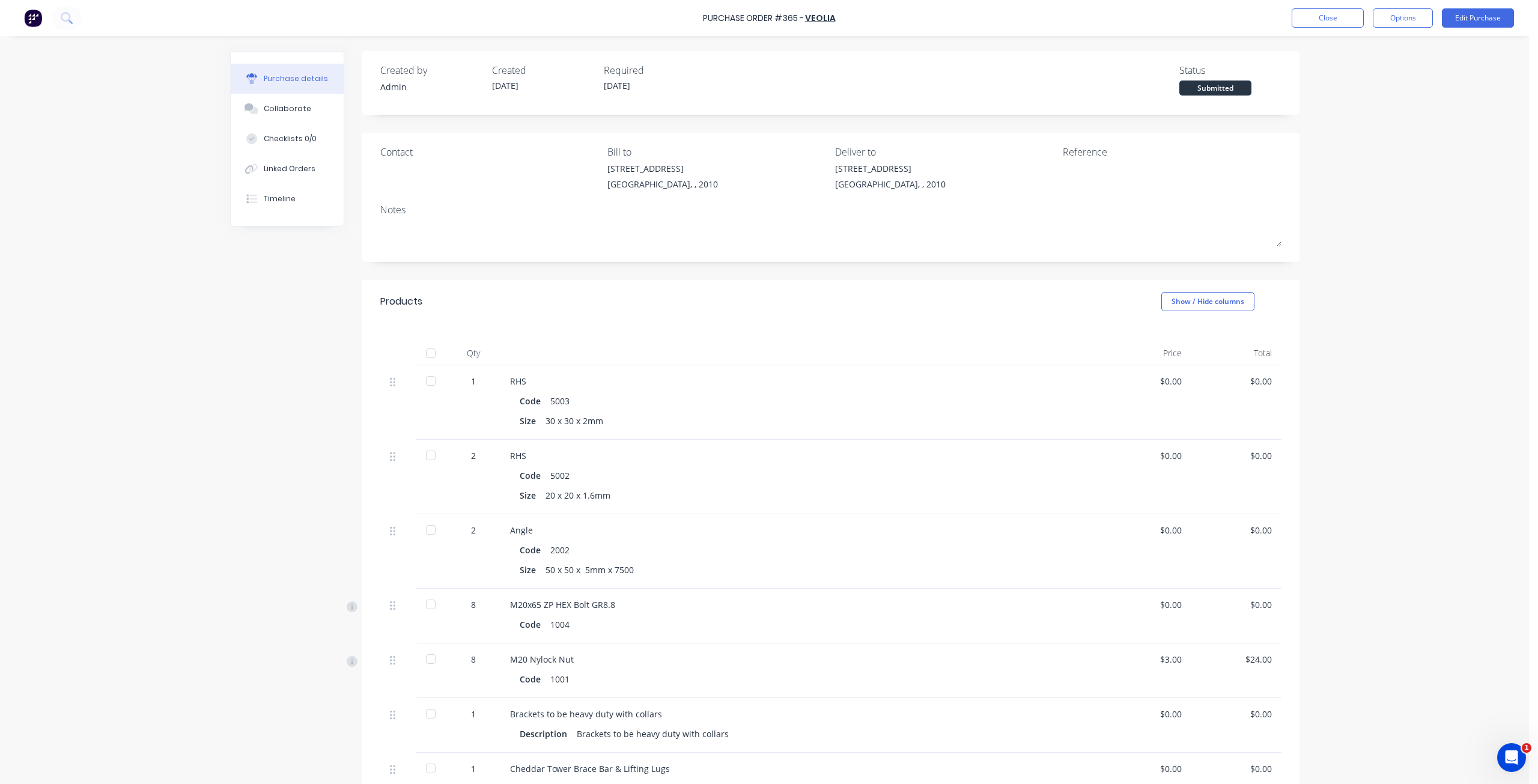
click at [427, 379] on div at bounding box center [430, 381] width 24 height 24
click at [426, 455] on div at bounding box center [430, 455] width 24 height 24
click at [427, 530] on div at bounding box center [430, 530] width 24 height 24
click at [270, 292] on div "Created by Admin Created 03/10/25 Required 02/10/25 Status Partially received C…" at bounding box center [764, 508] width 1069 height 916
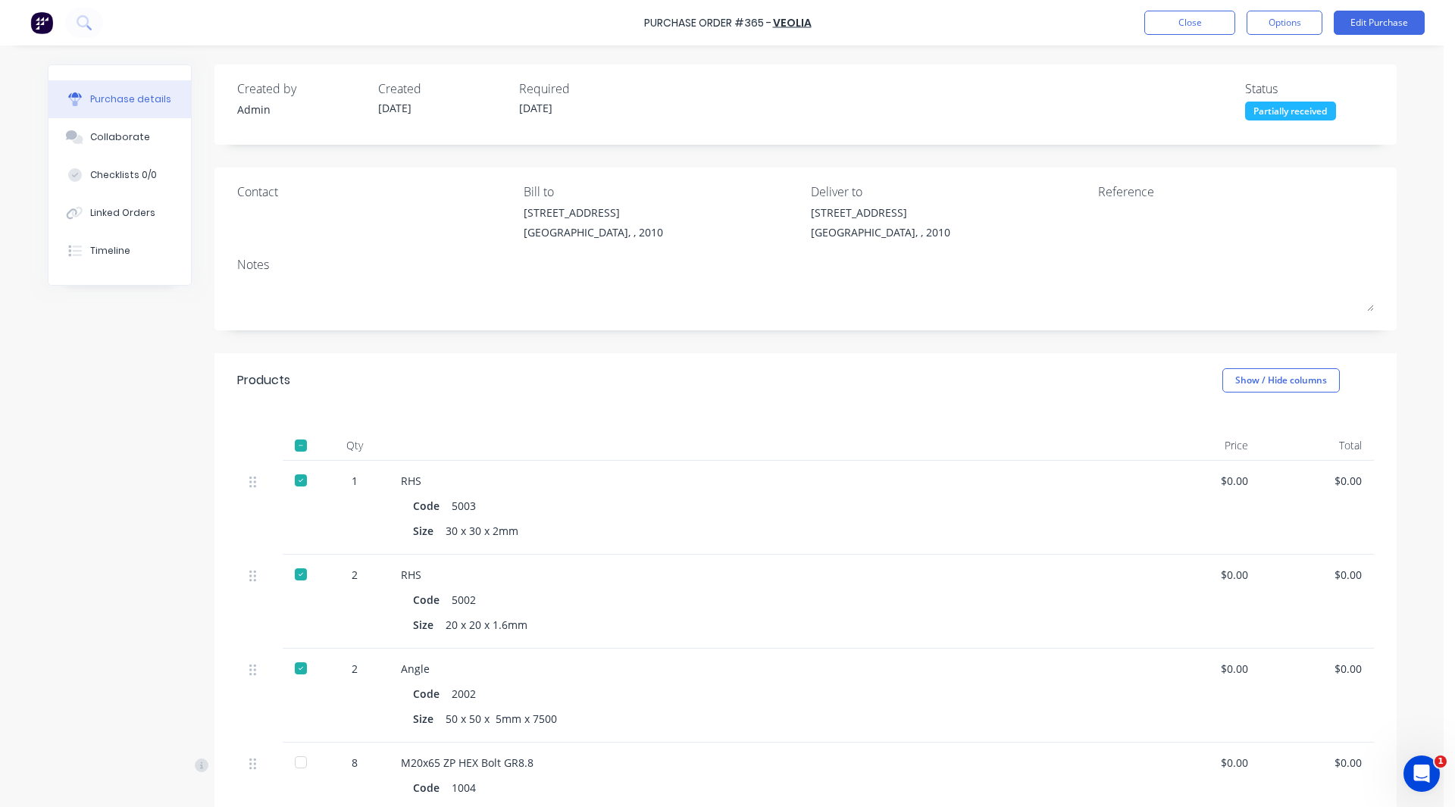
click at [70, 512] on div "Created by Admin Created 03/10/25 Required 02/10/25 Status Partially received C…" at bounding box center [722, 641] width 1349 height 1155
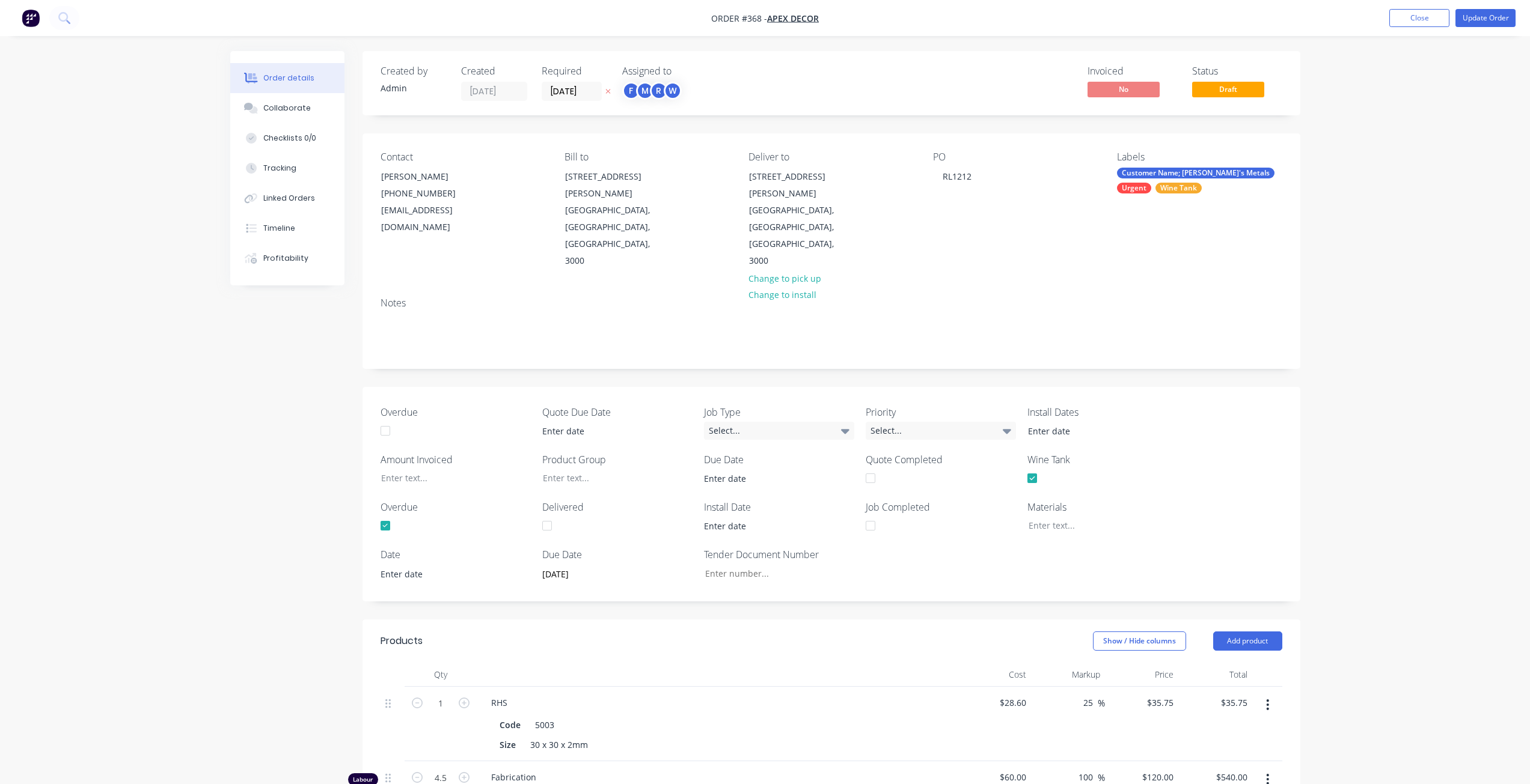
click at [31, 17] on img "button" at bounding box center [30, 17] width 18 height 18
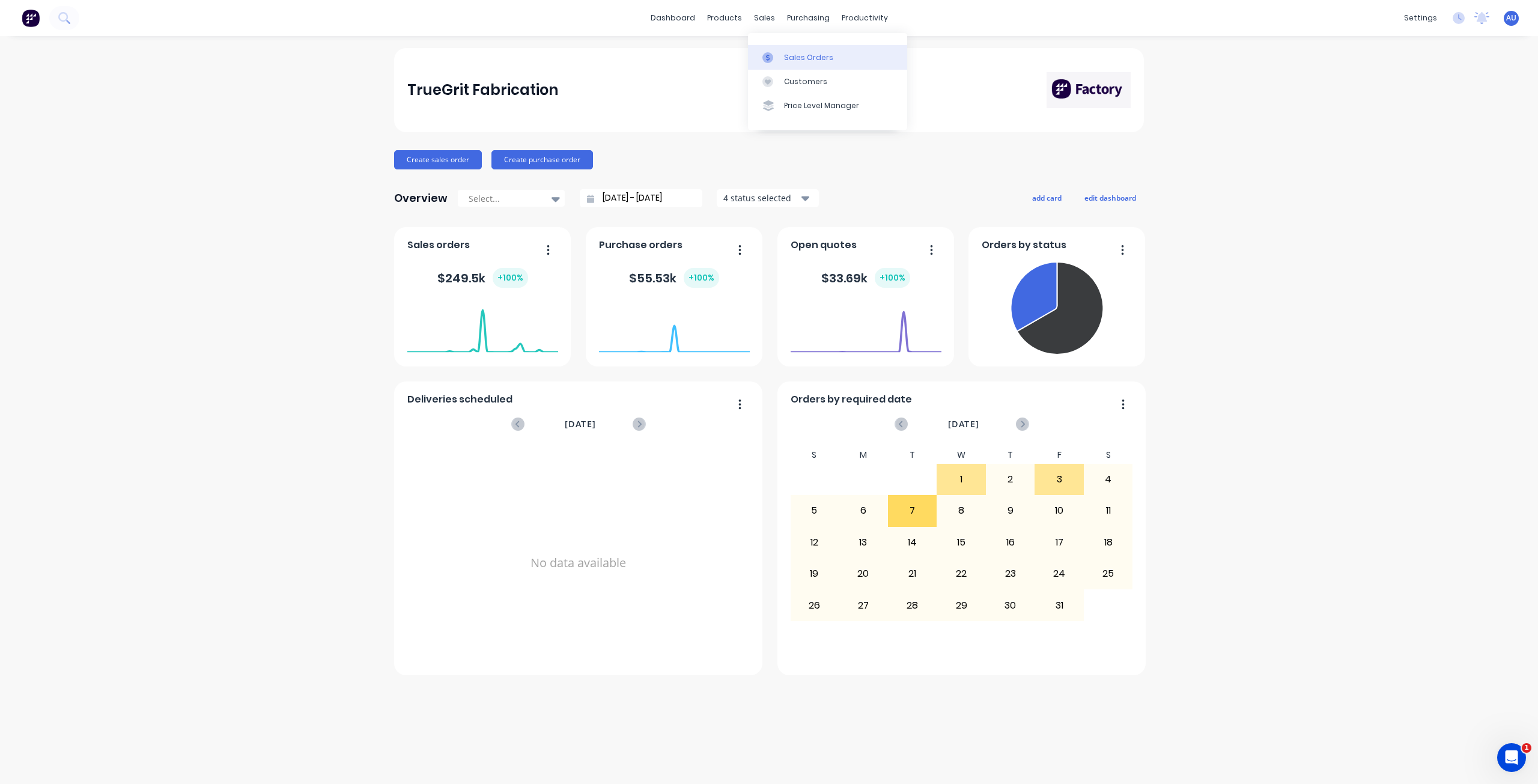
click at [793, 55] on div "Sales Orders" at bounding box center [809, 58] width 49 height 11
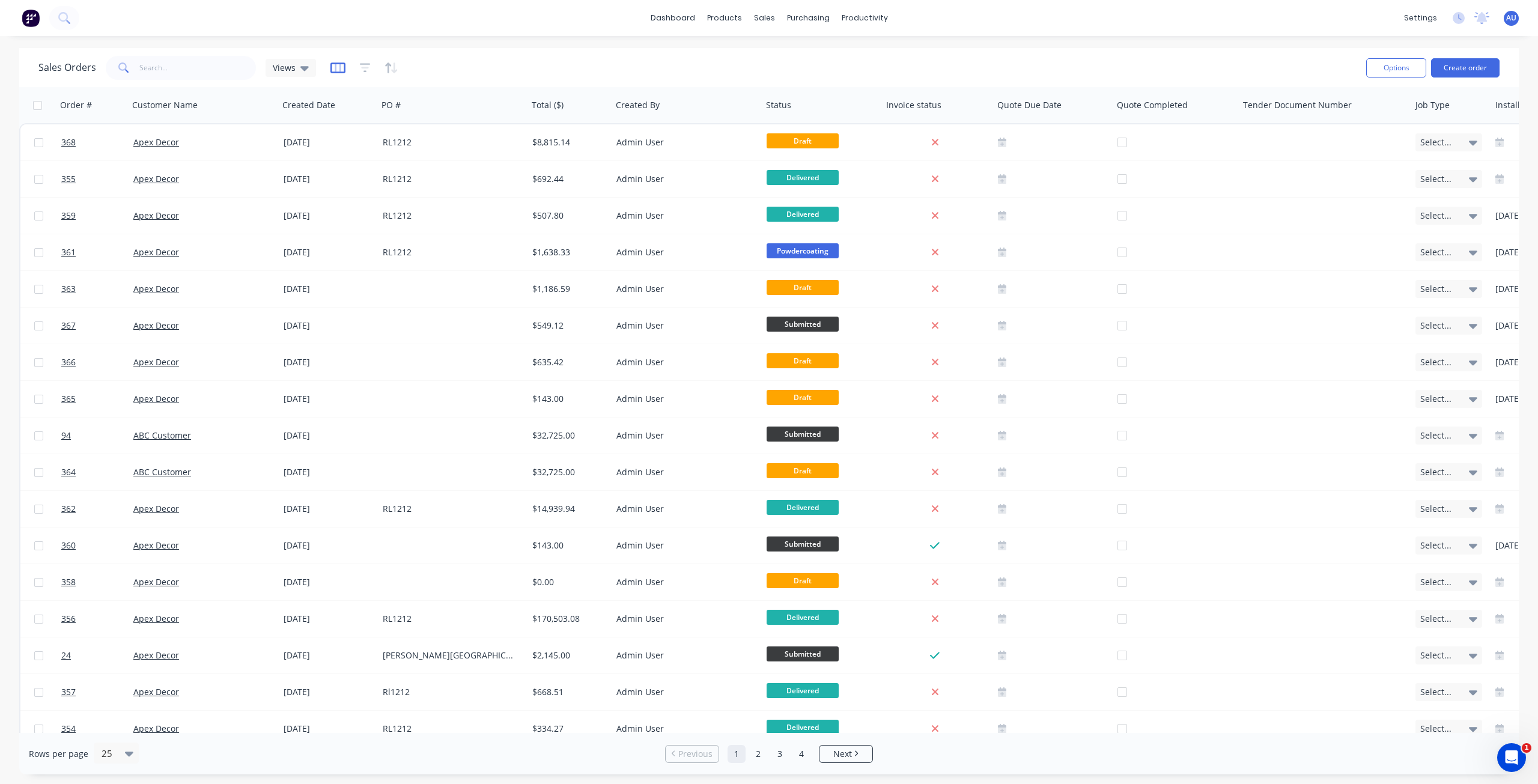
click at [337, 67] on icon "button" at bounding box center [338, 67] width 15 height 12
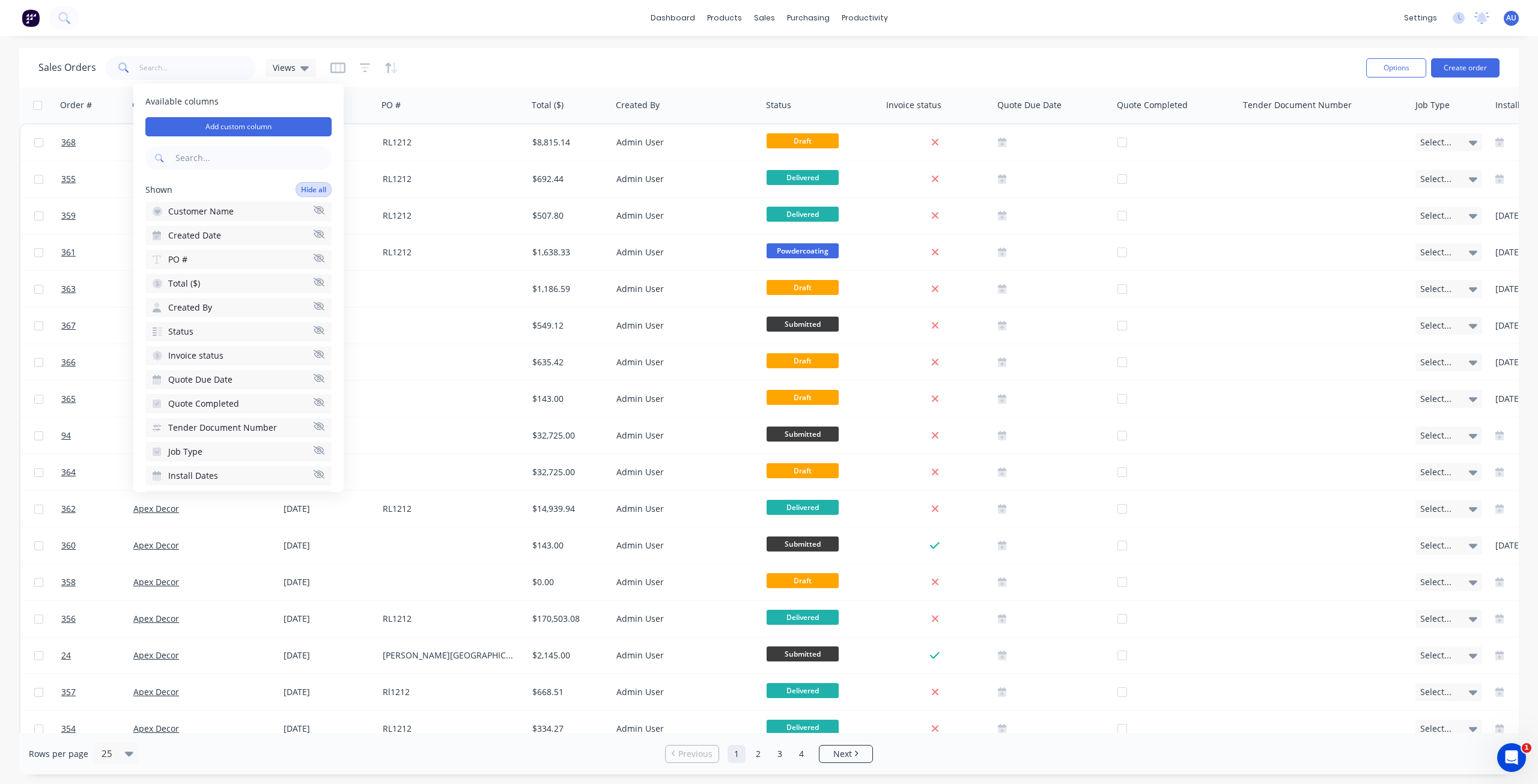
click at [304, 189] on button "Hide all" at bounding box center [313, 189] width 36 height 15
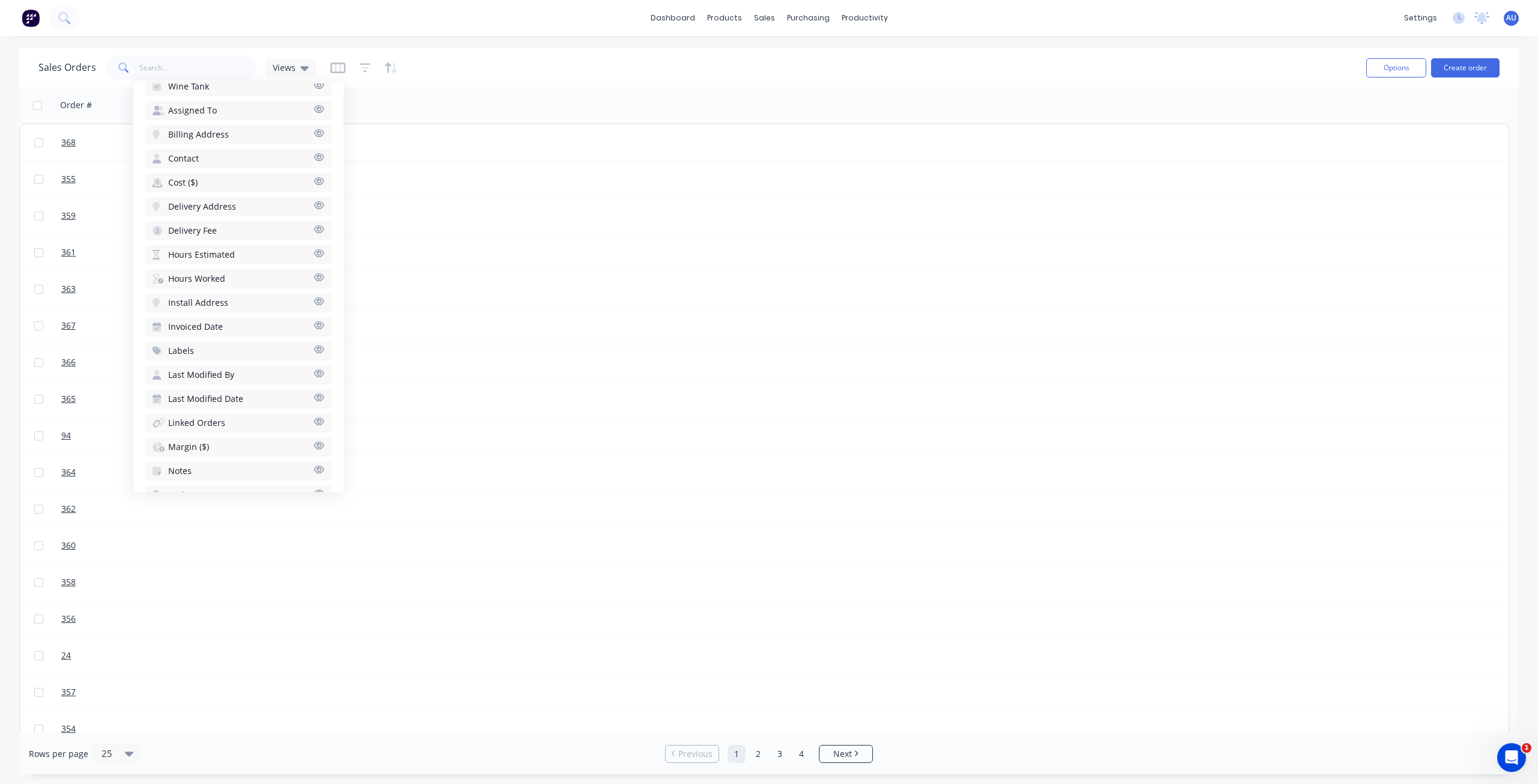
scroll to position [732, 0]
click at [207, 251] on span "Hours Estimated" at bounding box center [201, 254] width 67 height 12
click at [205, 254] on span "Hours Worked" at bounding box center [197, 254] width 57 height 12
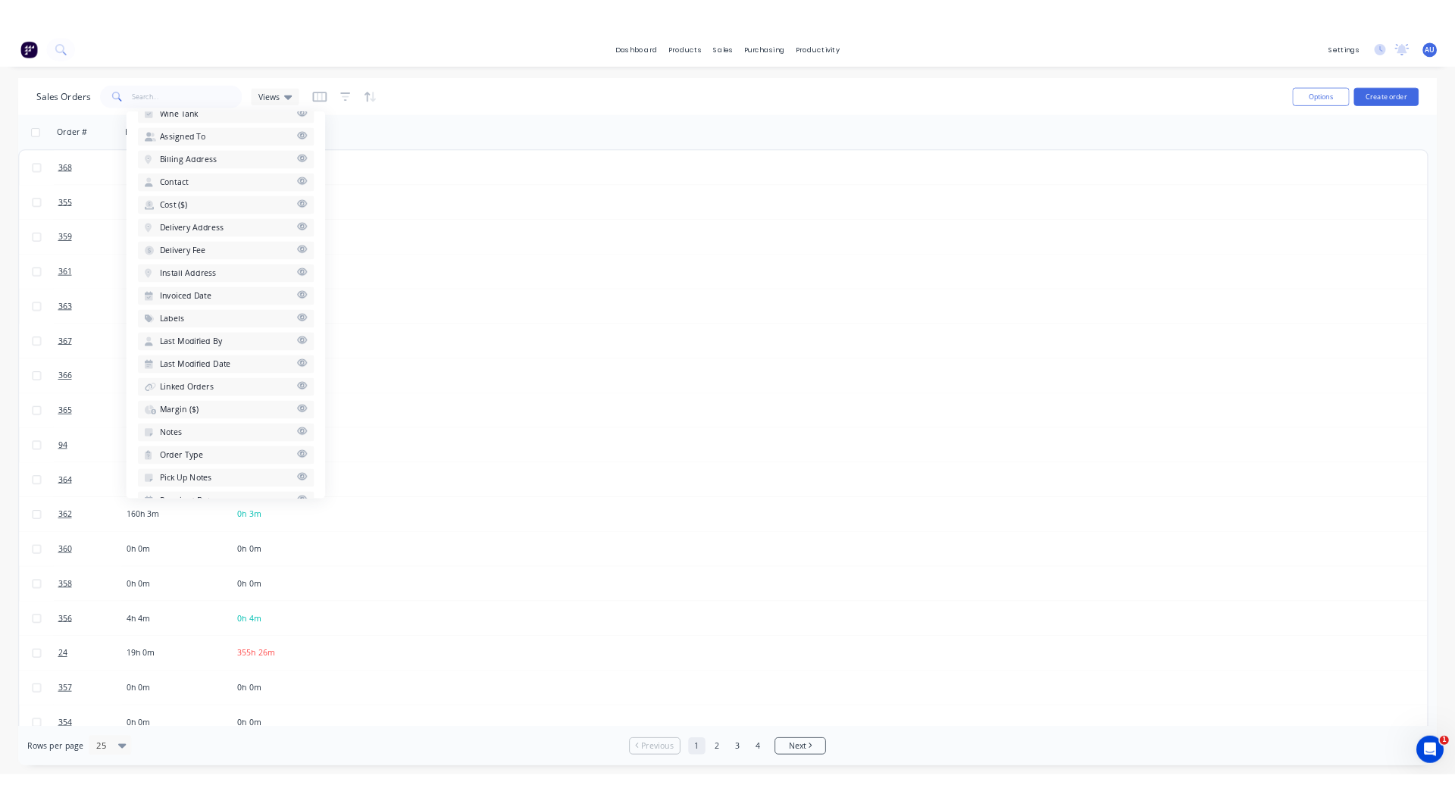
scroll to position [1051, 0]
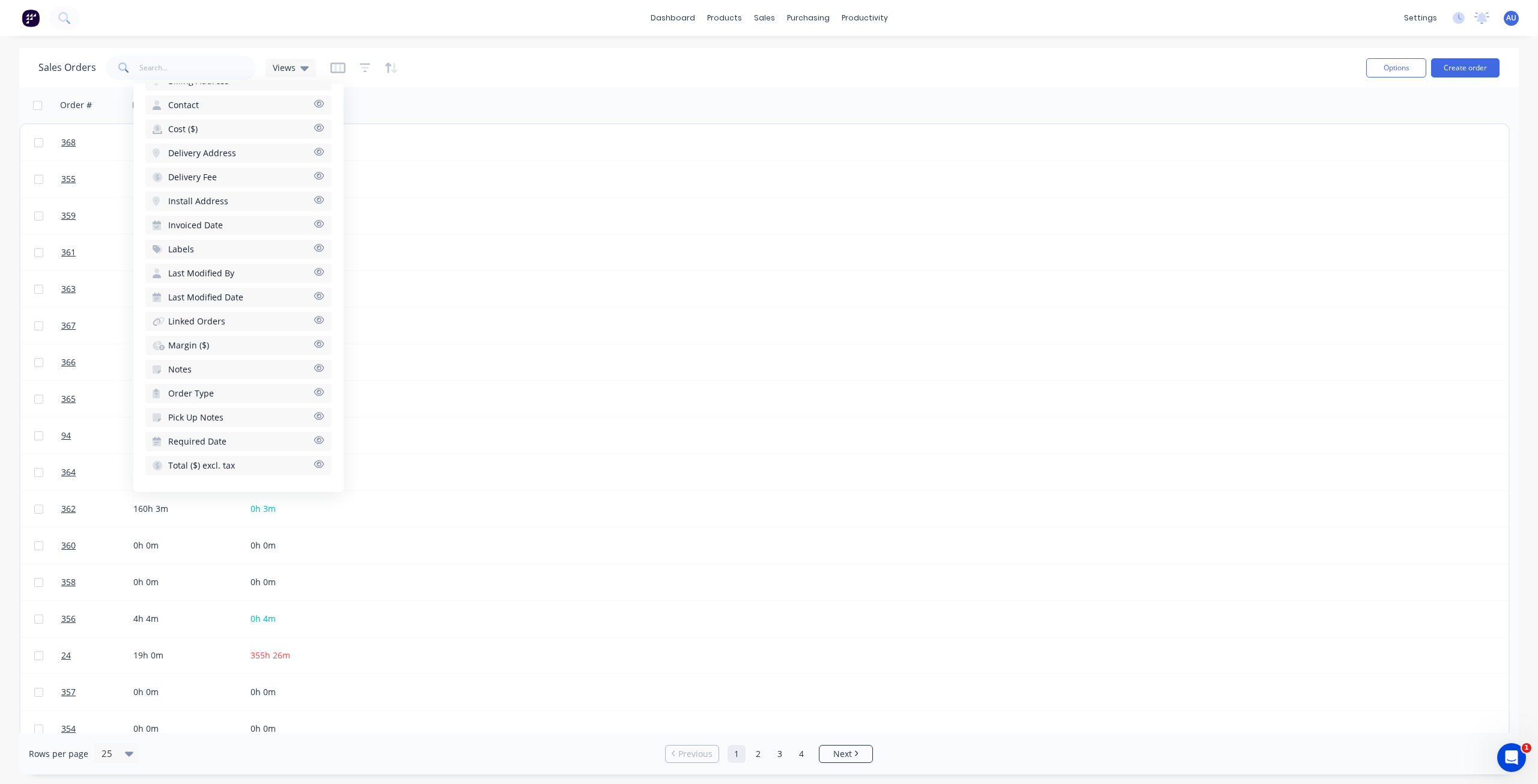
click at [186, 343] on span "Margin ($)" at bounding box center [189, 345] width 41 height 12
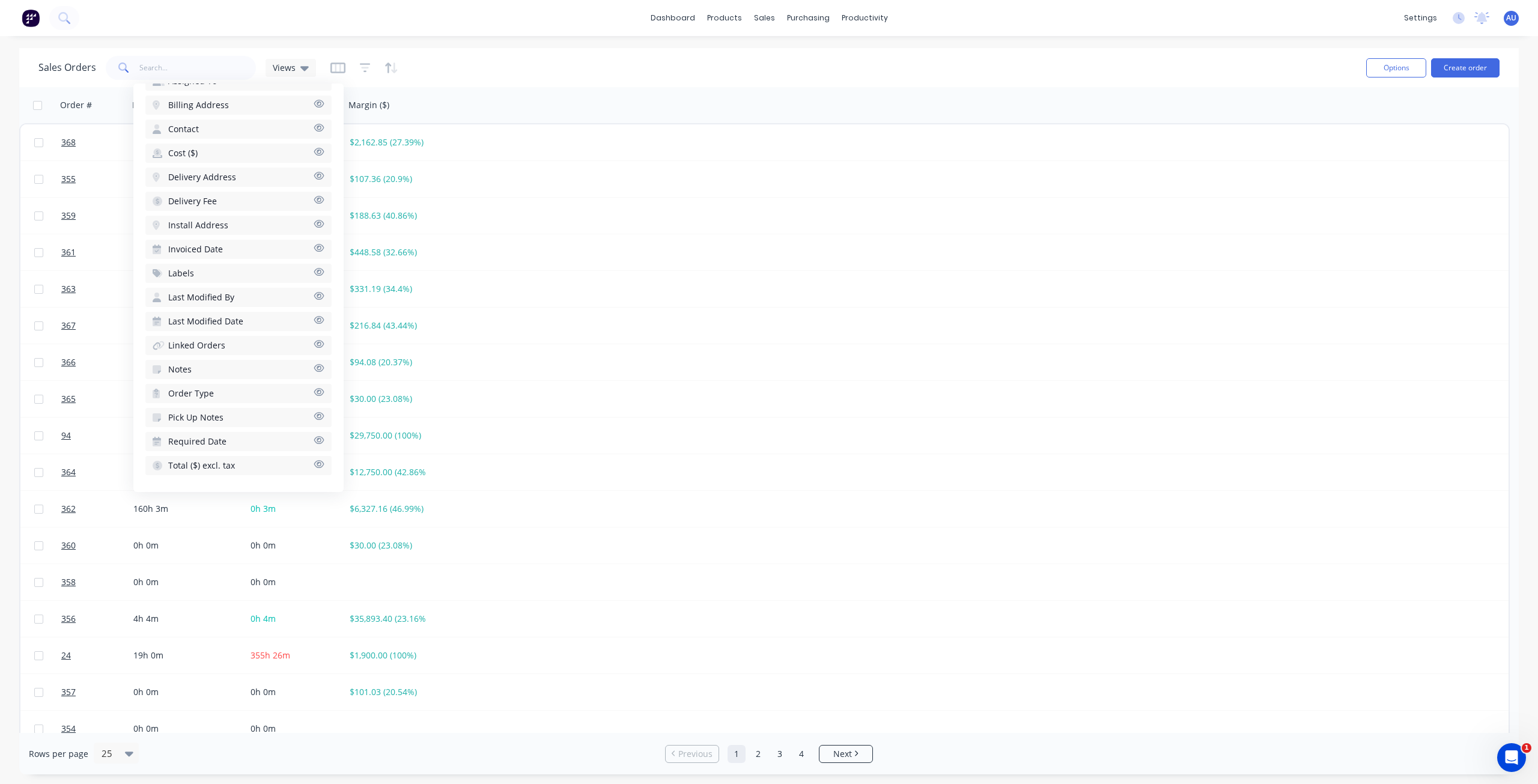
click at [461, 55] on div "Sales Orders Views" at bounding box center [698, 67] width 1318 height 29
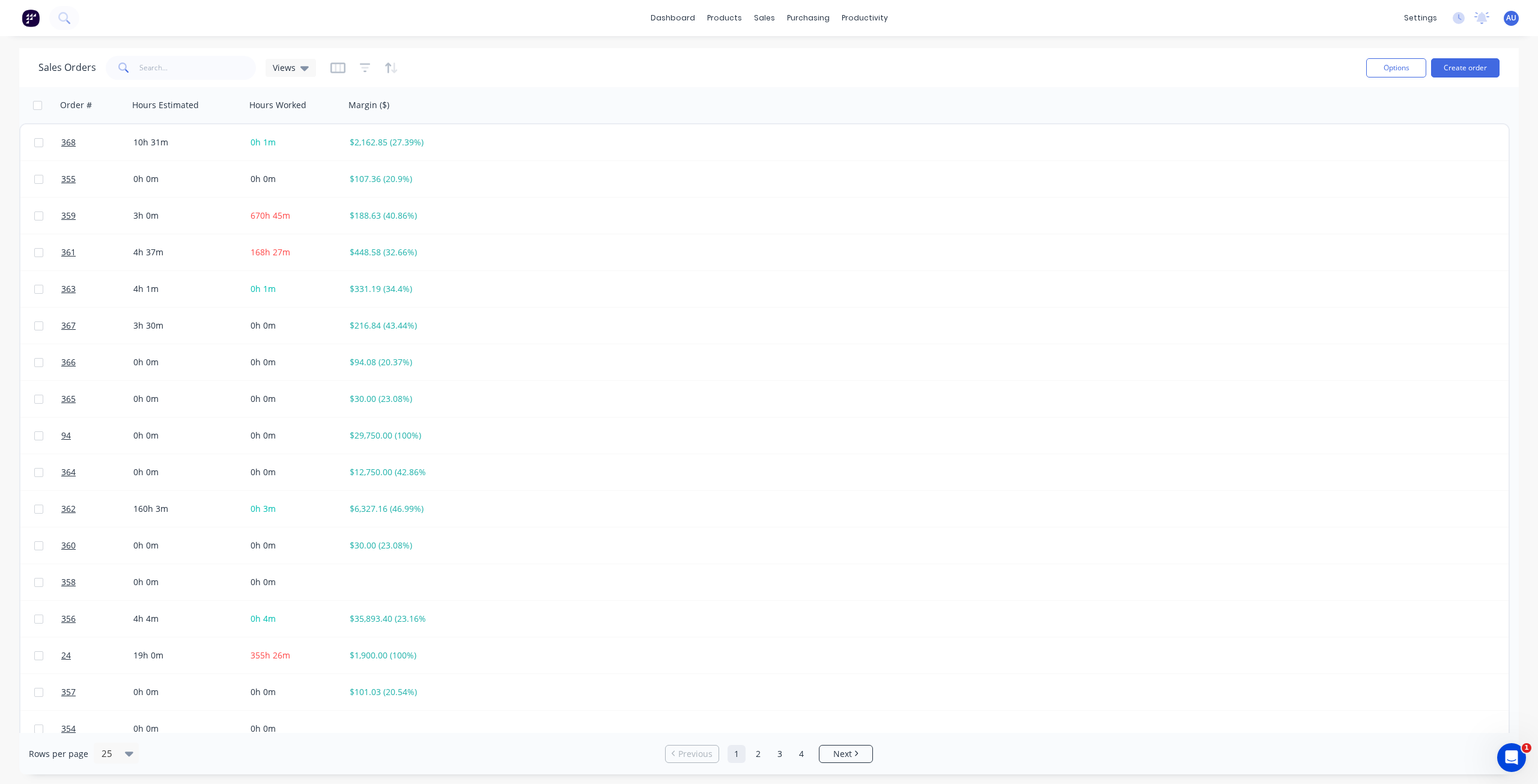
click at [577, 63] on div "Sales Orders Views" at bounding box center [698, 67] width 1318 height 29
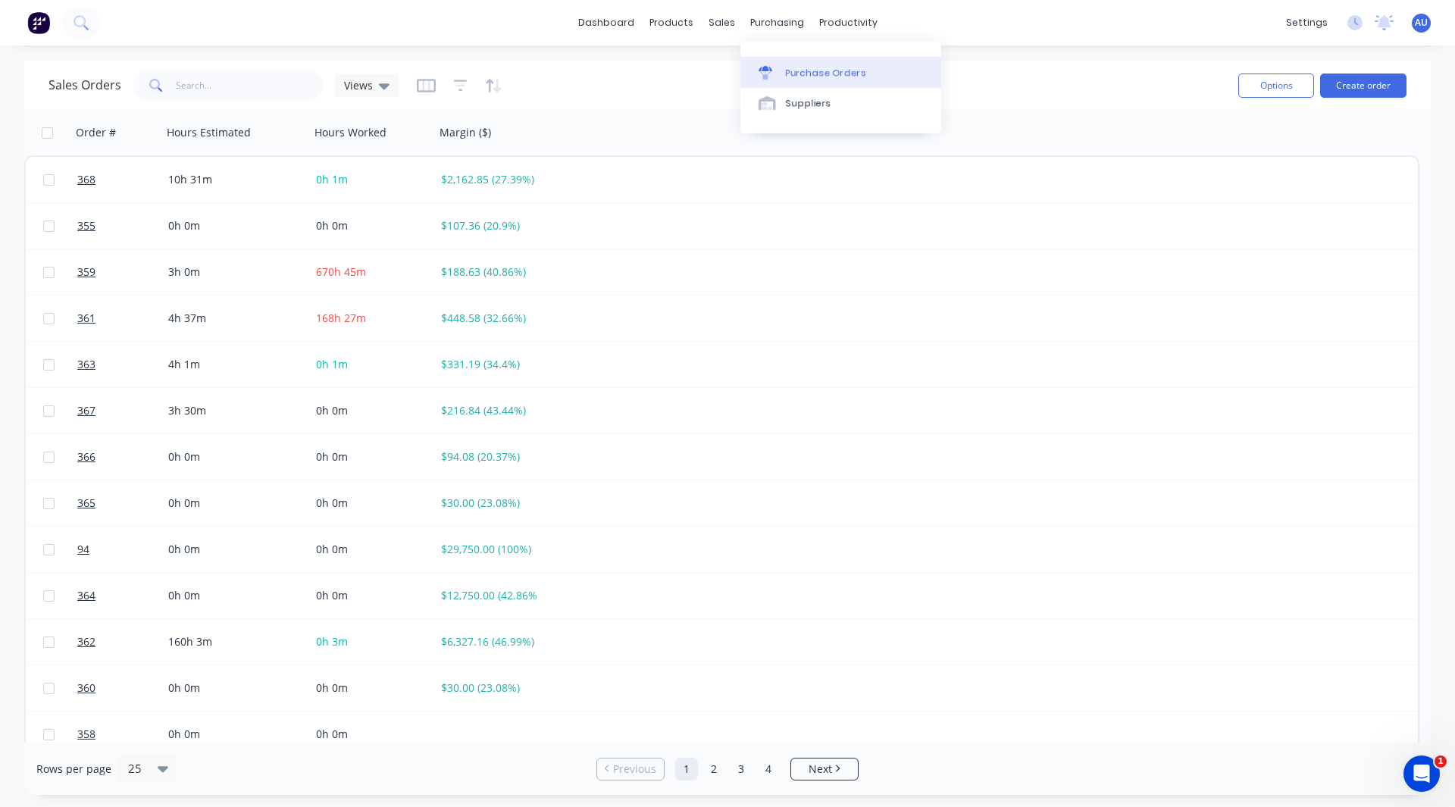
click at [801, 67] on div "Purchase Orders" at bounding box center [826, 73] width 80 height 14
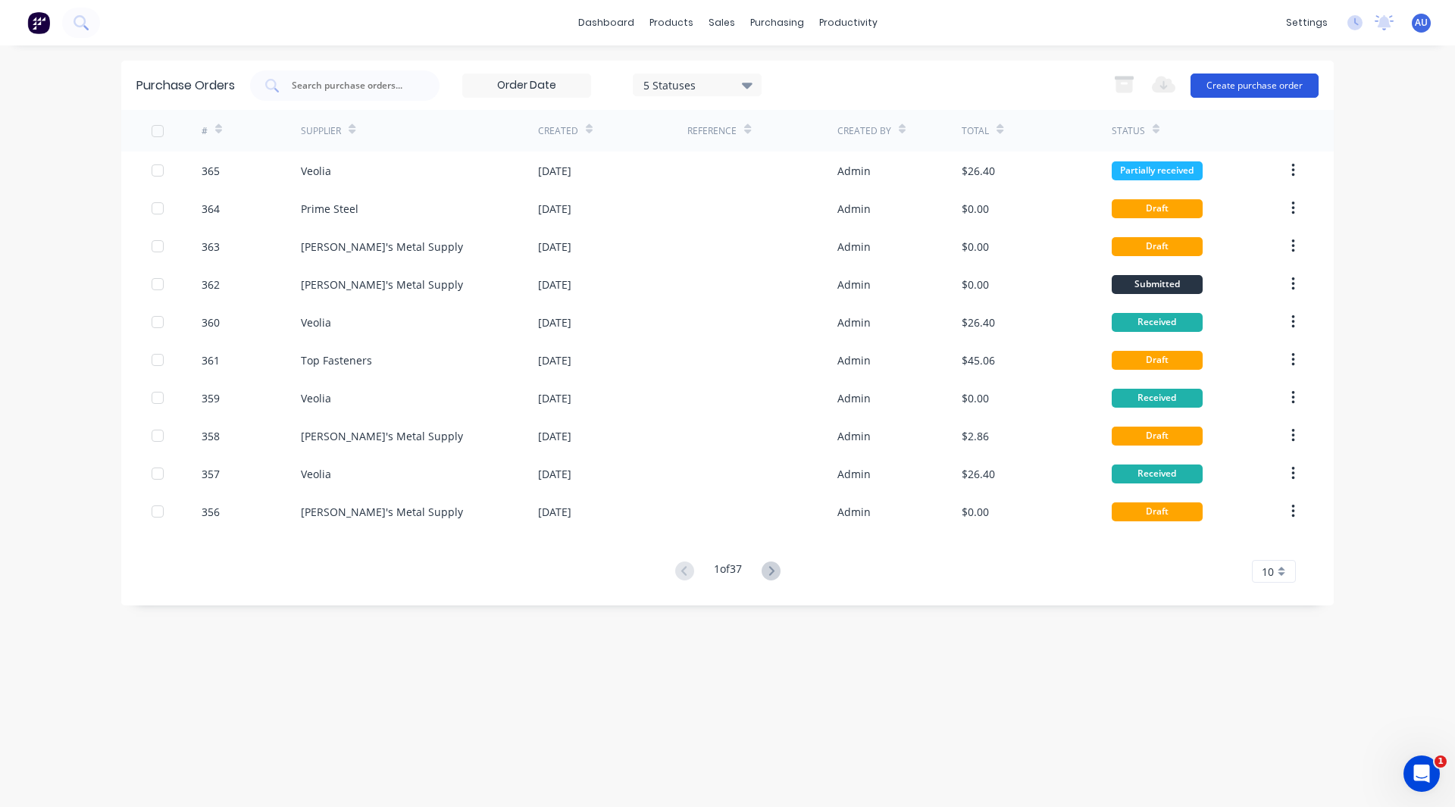
click at [1237, 86] on button "Create purchase order" at bounding box center [1255, 86] width 128 height 24
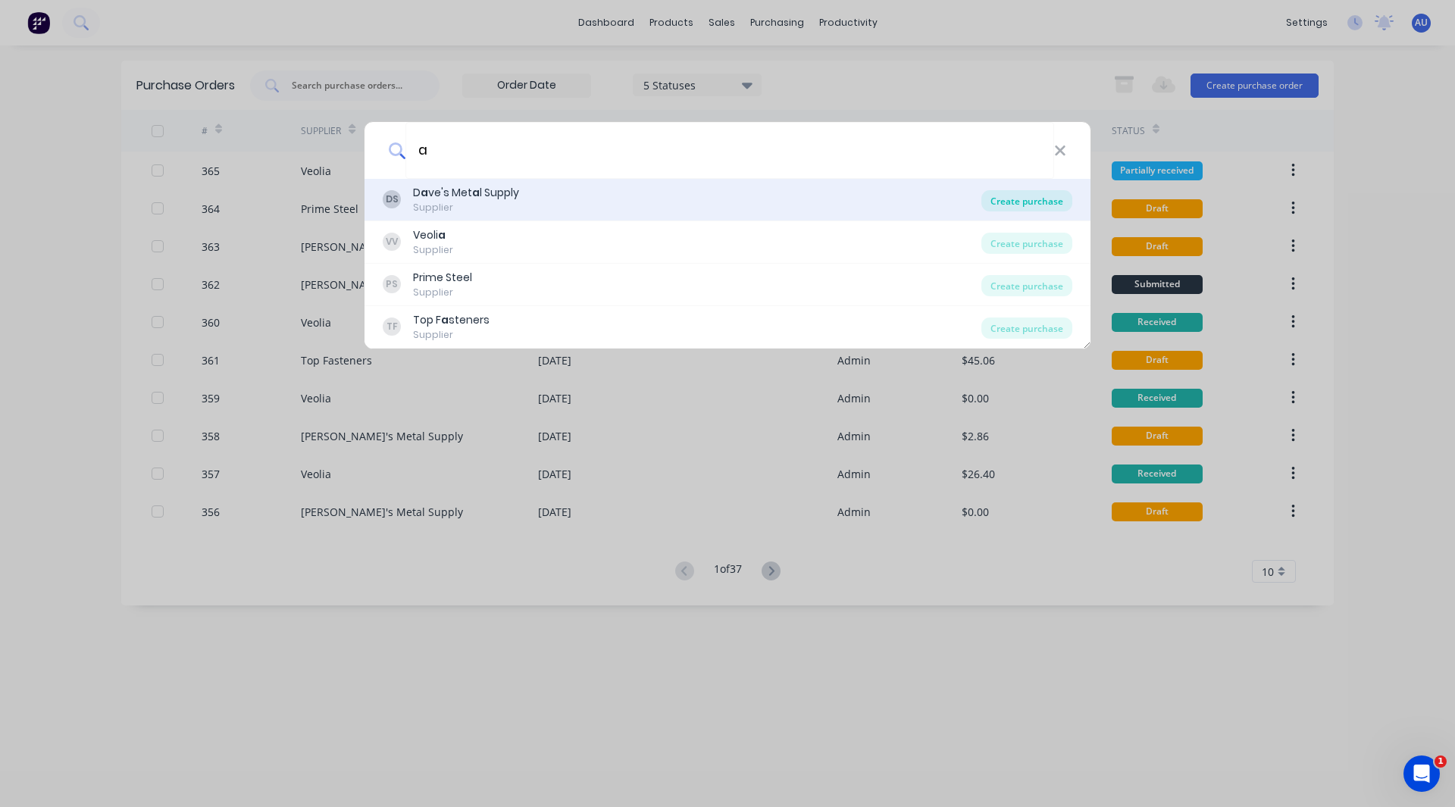
type input "a"
click at [1014, 205] on div "Create purchase" at bounding box center [1027, 200] width 91 height 21
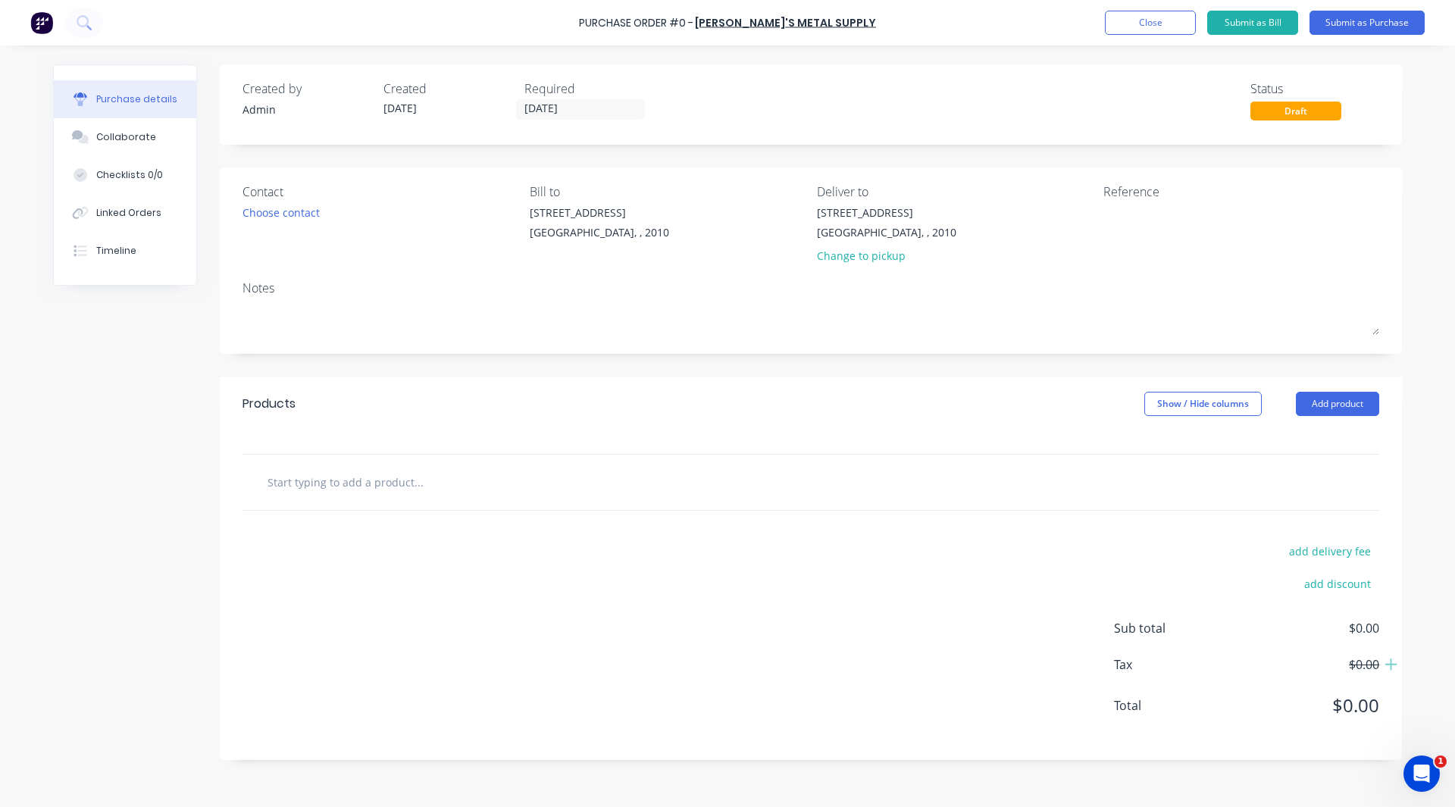
click at [318, 503] on div at bounding box center [811, 482] width 1137 height 55
click at [315, 490] on input "text" at bounding box center [418, 482] width 303 height 30
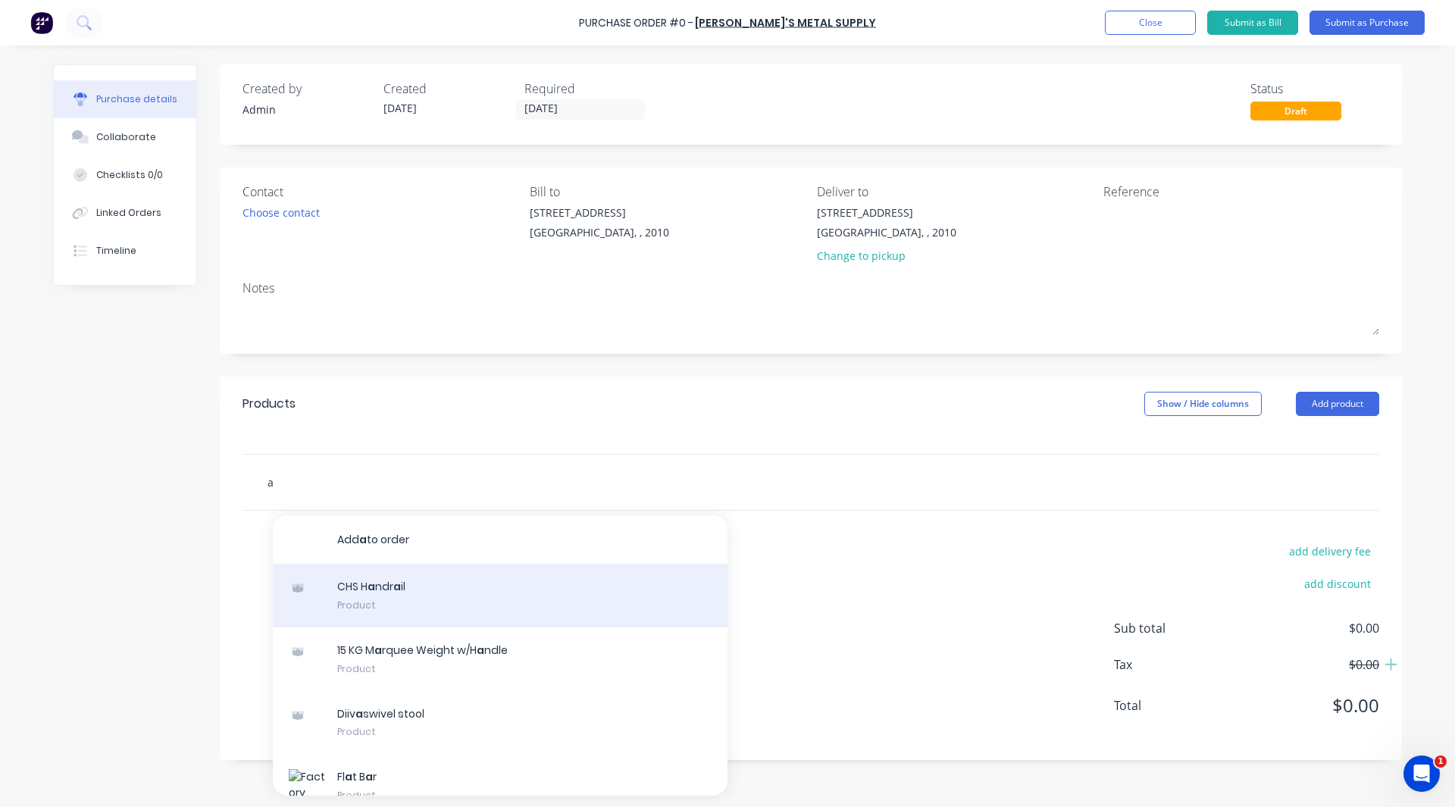
type input "a"
click at [359, 590] on div "CHS H a ndr a il Product" at bounding box center [500, 596] width 455 height 64
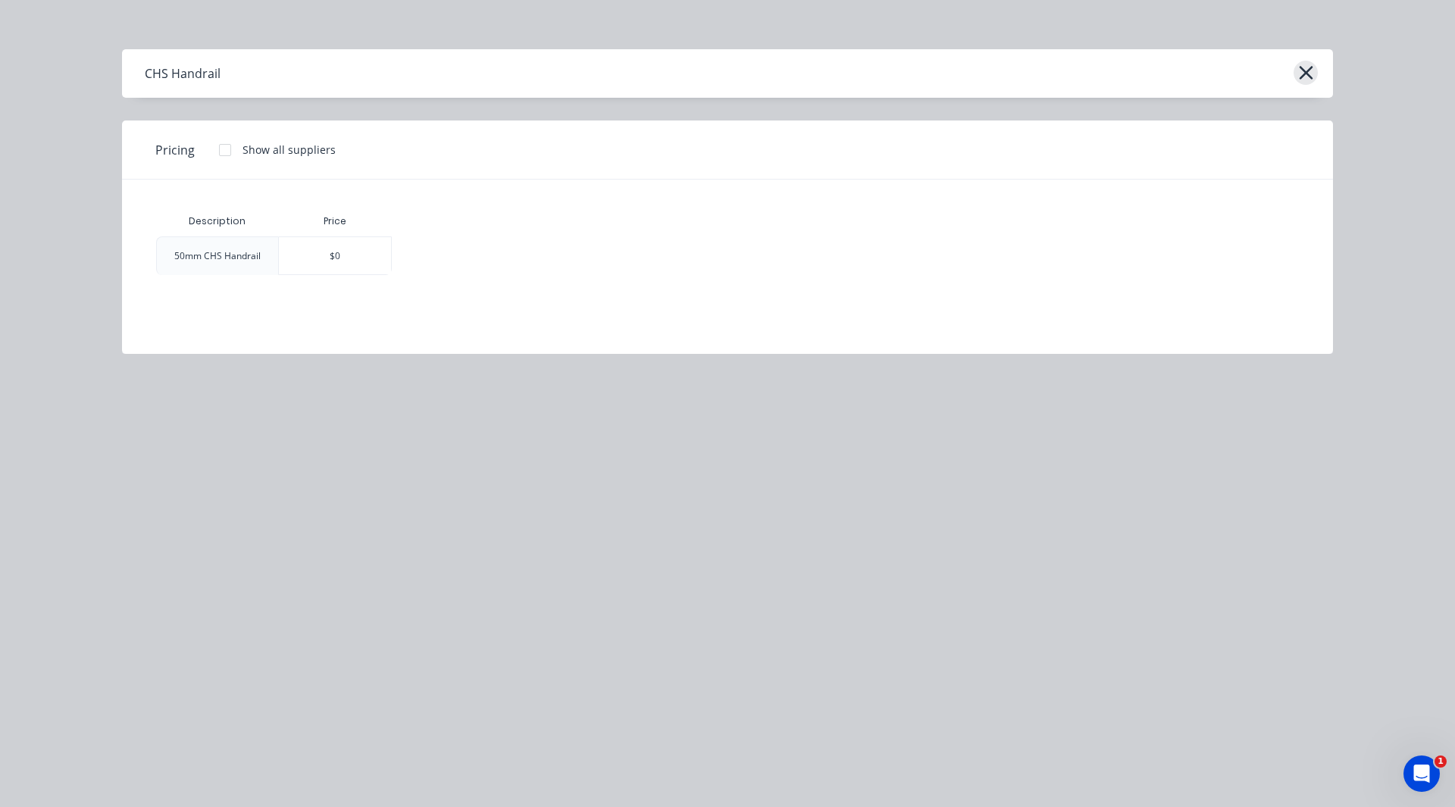
click at [1304, 68] on icon "button" at bounding box center [1306, 72] width 16 height 21
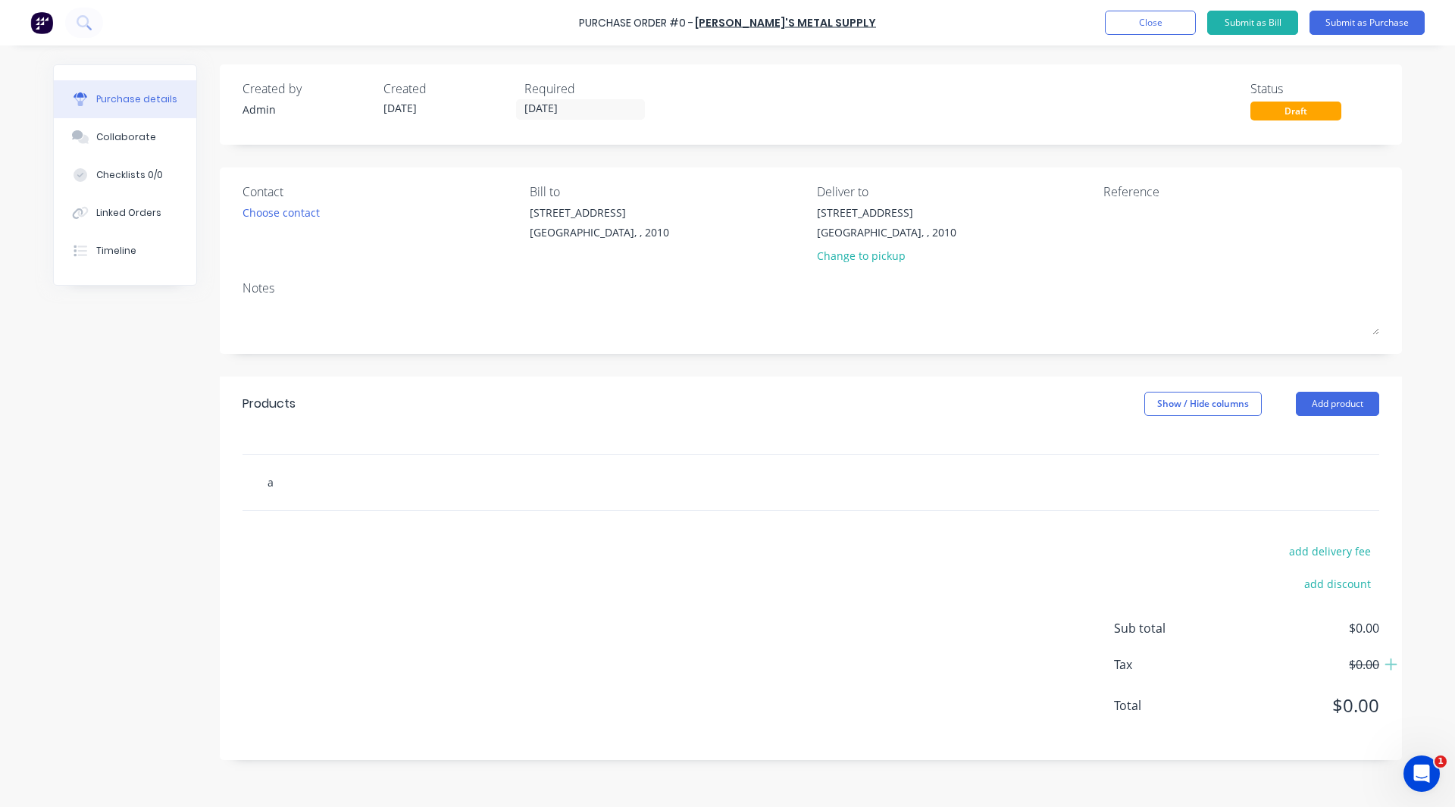
click at [300, 487] on input "a" at bounding box center [418, 482] width 303 height 30
click at [285, 484] on input "text" at bounding box center [418, 482] width 303 height 30
type input "a"
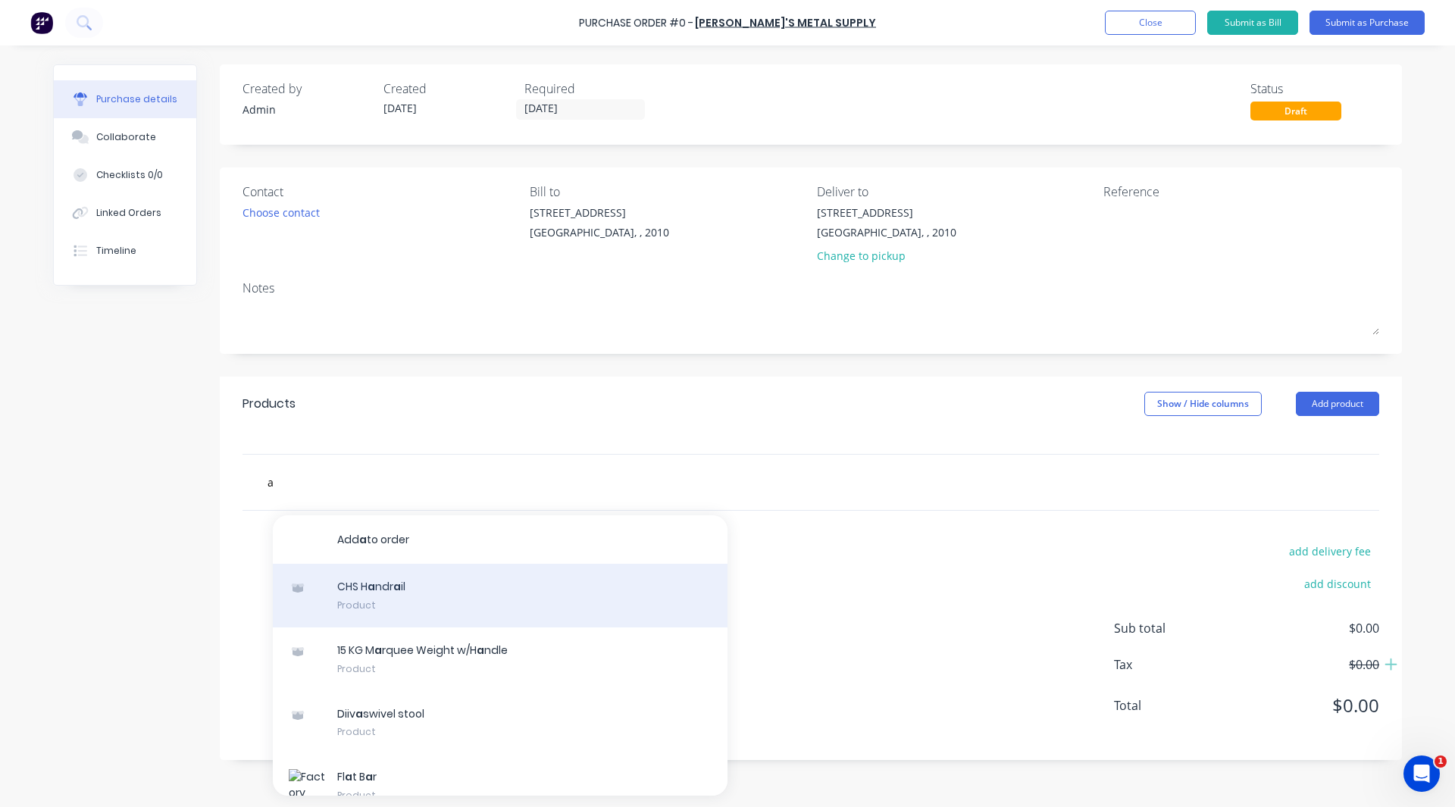
click at [385, 583] on div "CHS H a ndr a il Product" at bounding box center [500, 596] width 455 height 64
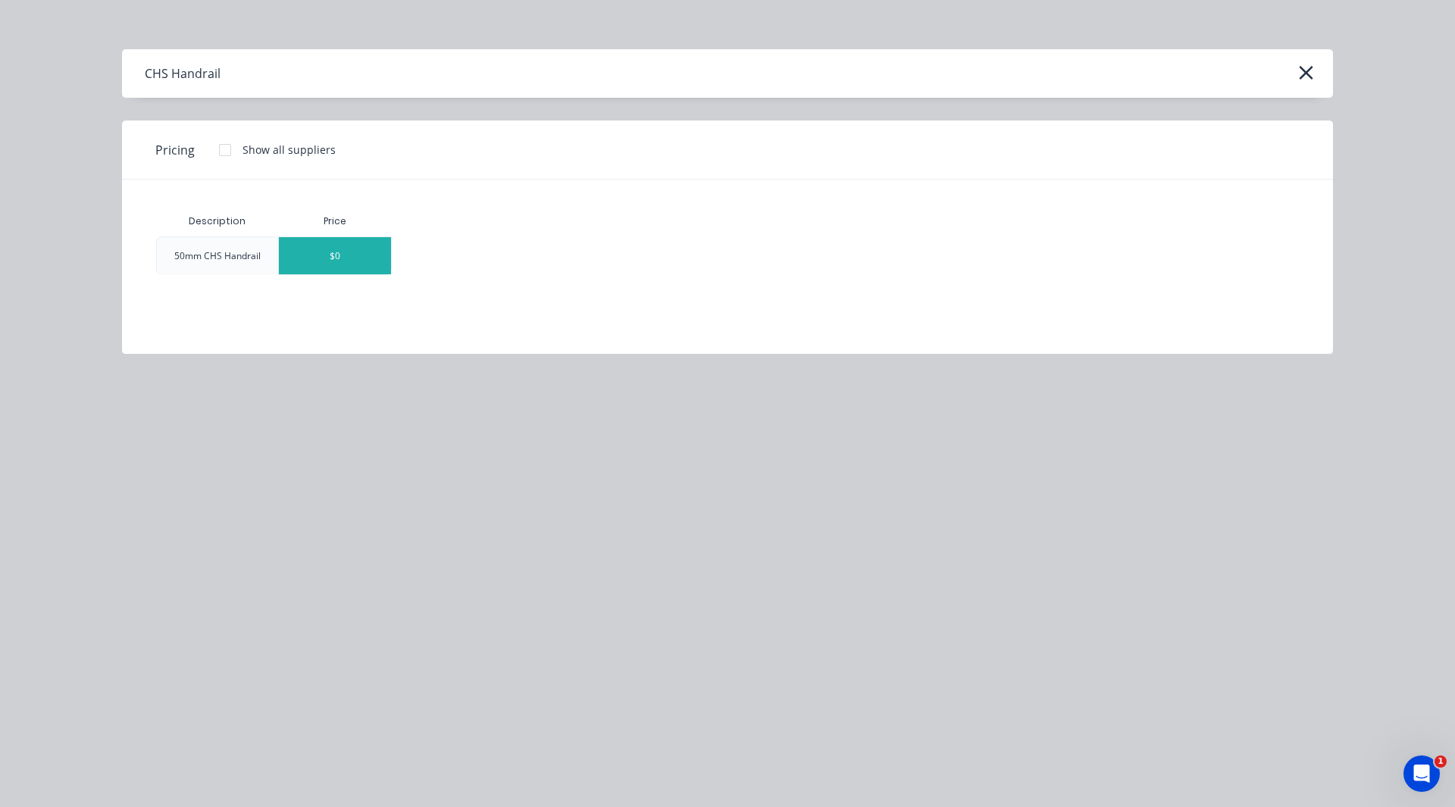
click at [308, 253] on div "$0" at bounding box center [335, 255] width 112 height 37
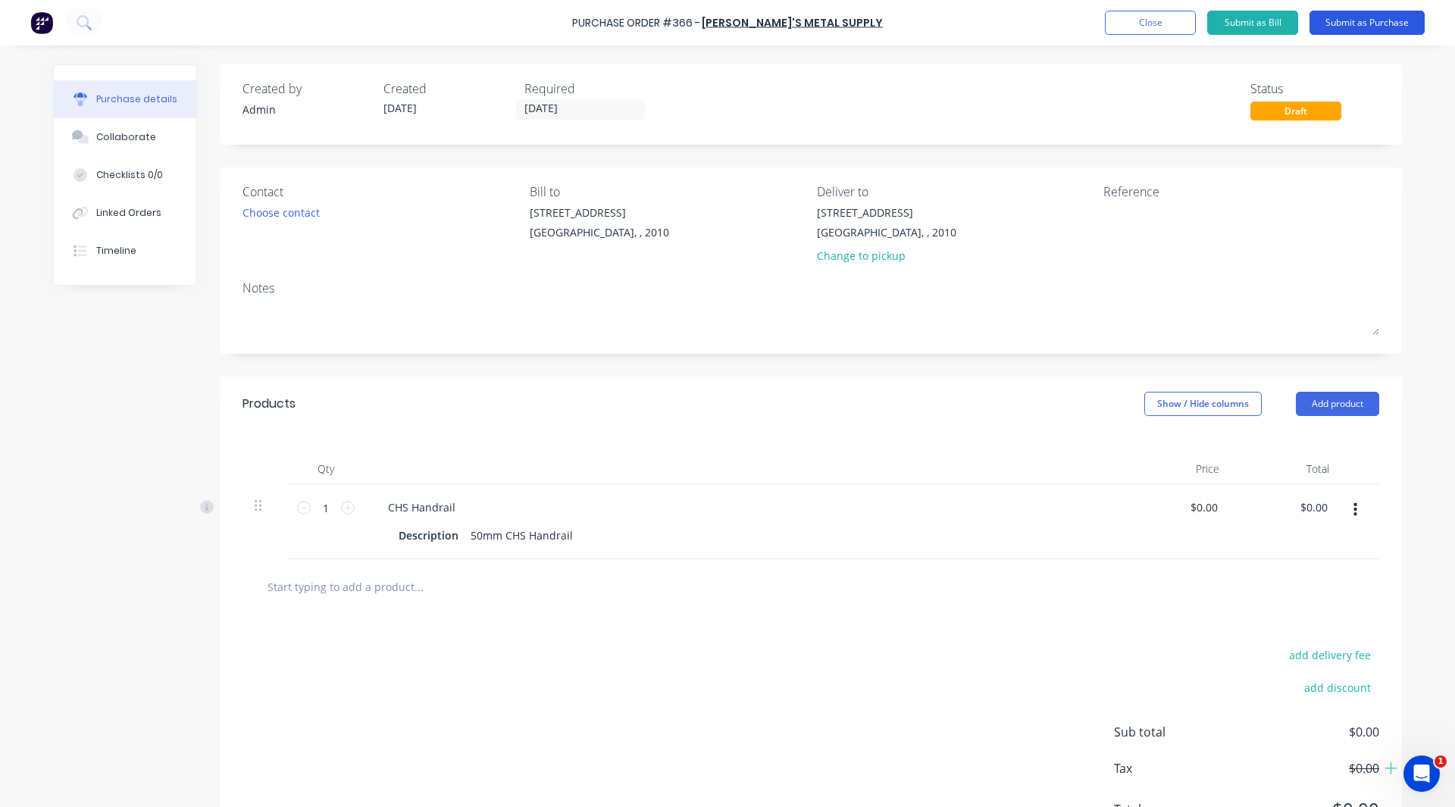
click at [1367, 19] on button "Submit as Purchase" at bounding box center [1367, 23] width 115 height 24
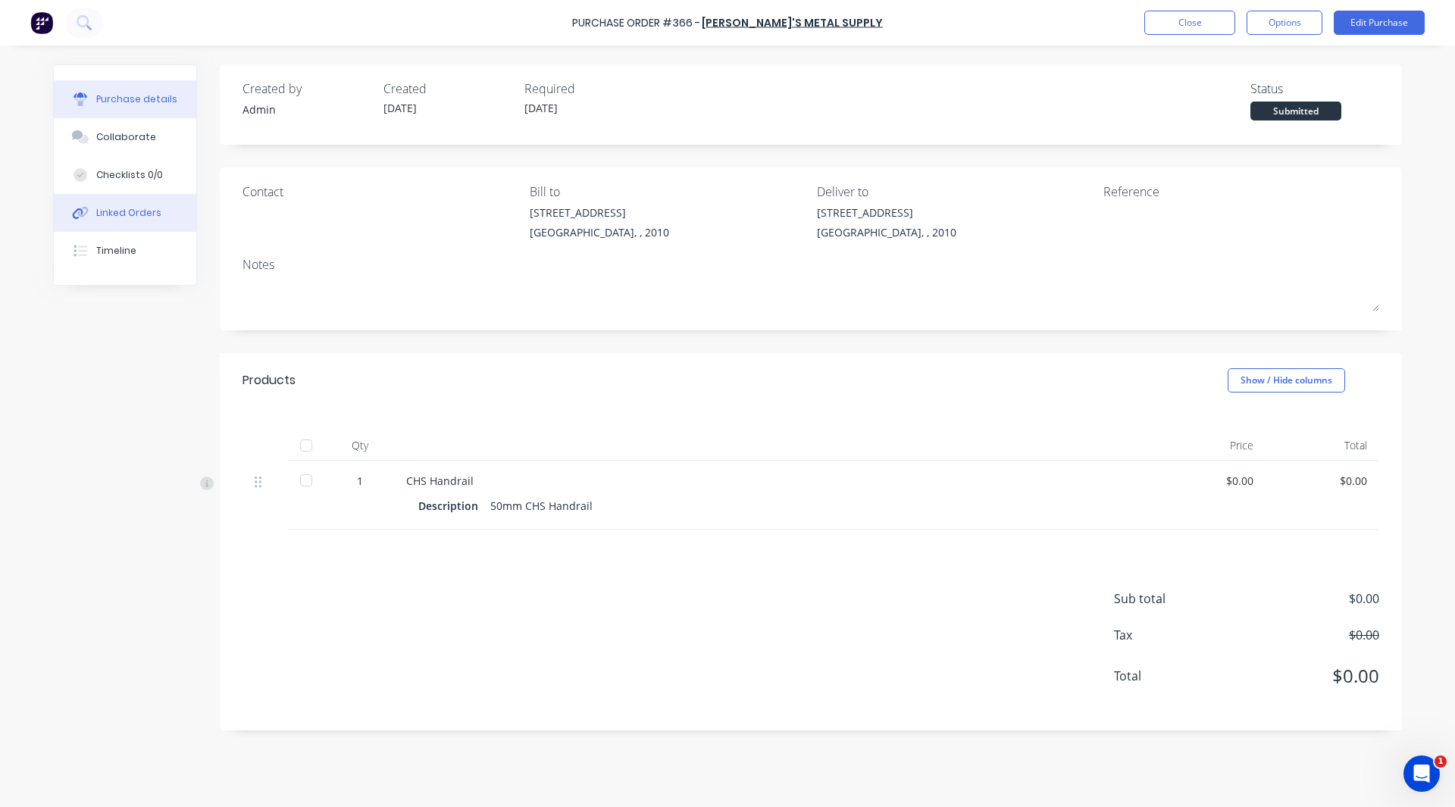
click at [123, 208] on div "Linked Orders" at bounding box center [128, 213] width 65 height 14
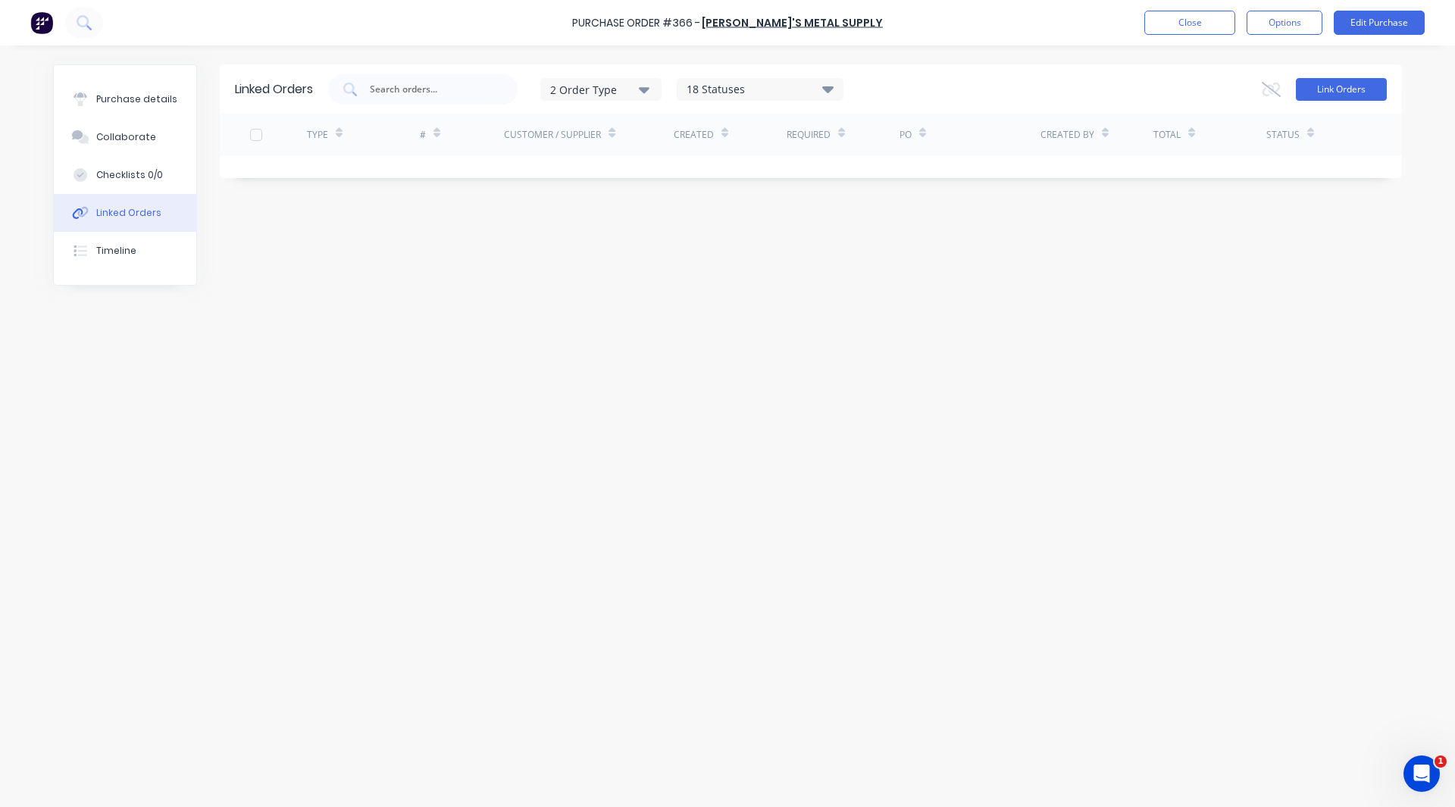
click at [1330, 94] on button "Link Orders" at bounding box center [1341, 89] width 91 height 23
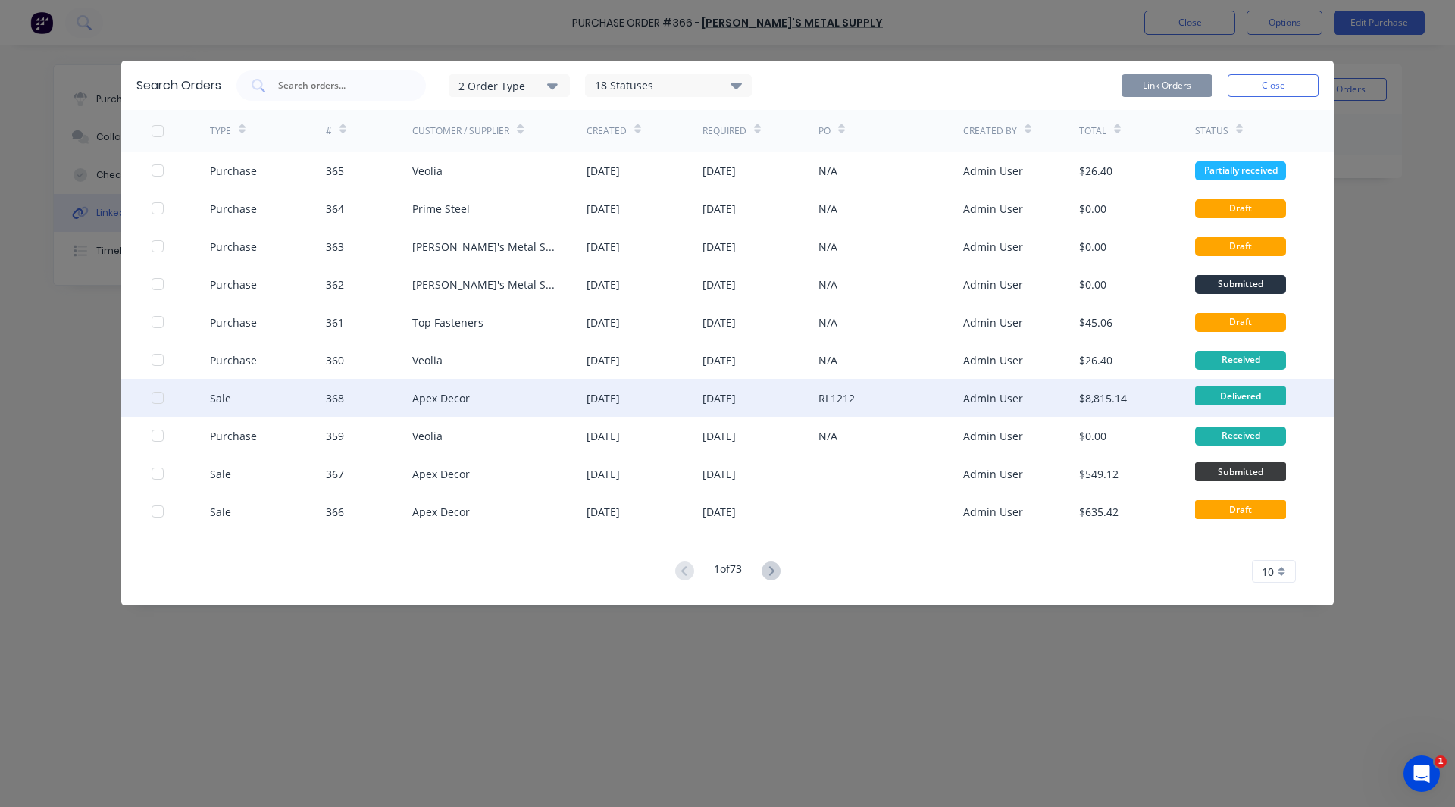
click at [271, 403] on div "Sale" at bounding box center [268, 398] width 116 height 38
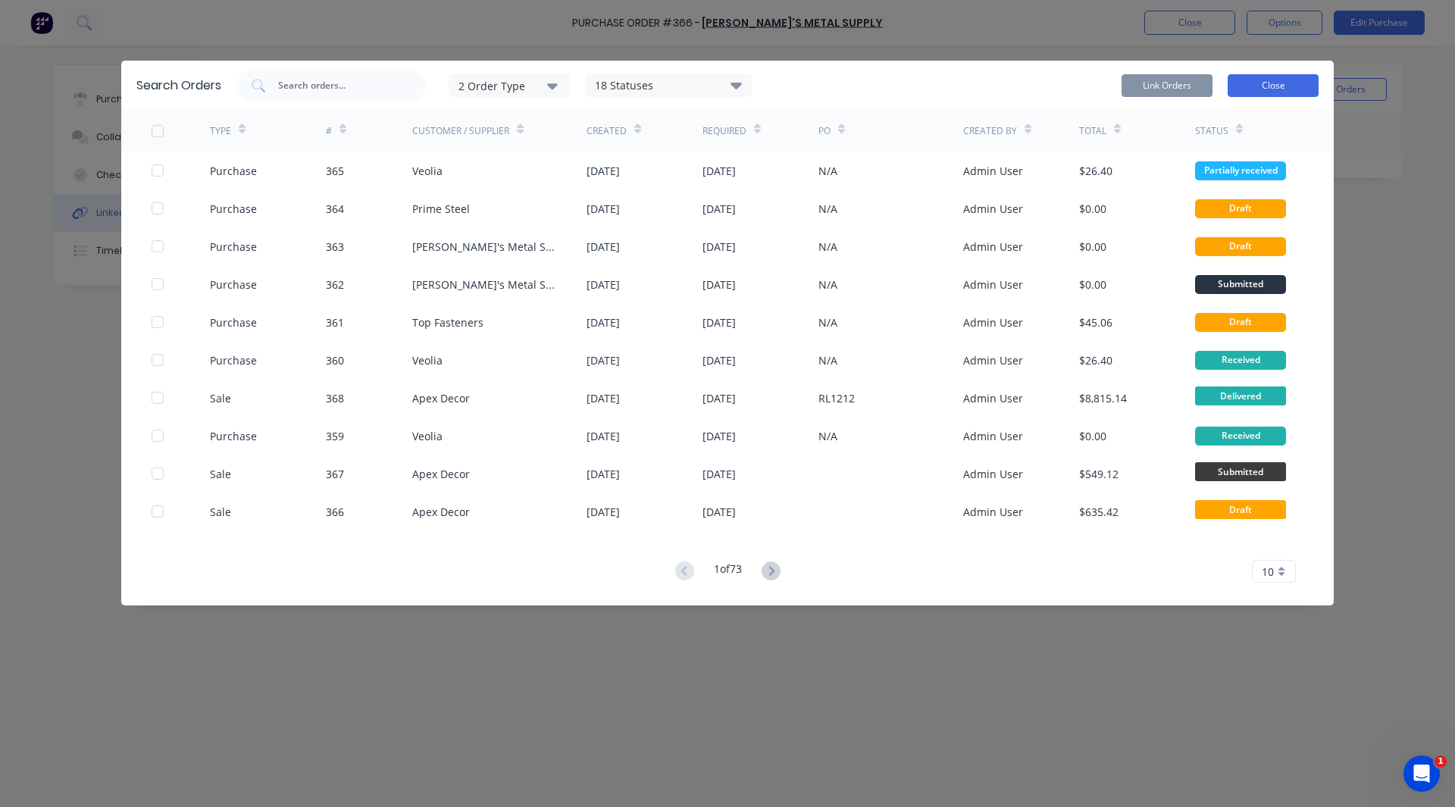
click at [1267, 89] on button "Close" at bounding box center [1273, 85] width 91 height 23
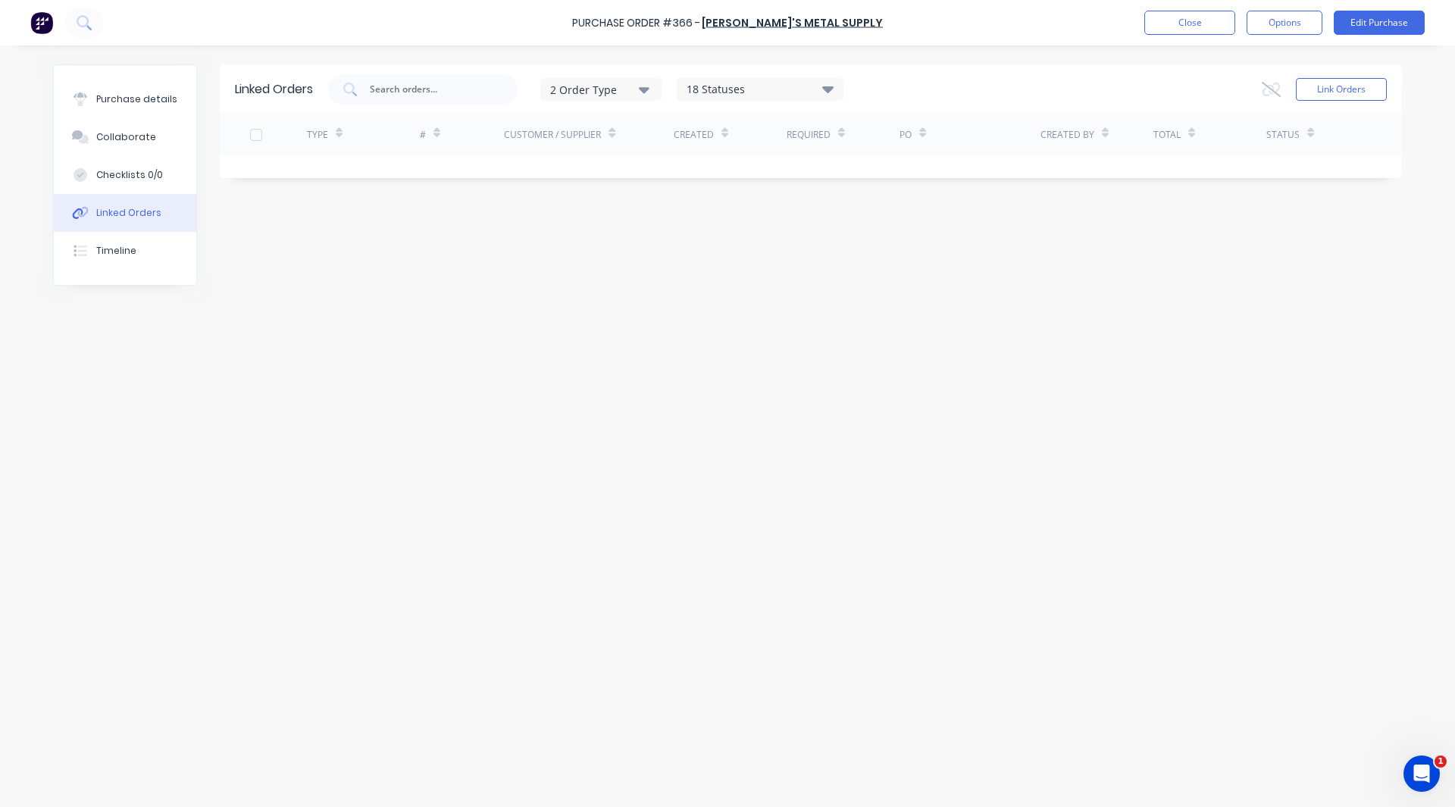
click at [36, 24] on img at bounding box center [41, 22] width 23 height 23
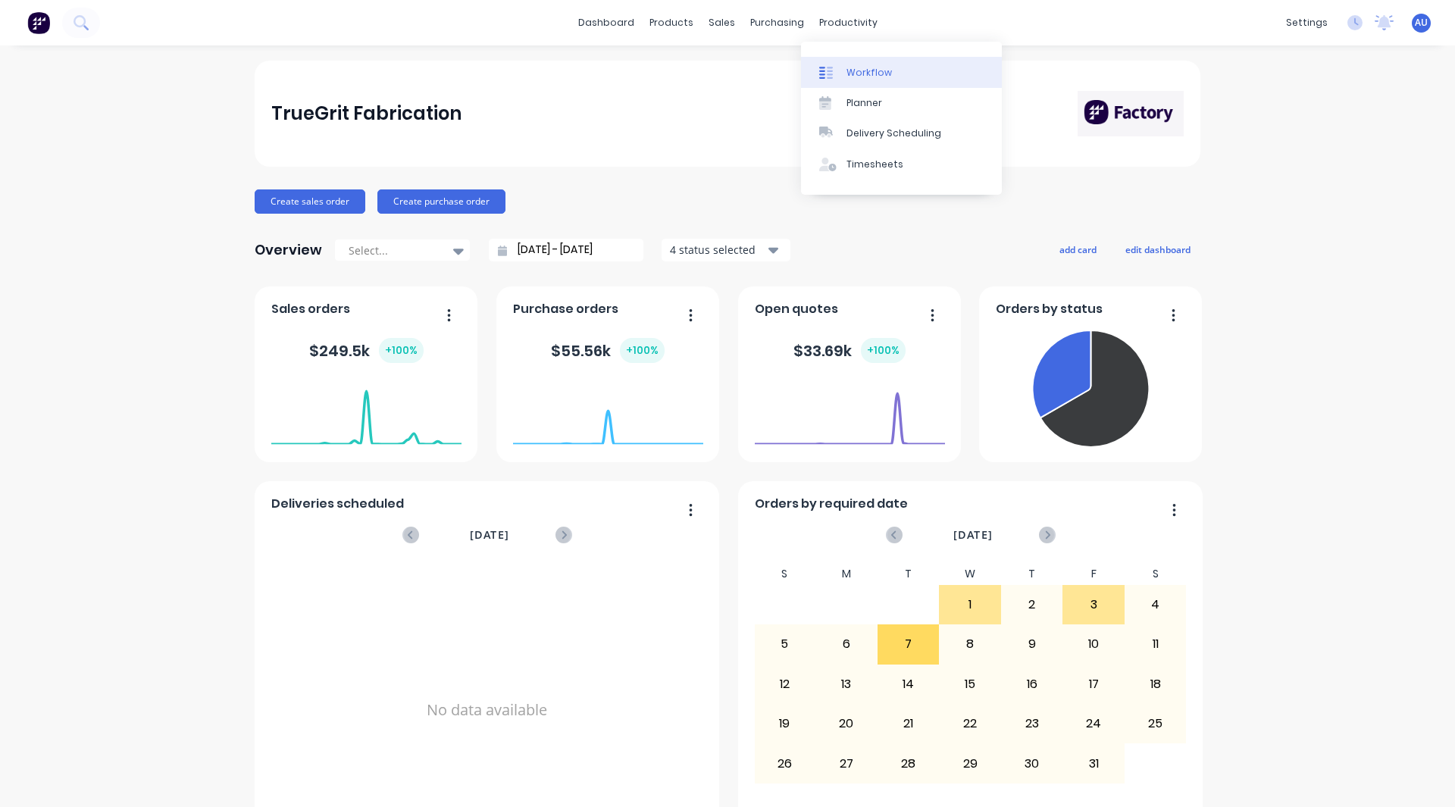
drag, startPoint x: 0, startPoint y: 0, endPoint x: 872, endPoint y: 70, distance: 874.6
click at [872, 70] on div "Workflow" at bounding box center [869, 73] width 45 height 14
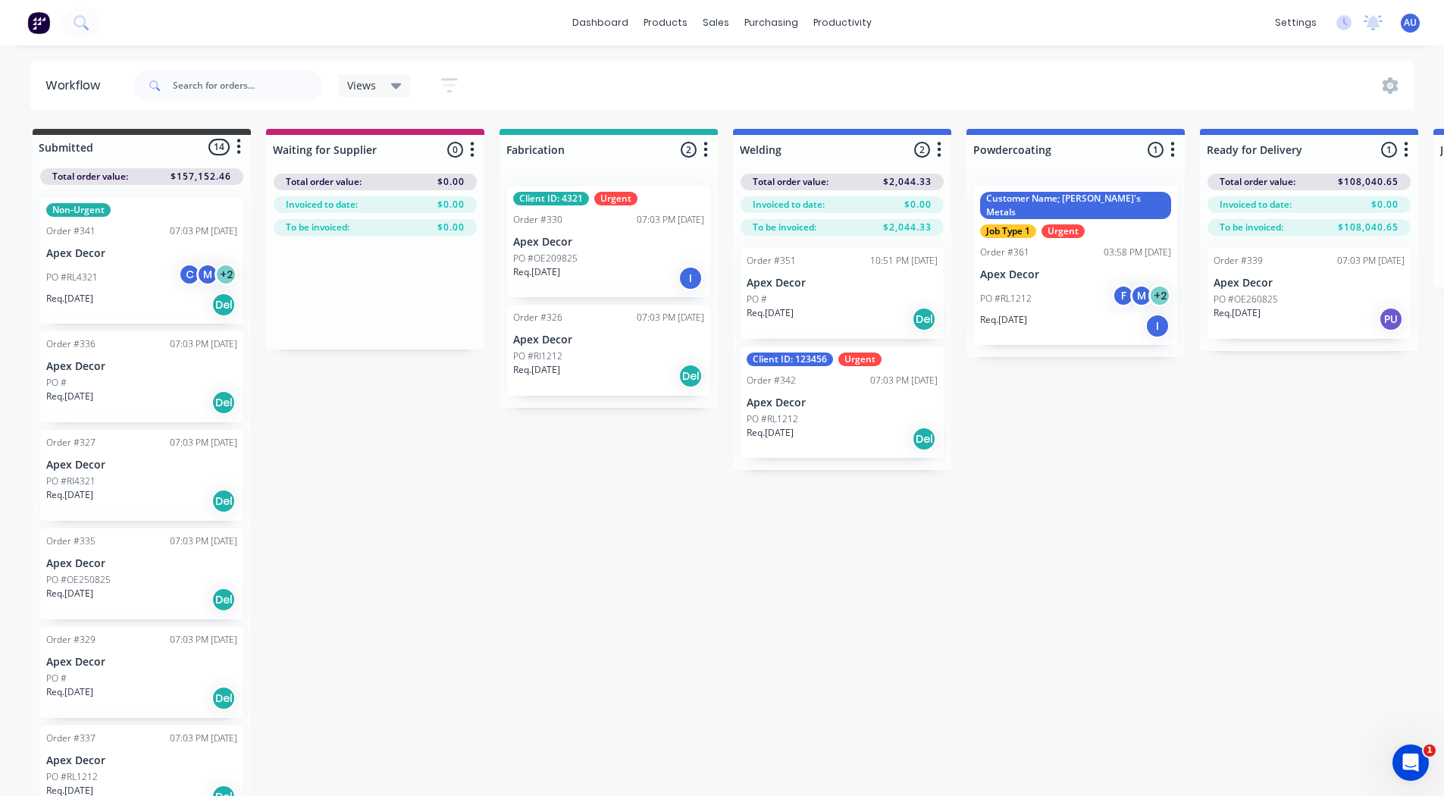
click at [1206, 492] on div "Submitted 14 Status colour #3A3C3E hex #3A3C3E Save Cancel Summaries Total orde…" at bounding box center [1033, 464] width 2088 height 670
click at [600, 609] on div "Submitted 14 Status colour #3A3C3E hex #3A3C3E Save Cancel Summaries Total orde…" at bounding box center [1033, 464] width 2088 height 670
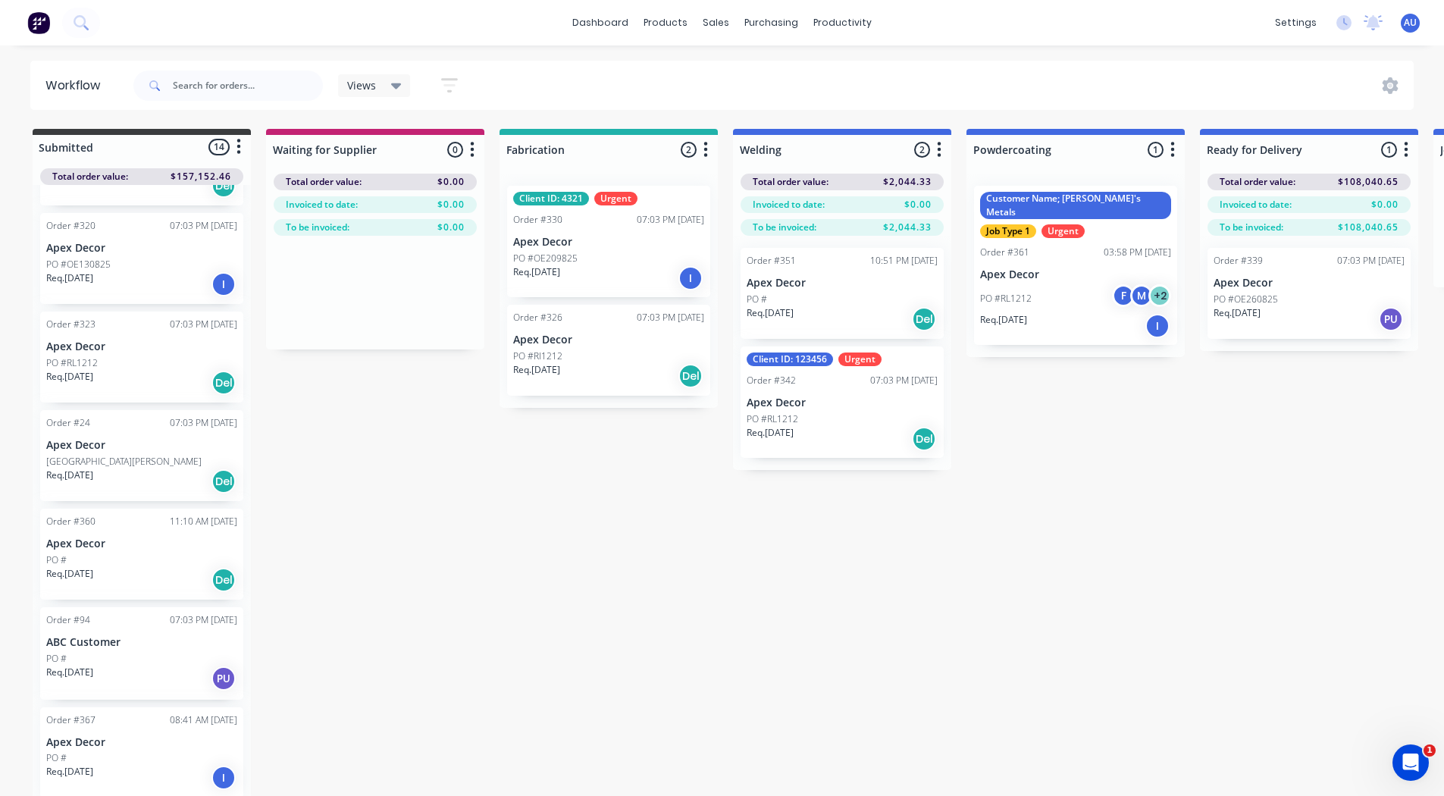
scroll to position [14, 0]
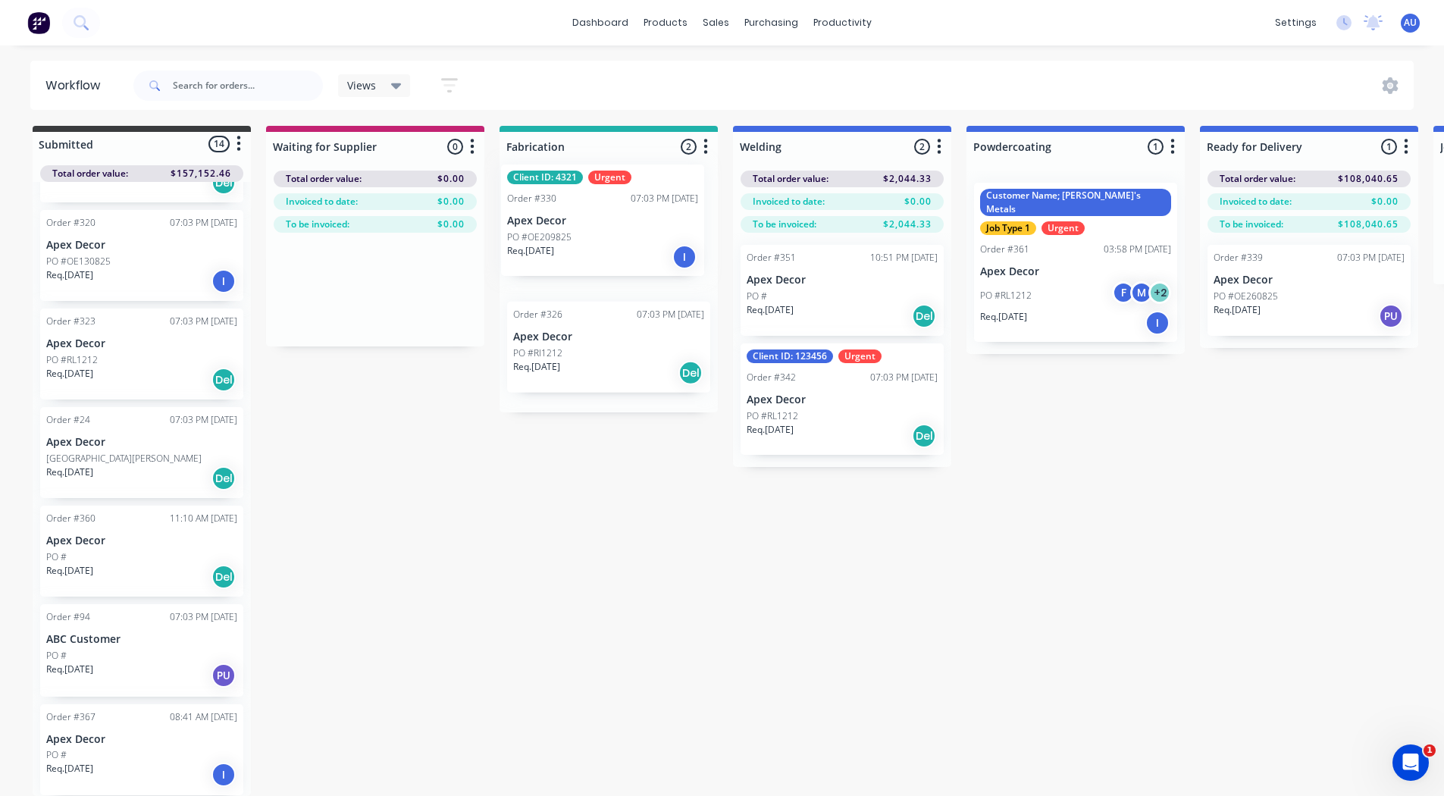
drag, startPoint x: 577, startPoint y: 250, endPoint x: 564, endPoint y: 244, distance: 14.2
click at [564, 244] on div "Client ID: 4321 Urgent Order #330 07:03 PM [DATE] Apex Decor PO #OE209825 Req. …" at bounding box center [609, 292] width 218 height 242
click at [1262, 493] on div "Submitted 14 Status colour #3A3C3E hex #3A3C3E Save Cancel Summaries Total orde…" at bounding box center [1033, 461] width 2088 height 670
click at [1162, 457] on div "Submitted 14 Status colour #3A3C3E hex #3A3C3E Save Cancel Summaries Total orde…" at bounding box center [1033, 461] width 2088 height 670
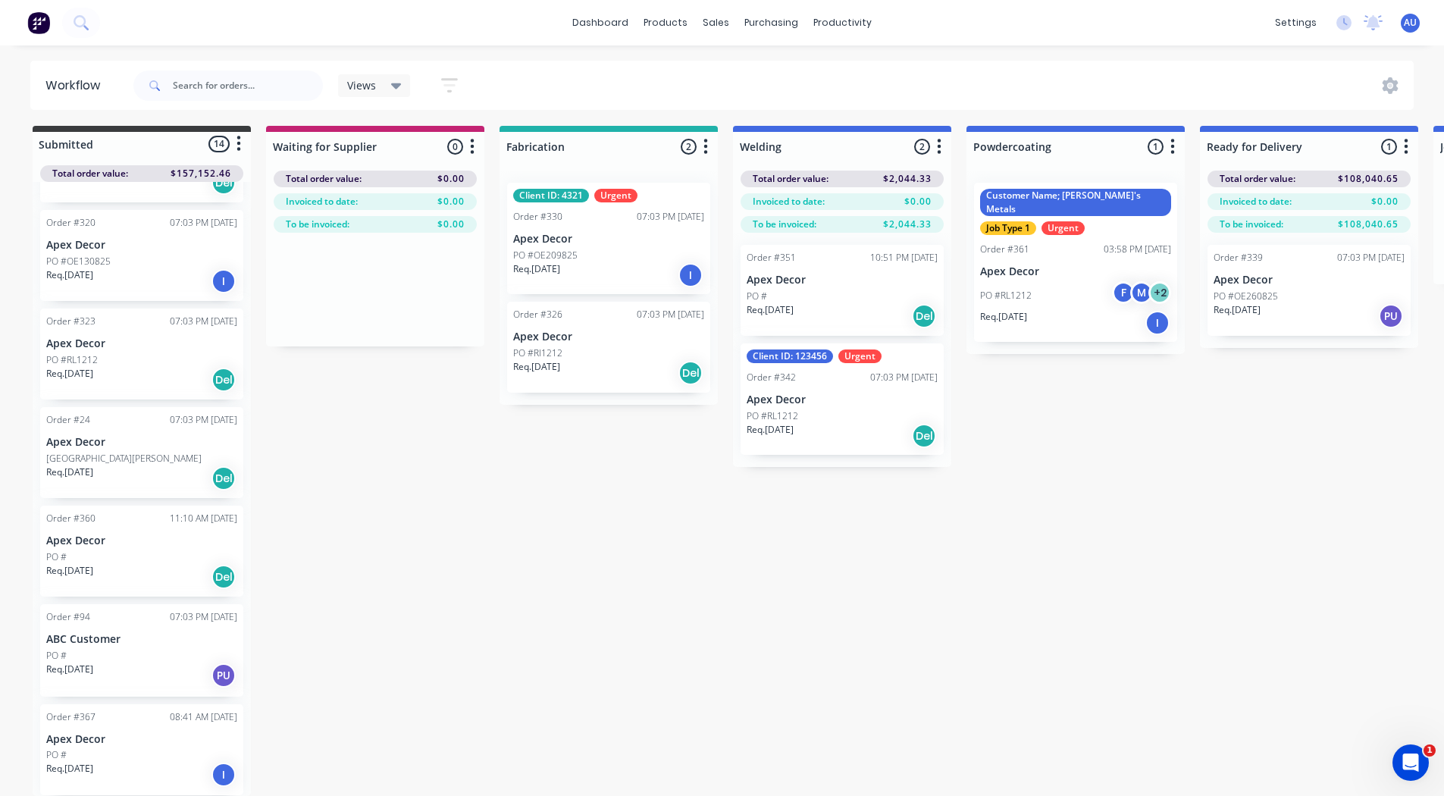
click at [1407, 596] on div "Submitted 14 Status colour #3A3C3E hex #3A3C3E Save Cancel Summaries Total orde…" at bounding box center [1033, 461] width 2088 height 670
click at [1253, 404] on div "Submitted 14 Status colour #3A3C3E hex #3A3C3E Save Cancel Summaries Total orde…" at bounding box center [1033, 461] width 2088 height 670
click at [1178, 400] on div "Submitted 14 Status colour #3A3C3E hex #3A3C3E Save Cancel Summaries Total orde…" at bounding box center [1033, 461] width 2088 height 670
